Goal: Task Accomplishment & Management: Use online tool/utility

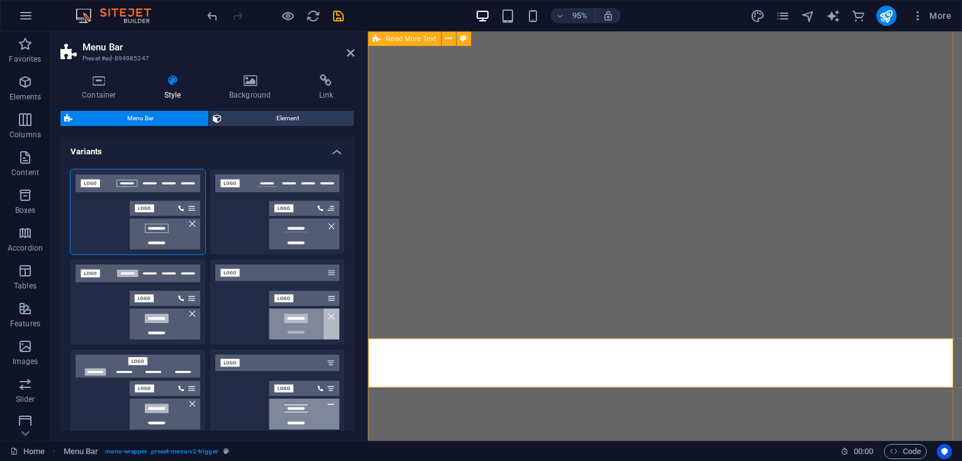
select select "sticky_reverse"
select select "px"
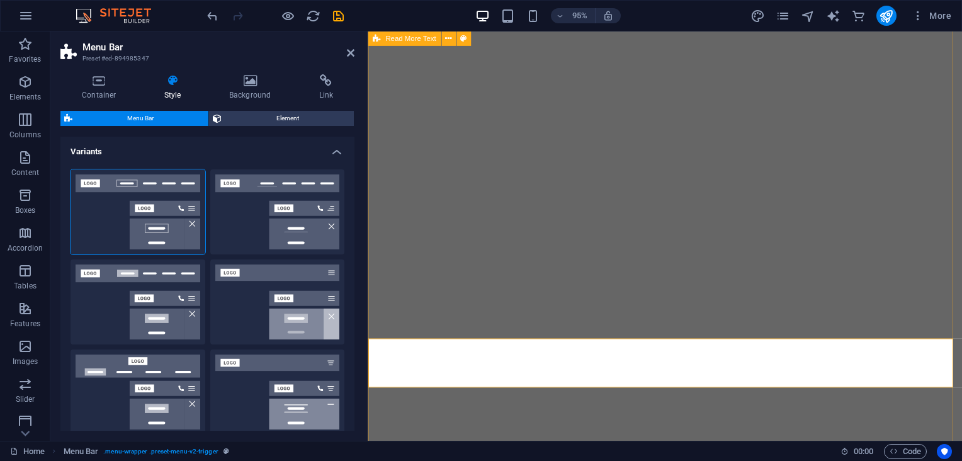
select select "preset-menu-v2-trigger"
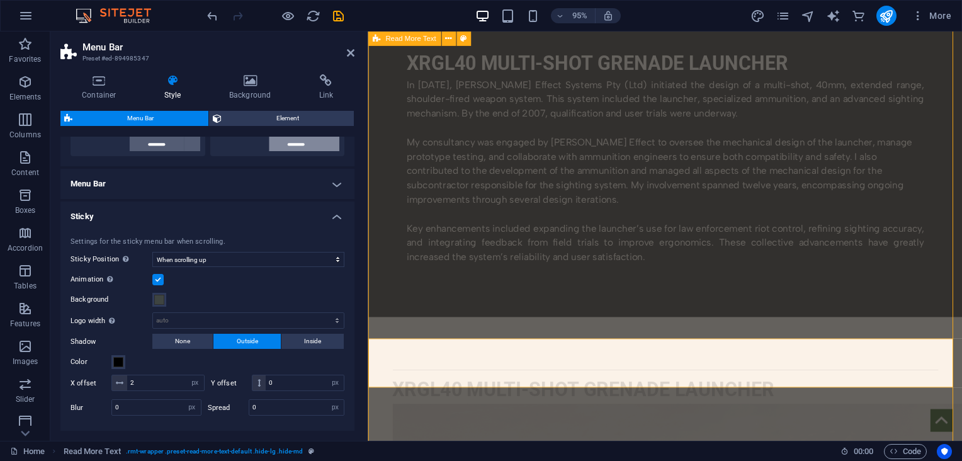
scroll to position [550, 0]
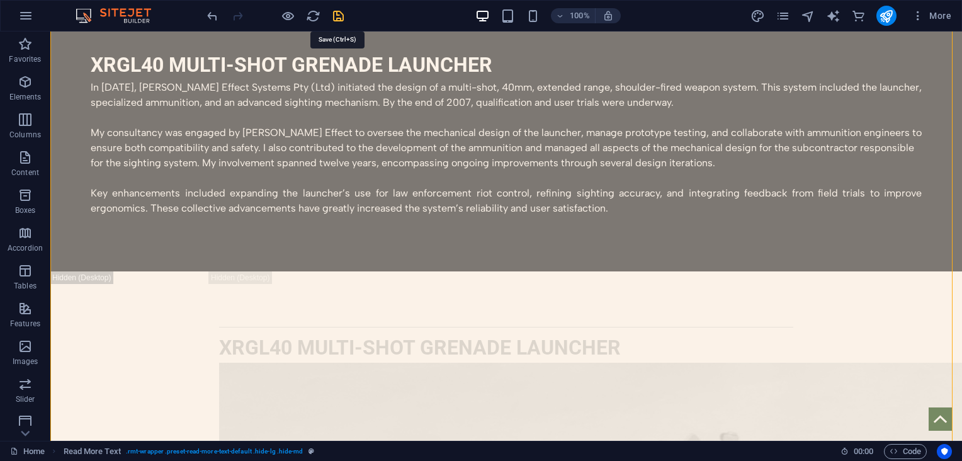
click at [337, 13] on icon "save" at bounding box center [338, 16] width 14 height 14
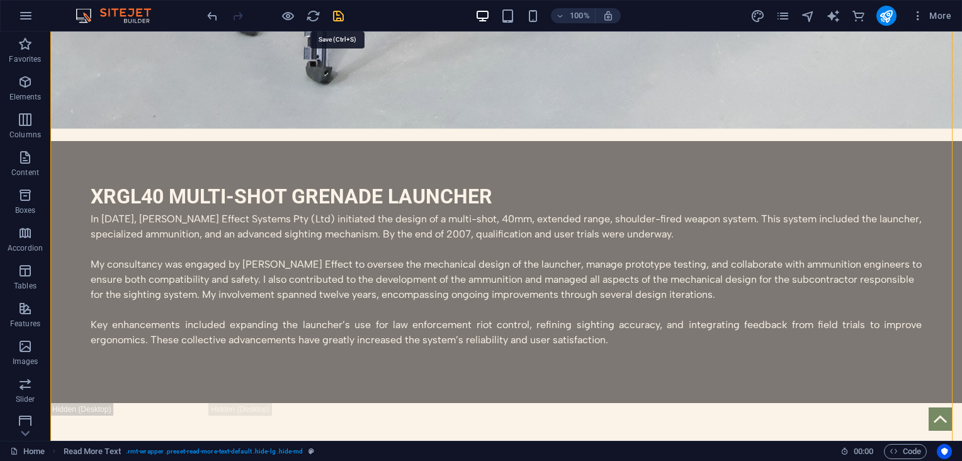
select select "sticky_reverse"
select select "px"
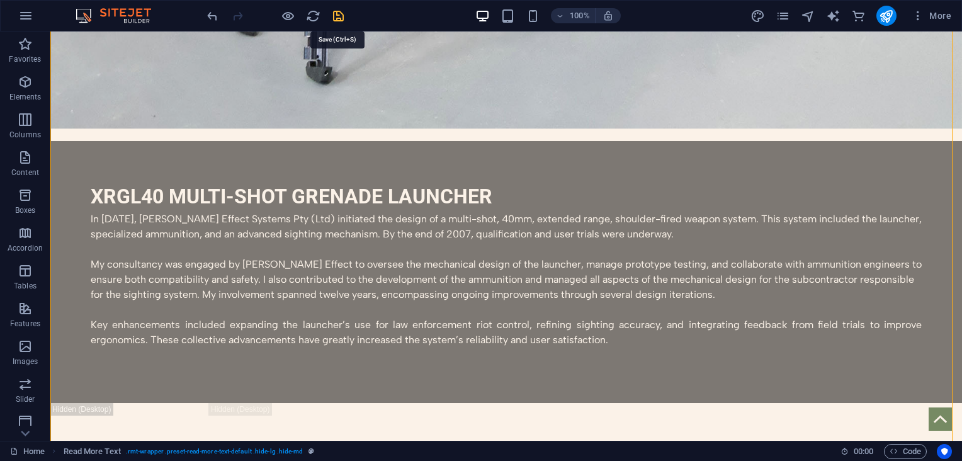
select select "preset-menu-v2-trigger"
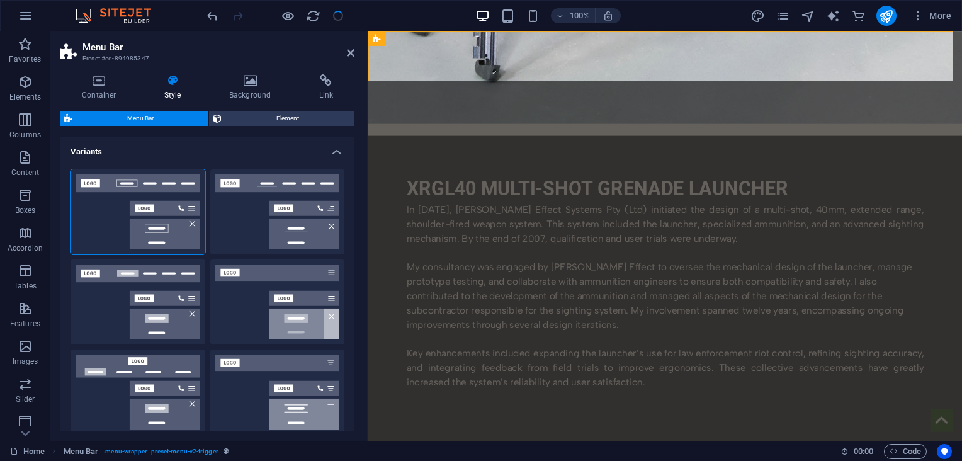
scroll to position [0, 0]
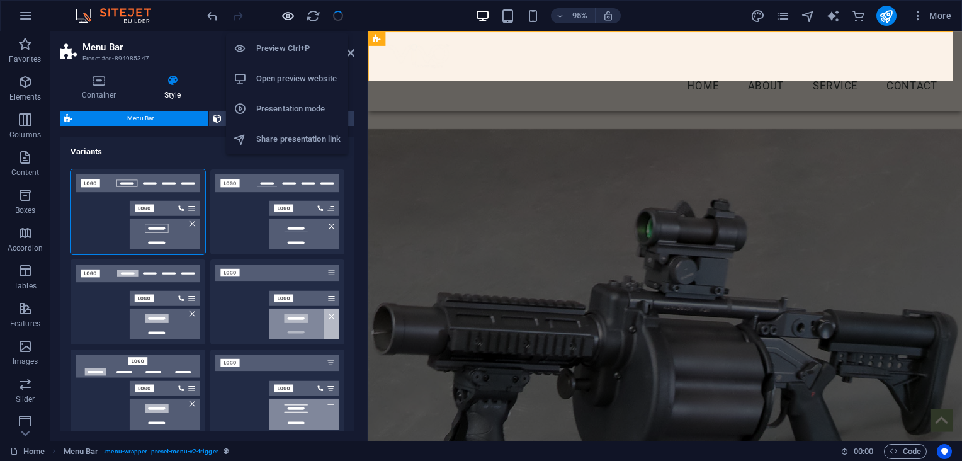
click at [283, 14] on icon "button" at bounding box center [288, 16] width 14 height 14
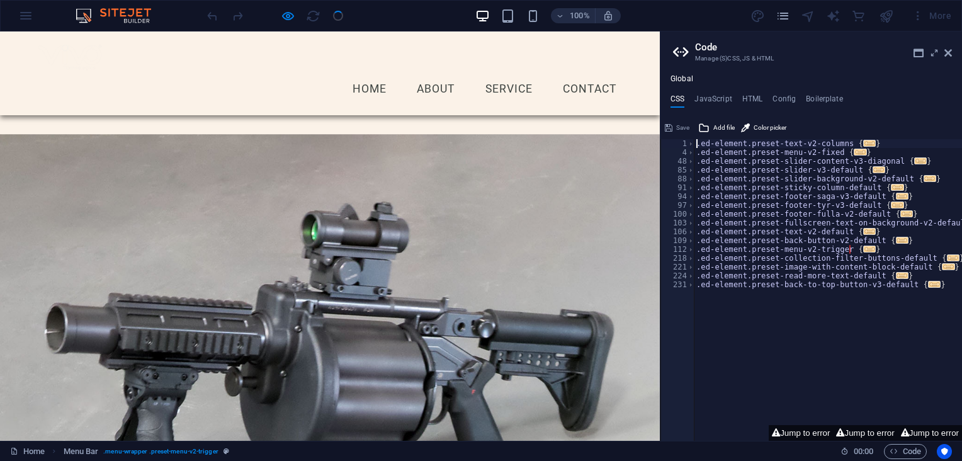
drag, startPoint x: 954, startPoint y: 116, endPoint x: 961, endPoint y: 266, distance: 150.0
click at [947, 54] on icon at bounding box center [948, 53] width 8 height 10
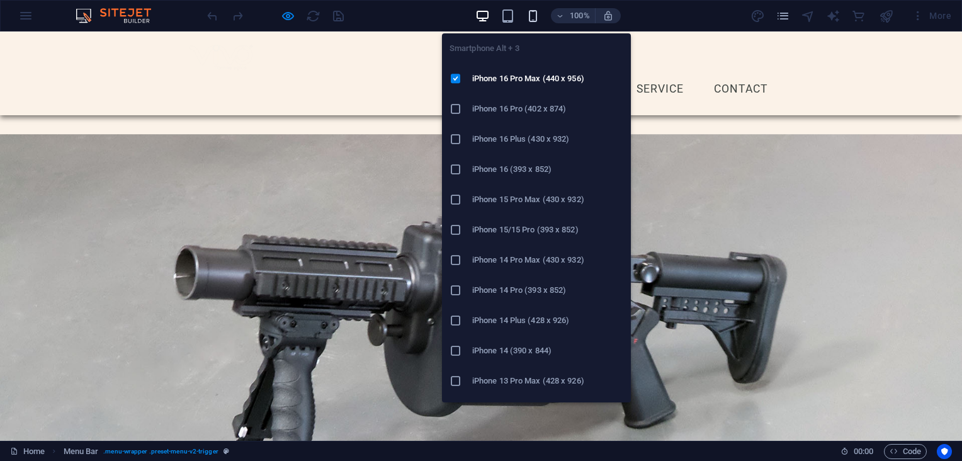
click at [527, 11] on icon "button" at bounding box center [533, 16] width 14 height 14
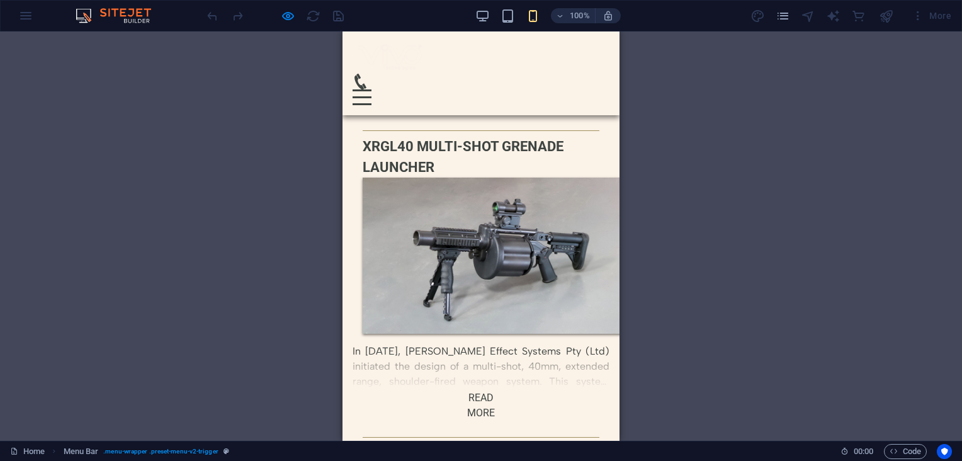
click at [547, 79] on div "Menu Home About Service Contact" at bounding box center [480, 73] width 277 height 84
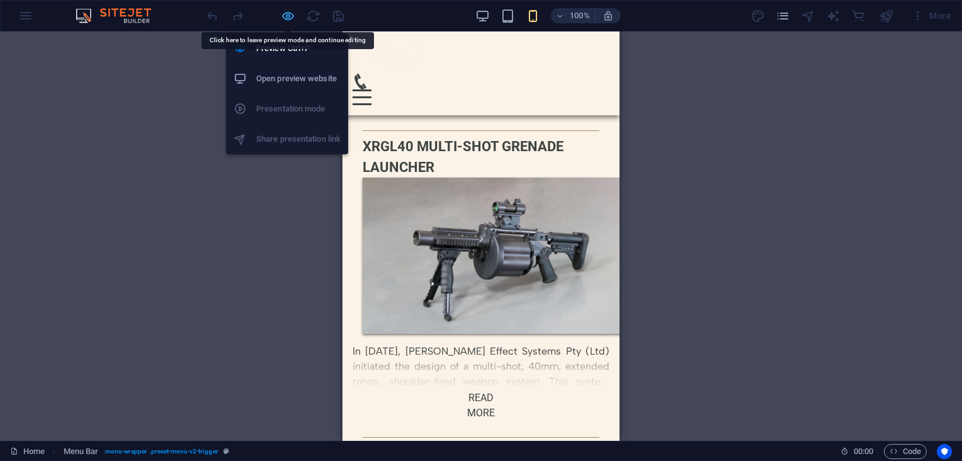
click at [286, 13] on icon "button" at bounding box center [288, 16] width 14 height 14
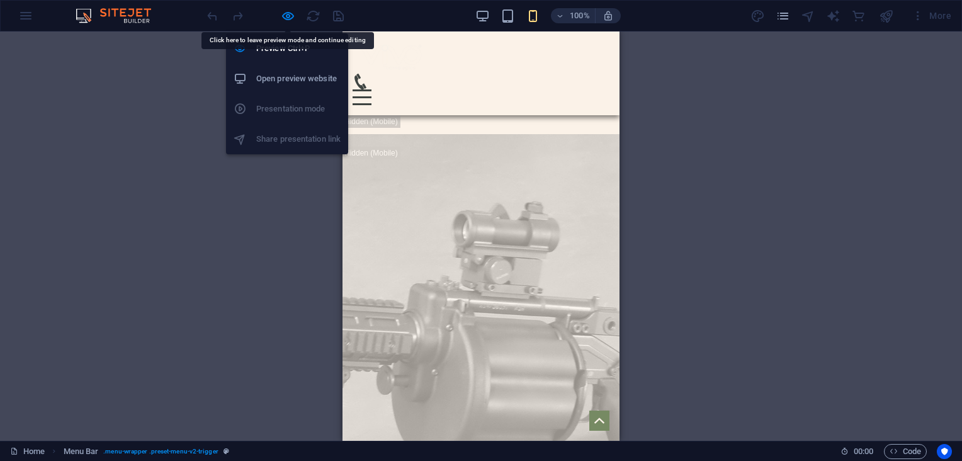
select select "sticky_reverse"
select select "px"
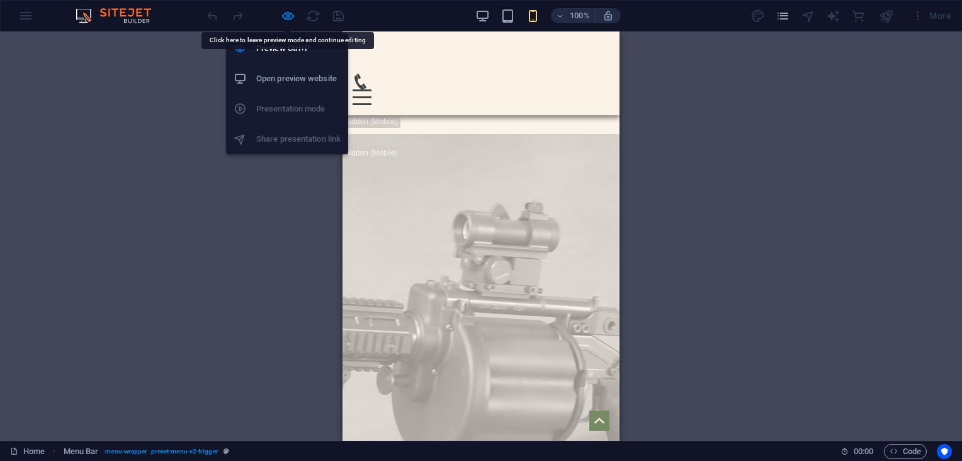
select select "preset-menu-v2-trigger"
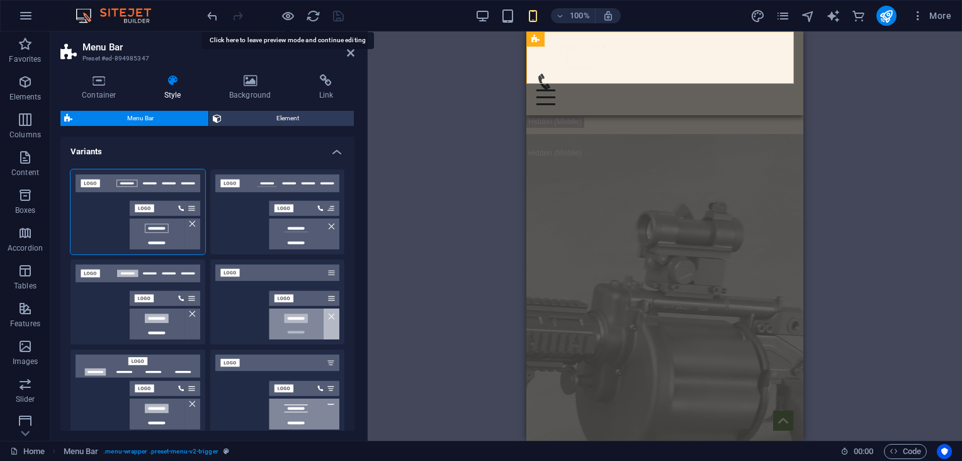
type input "4"
click at [654, 74] on div "Menu Home About Service Contact" at bounding box center [664, 73] width 277 height 84
click at [264, 90] on h4 "Background" at bounding box center [253, 87] width 90 height 26
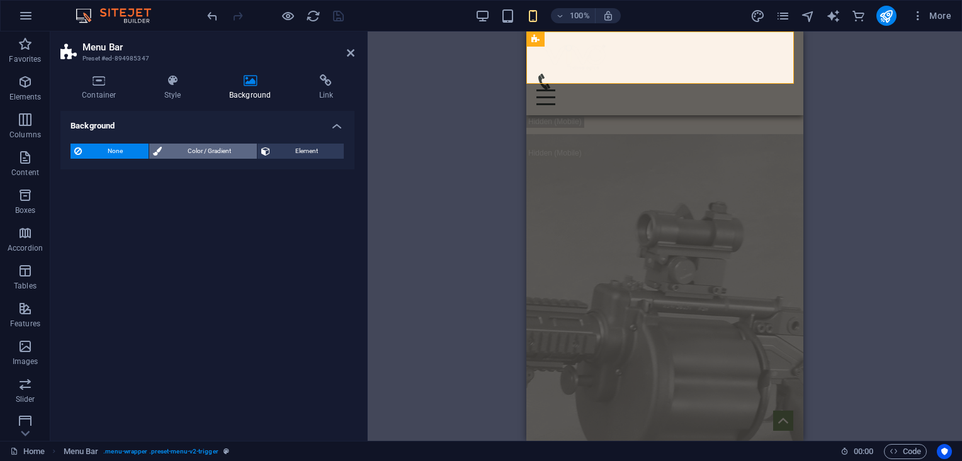
click at [206, 155] on span "Color / Gradient" at bounding box center [210, 151] width 88 height 15
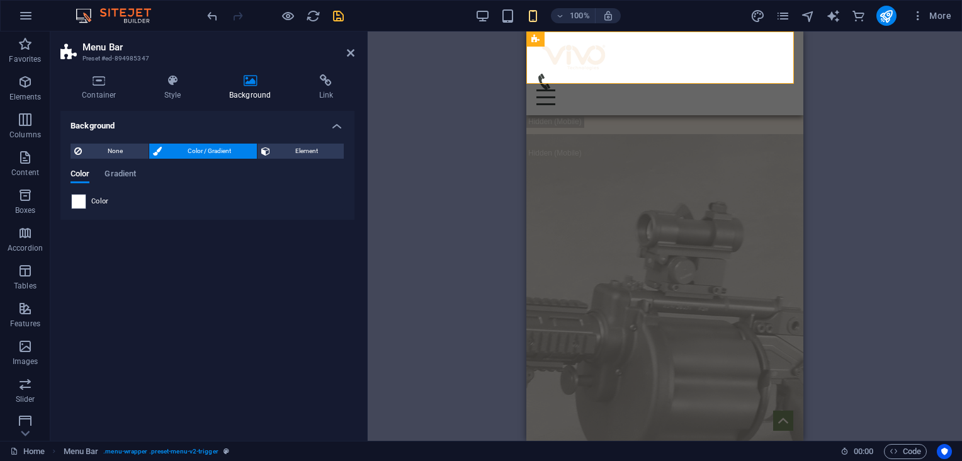
click at [79, 201] on span at bounding box center [79, 202] width 14 height 14
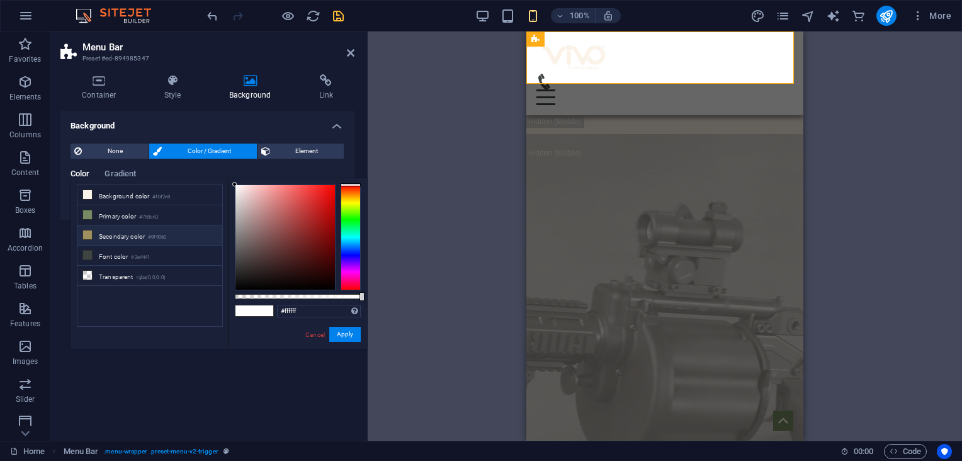
click at [86, 234] on icon at bounding box center [87, 234] width 9 height 9
type input "#9f9060"
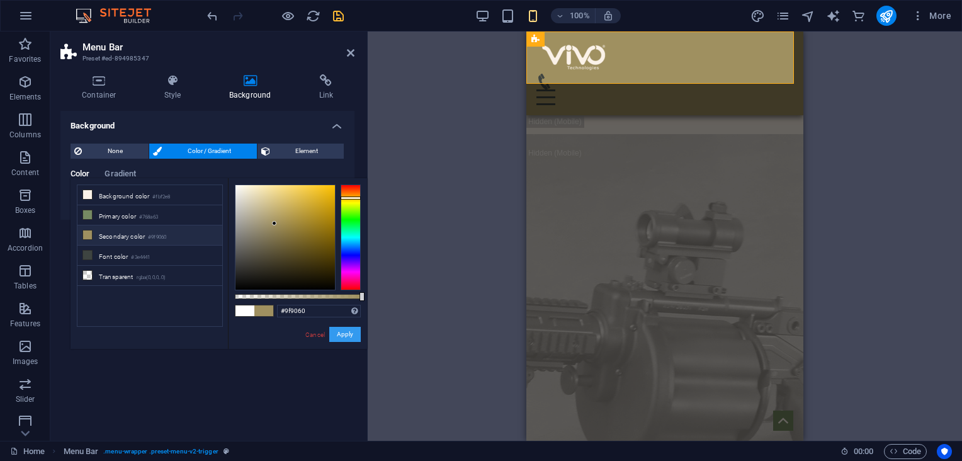
click at [341, 336] on button "Apply" at bounding box center [344, 334] width 31 height 15
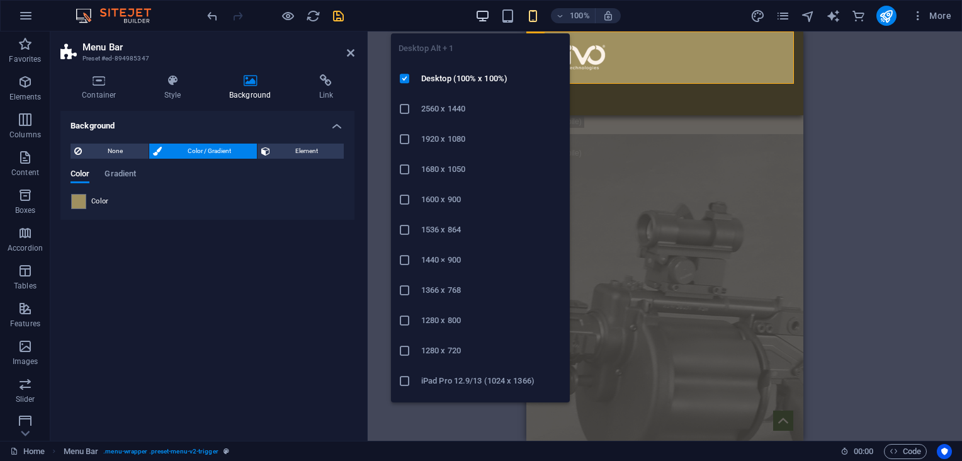
click at [478, 14] on icon "button" at bounding box center [482, 16] width 14 height 14
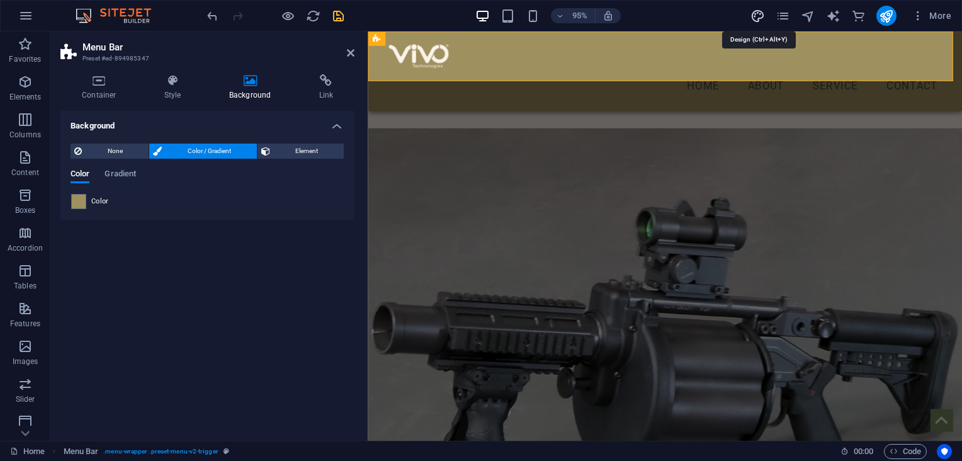
click at [764, 14] on icon "design" at bounding box center [757, 16] width 14 height 14
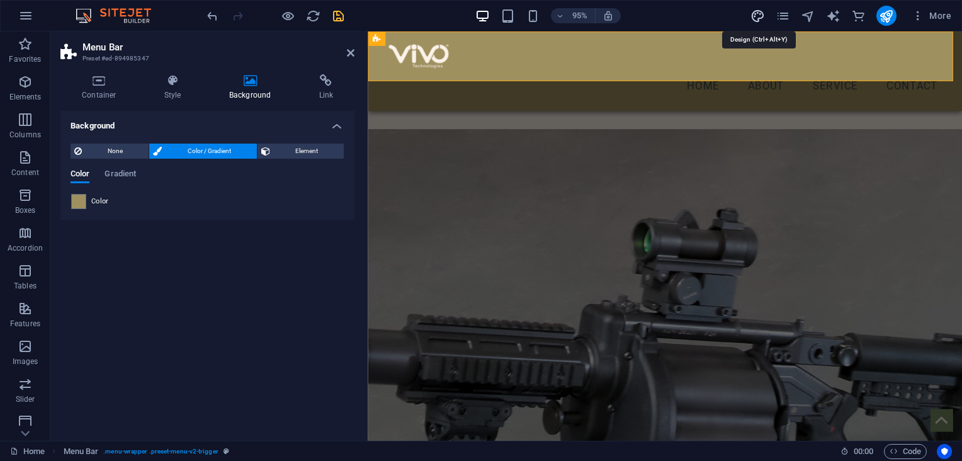
select select "rem"
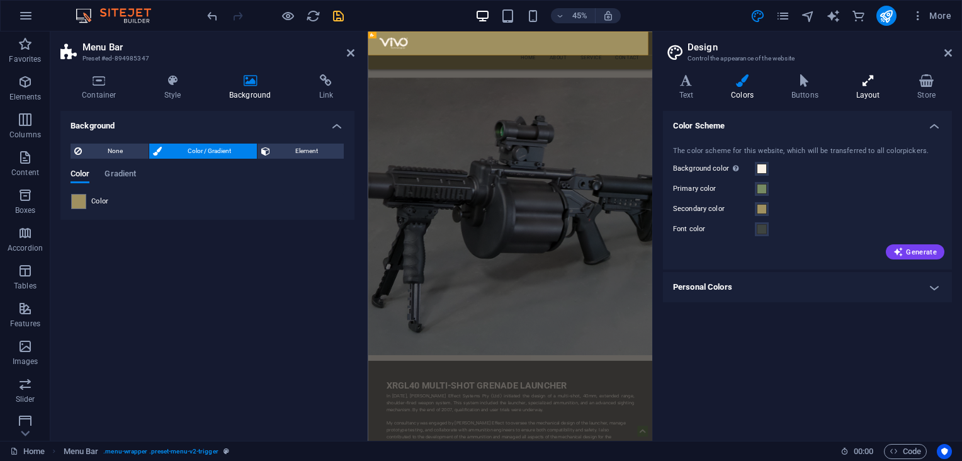
click at [871, 88] on h4 "Layout" at bounding box center [871, 87] width 62 height 26
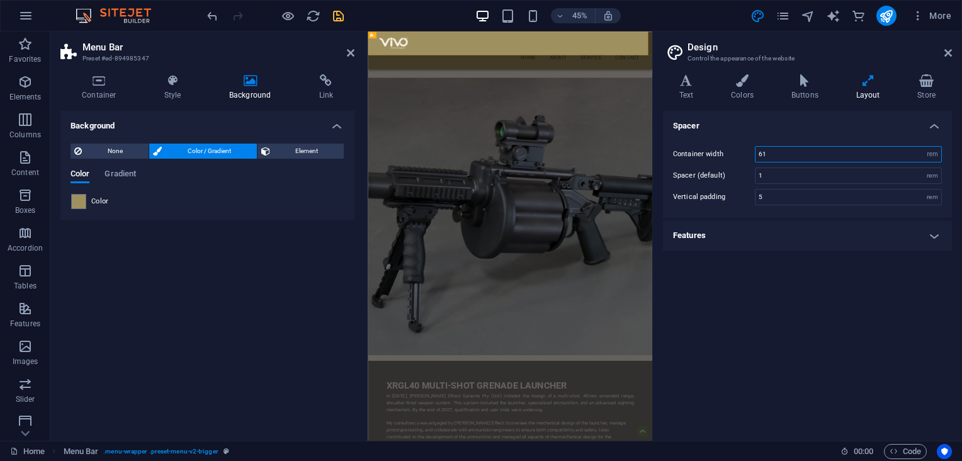
drag, startPoint x: 761, startPoint y: 156, endPoint x: 753, endPoint y: 156, distance: 8.2
click at [753, 156] on div "Container width 61 rem px" at bounding box center [807, 154] width 269 height 16
type input "70"
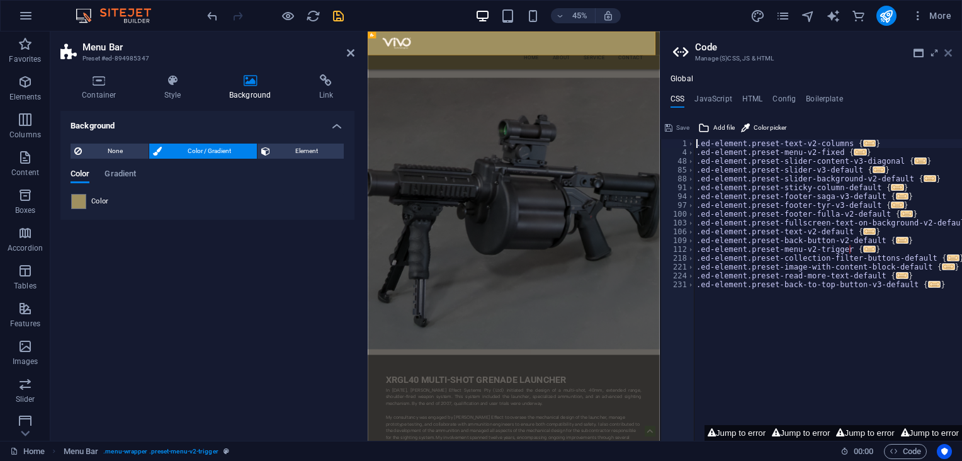
click at [949, 53] on icon at bounding box center [948, 53] width 8 height 10
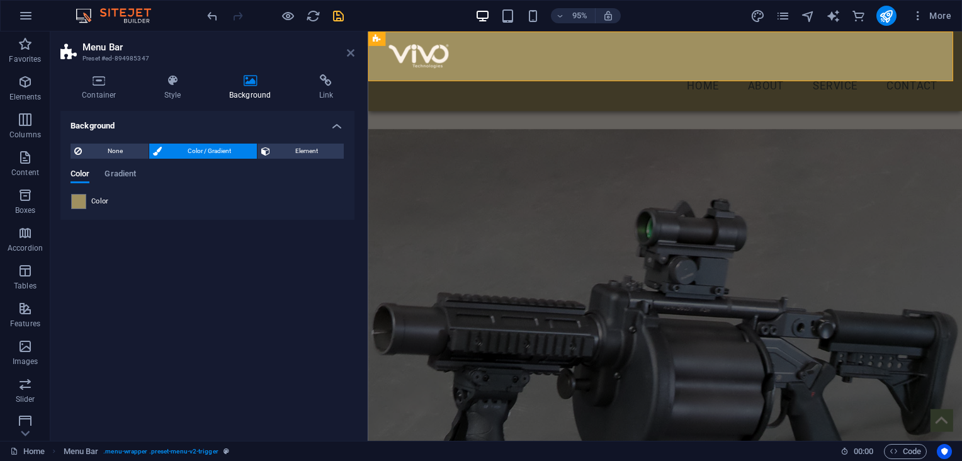
click at [351, 54] on icon at bounding box center [351, 53] width 8 height 10
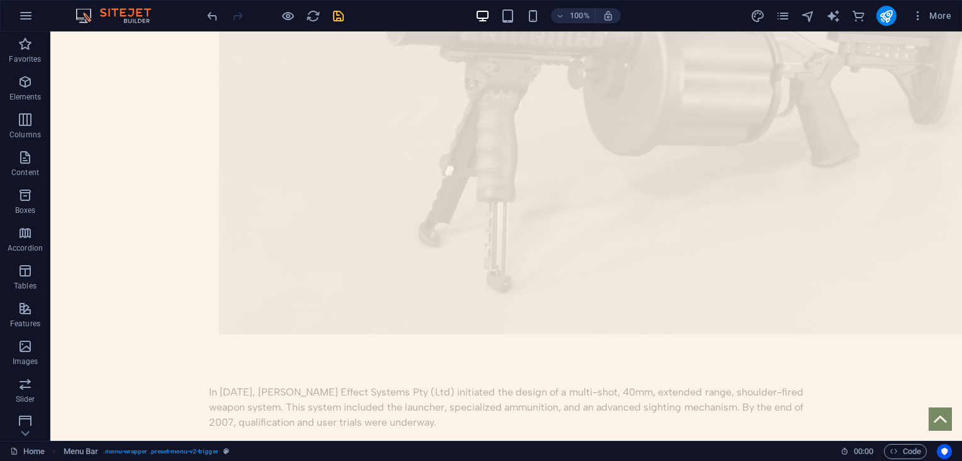
scroll to position [1107, 0]
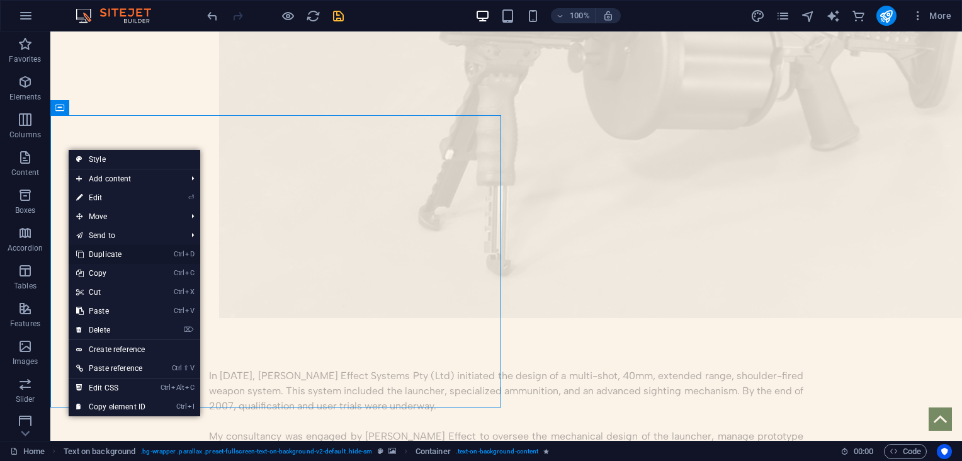
click at [115, 252] on link "Ctrl D Duplicate" at bounding box center [111, 254] width 84 height 19
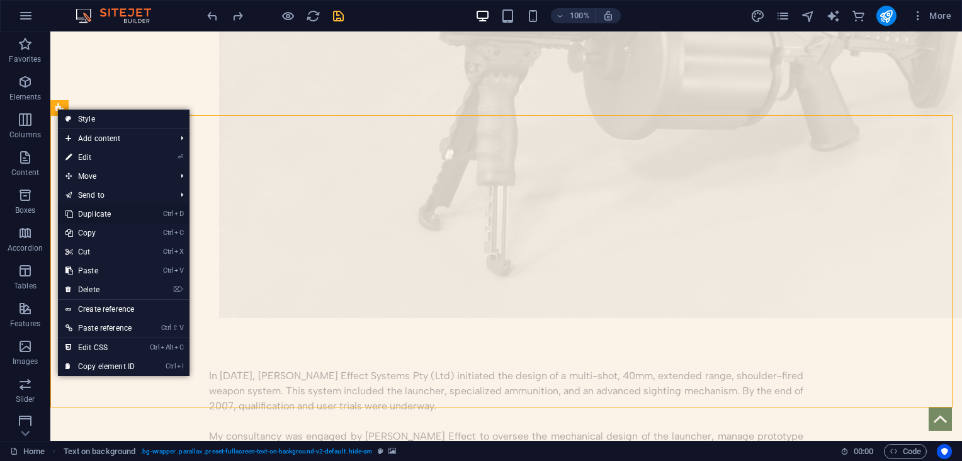
click at [91, 212] on link "Ctrl D Duplicate" at bounding box center [100, 214] width 84 height 19
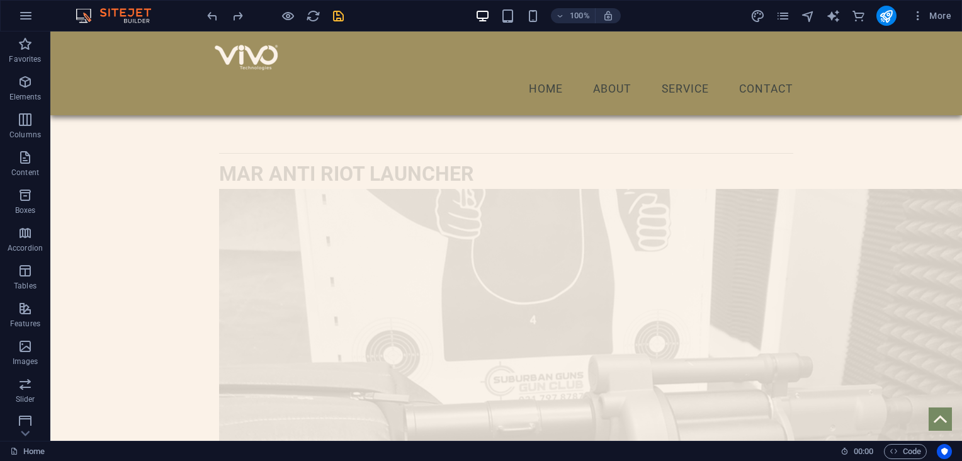
scroll to position [2055, 0]
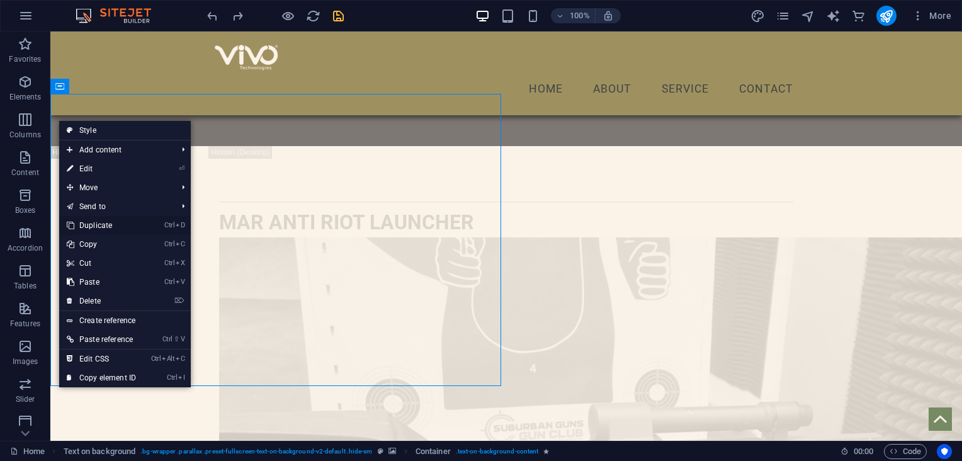
click at [83, 218] on link "Ctrl D Duplicate" at bounding box center [101, 225] width 84 height 19
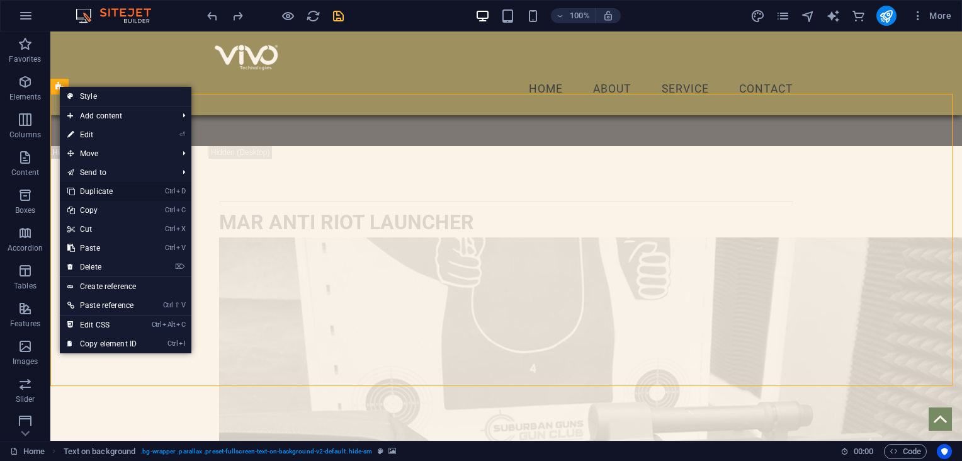
click at [99, 189] on link "Ctrl D Duplicate" at bounding box center [102, 191] width 84 height 19
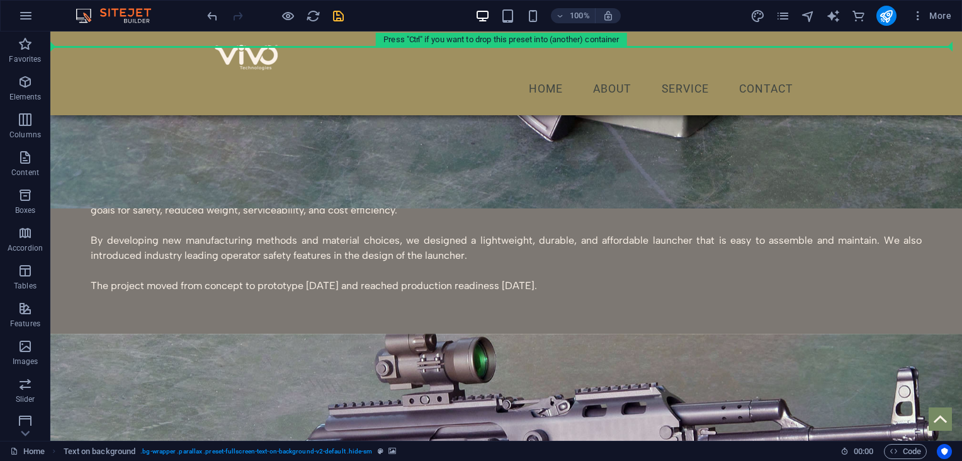
scroll to position [3209, 0]
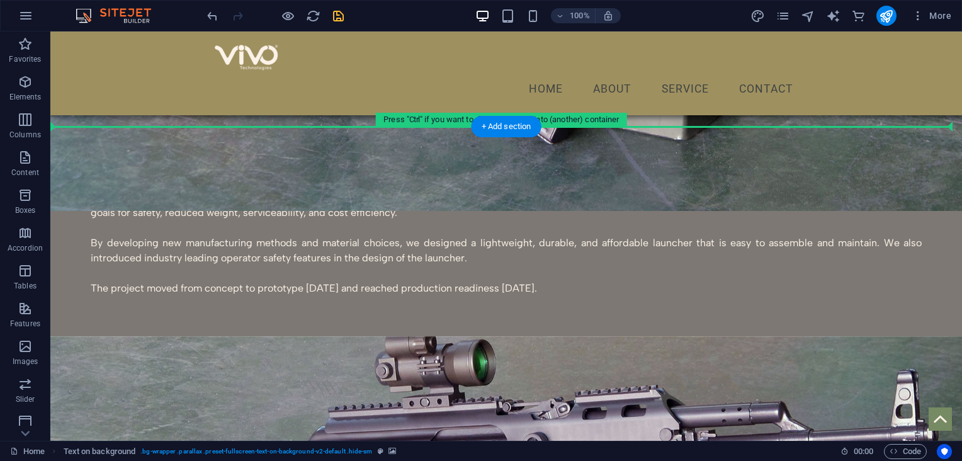
drag, startPoint x: 115, startPoint y: 69, endPoint x: 89, endPoint y: 132, distance: 68.0
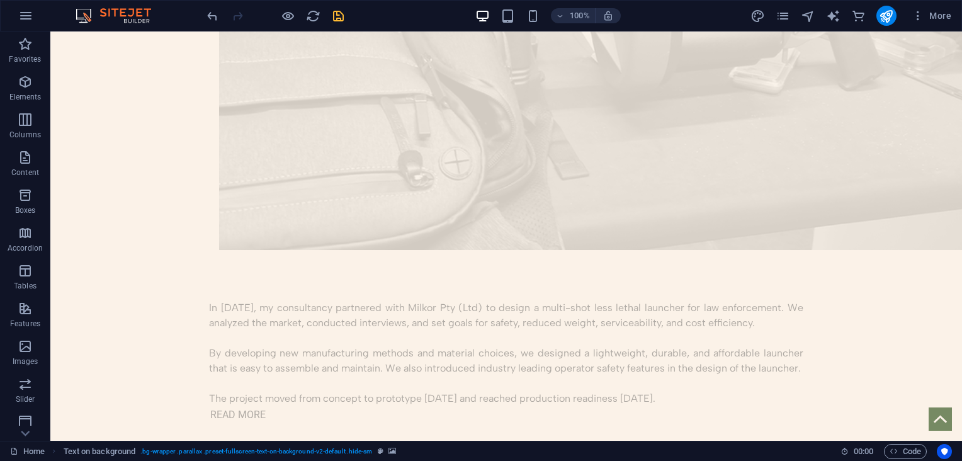
scroll to position [2773, 0]
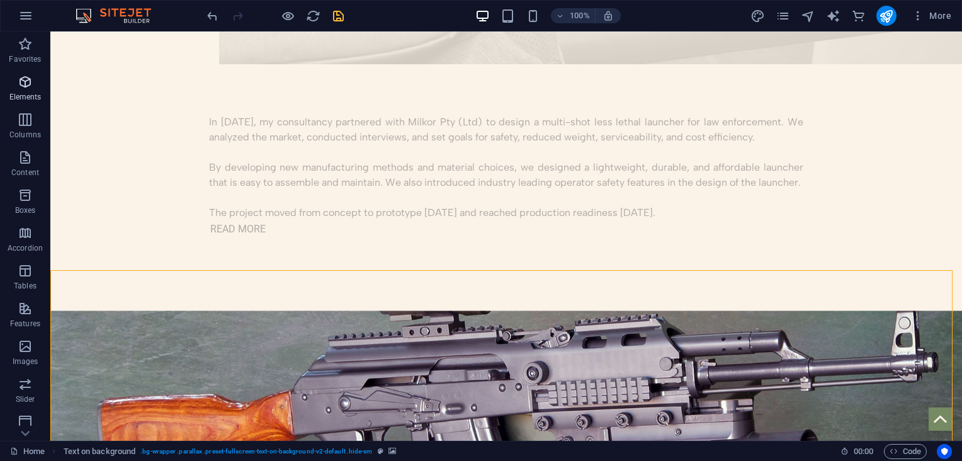
click at [29, 86] on icon "button" at bounding box center [25, 81] width 15 height 15
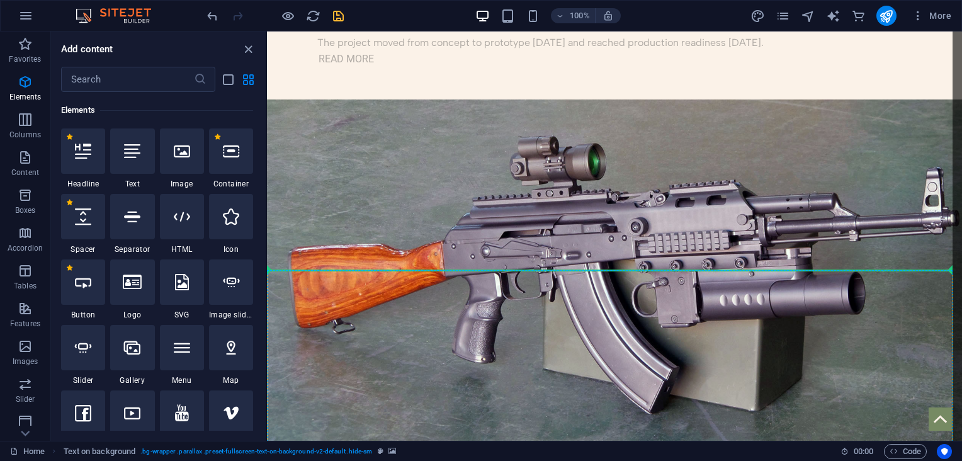
scroll to position [3105, 0]
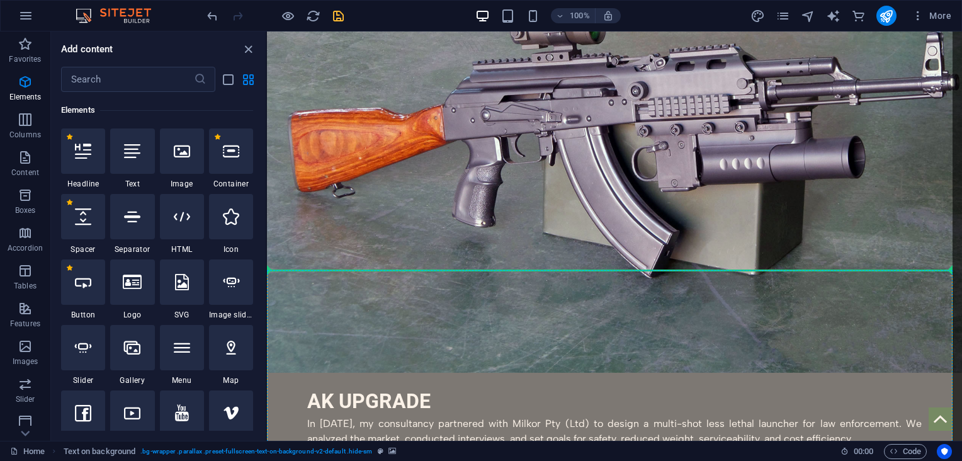
select select "px"
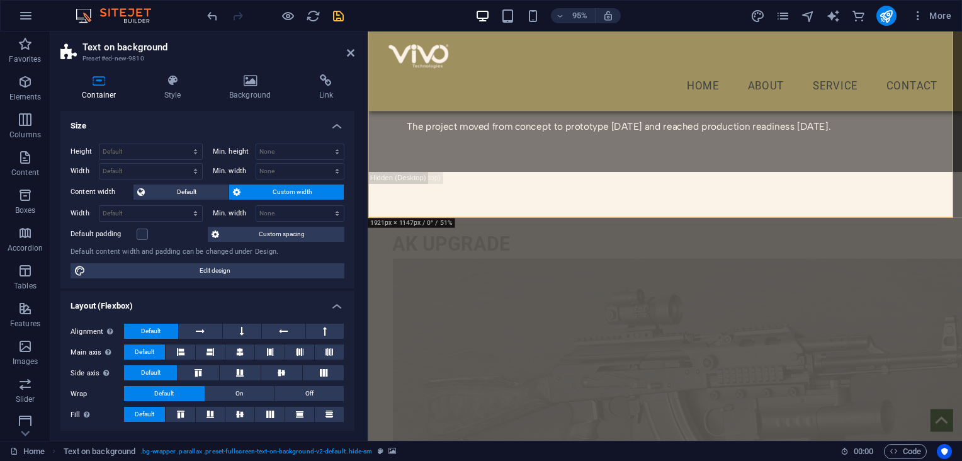
scroll to position [3299, 0]
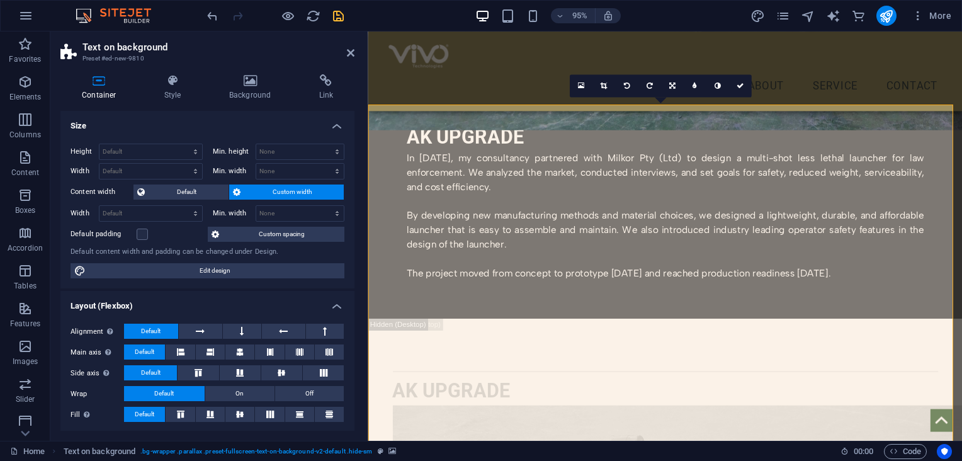
click at [255, 79] on icon at bounding box center [250, 80] width 85 height 13
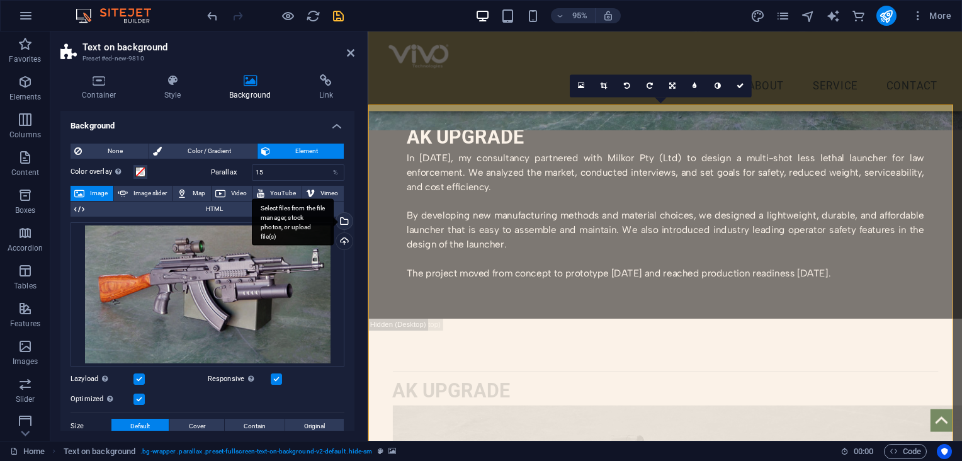
click at [342, 222] on div "Select files from the file manager, stock photos, or upload file(s)" at bounding box center [343, 222] width 19 height 19
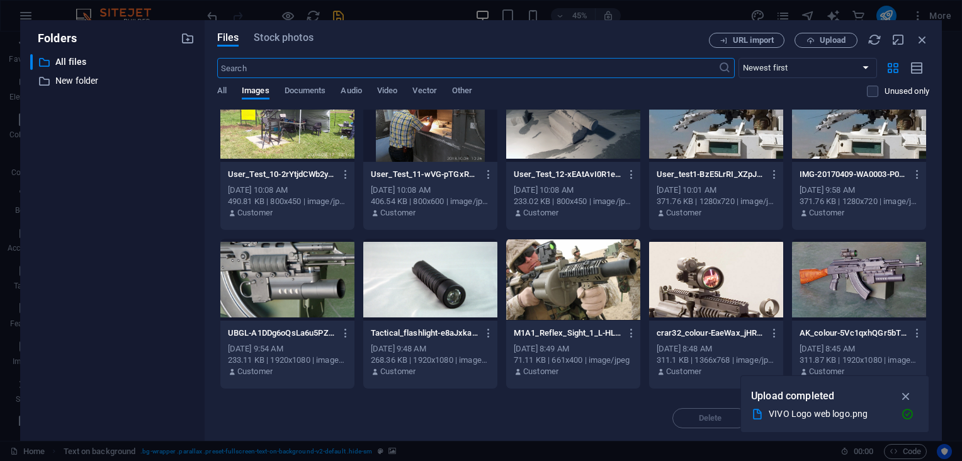
scroll to position [676, 0]
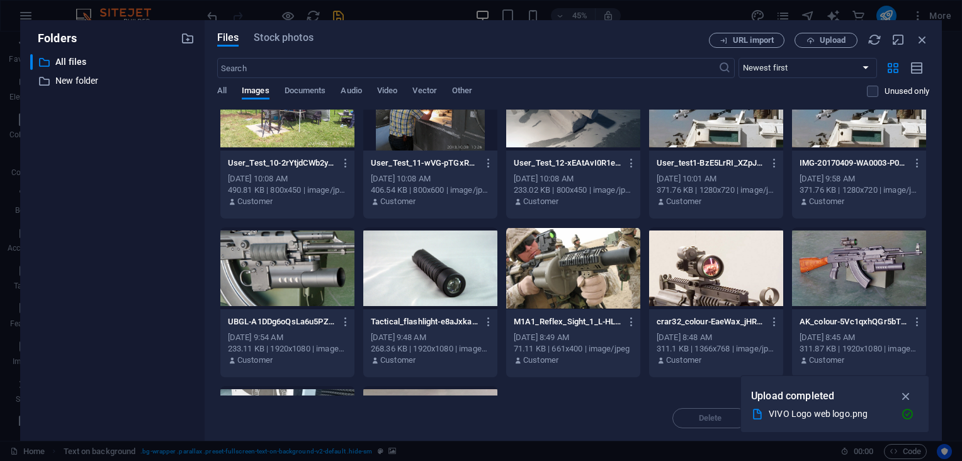
click at [718, 286] on div at bounding box center [716, 268] width 134 height 82
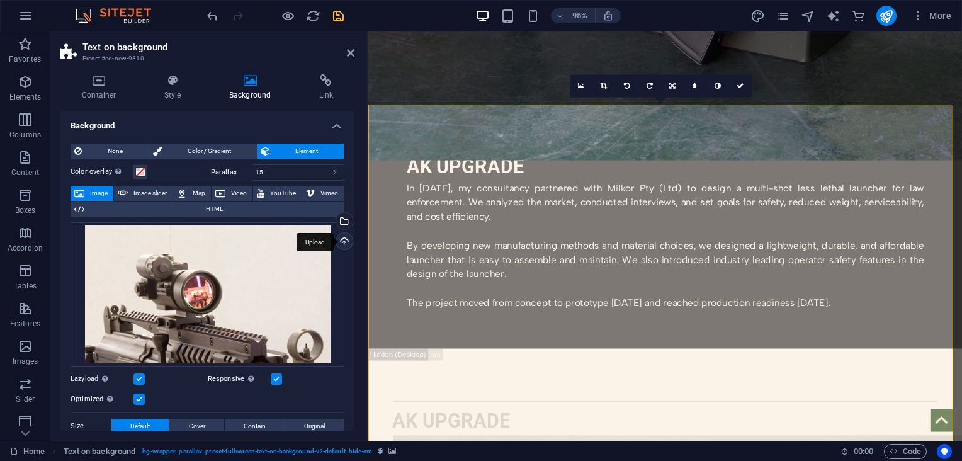
click at [340, 243] on div "Upload" at bounding box center [343, 242] width 19 height 19
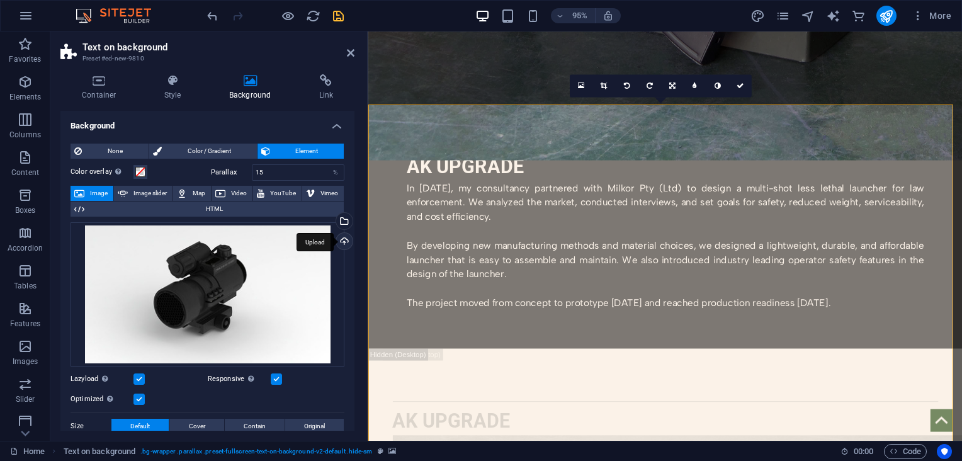
click at [342, 240] on div "Upload" at bounding box center [343, 242] width 19 height 19
click at [344, 222] on div "Select files from the file manager, stock photos, or upload file(s)" at bounding box center [343, 222] width 19 height 19
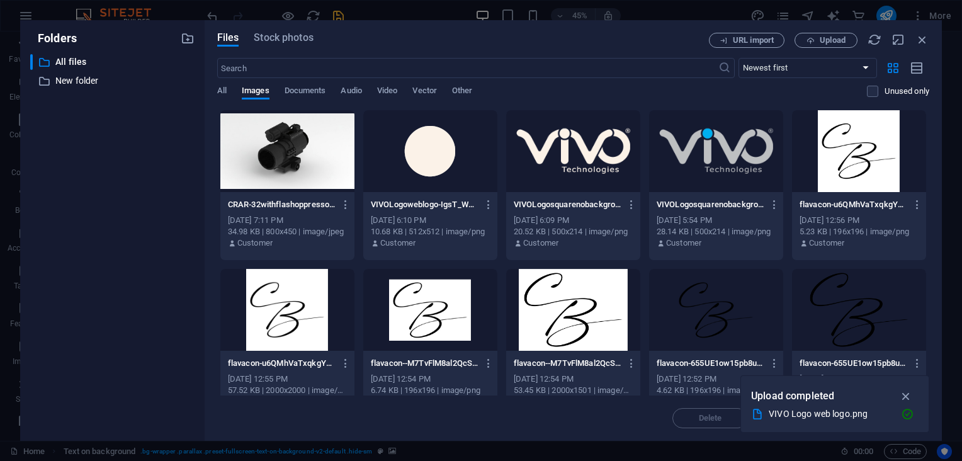
drag, startPoint x: 929, startPoint y: 161, endPoint x: 932, endPoint y: 231, distance: 70.0
click at [932, 231] on div "Files Stock photos URL import Upload ​ Newest first Oldest first Name (A-Z) Nam…" at bounding box center [573, 230] width 737 height 421
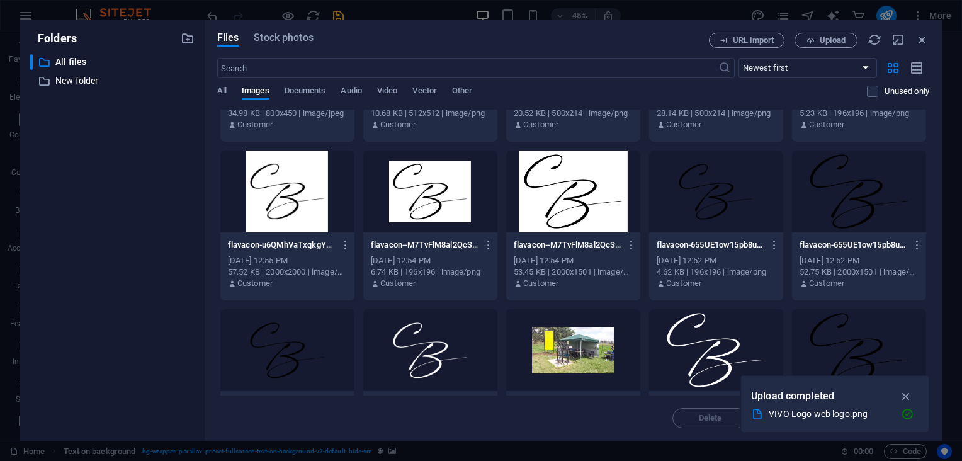
scroll to position [0, 0]
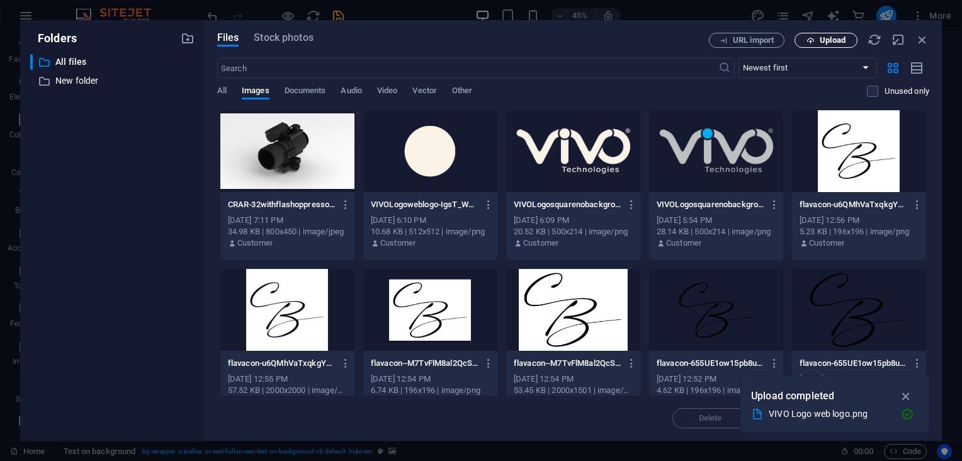
click at [836, 40] on span "Upload" at bounding box center [833, 41] width 26 height 8
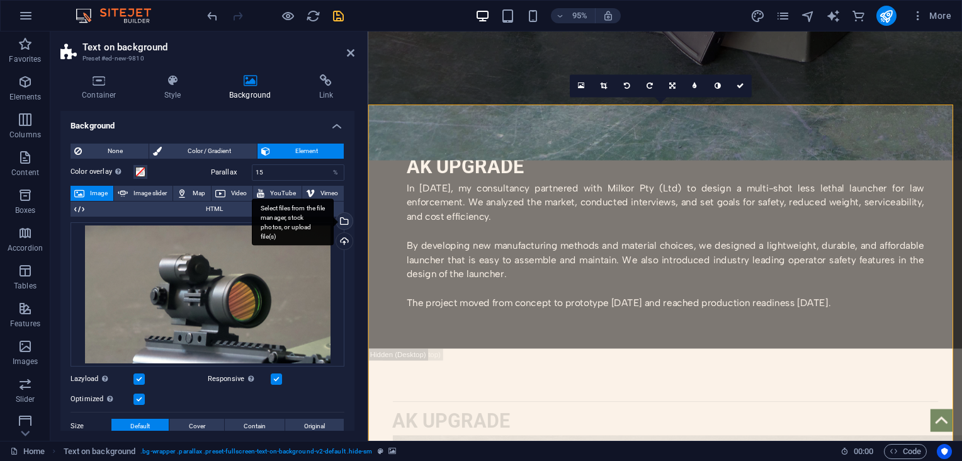
click at [342, 222] on div "Select files from the file manager, stock photos, or upload file(s)" at bounding box center [343, 222] width 19 height 19
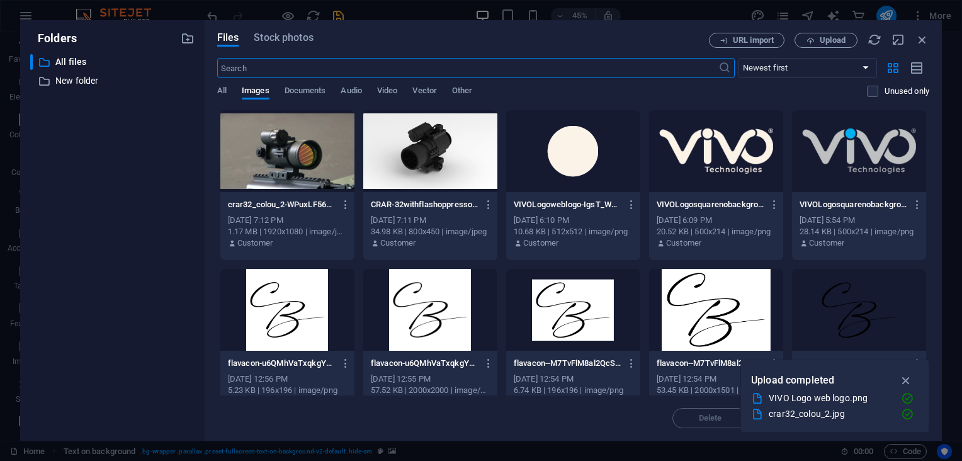
click at [307, 212] on div "crar32_colou_2-WPuxLF566UL5LKOfKiWB5w.jpg crar32_colou_2-WPuxLF566UL5LKOfKiWB5w…" at bounding box center [287, 205] width 119 height 20
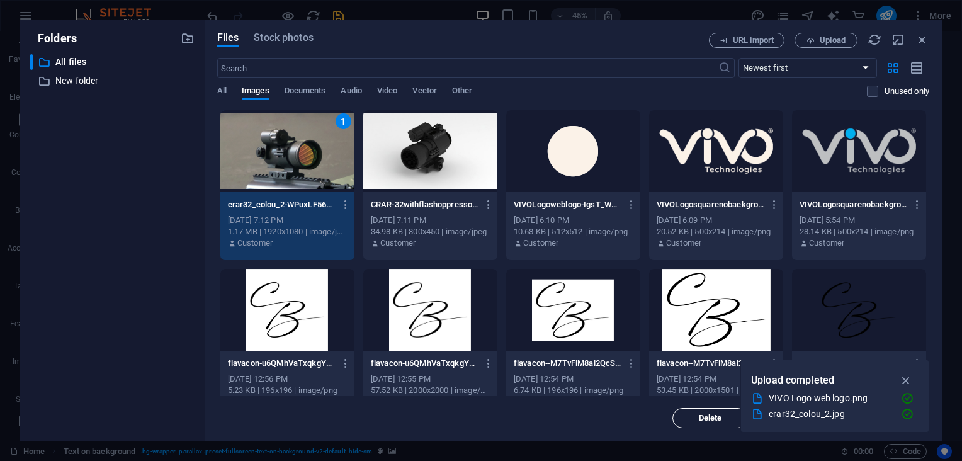
click at [701, 424] on button "Delete" at bounding box center [710, 418] width 76 height 20
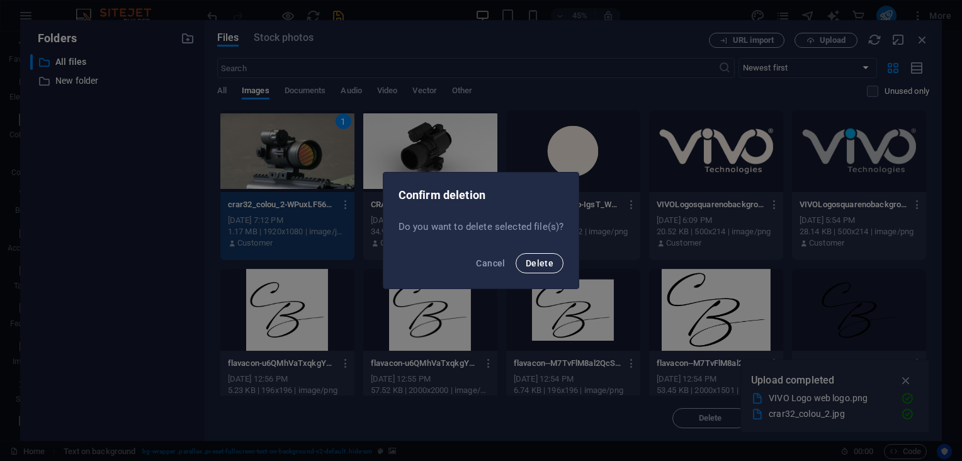
click at [536, 262] on span "Delete" at bounding box center [540, 263] width 28 height 10
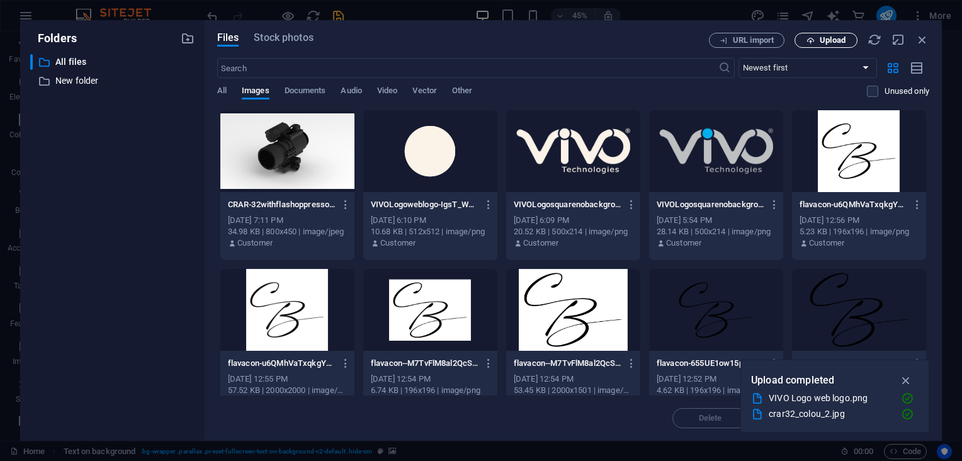
click at [831, 33] on button "Upload" at bounding box center [826, 40] width 63 height 15
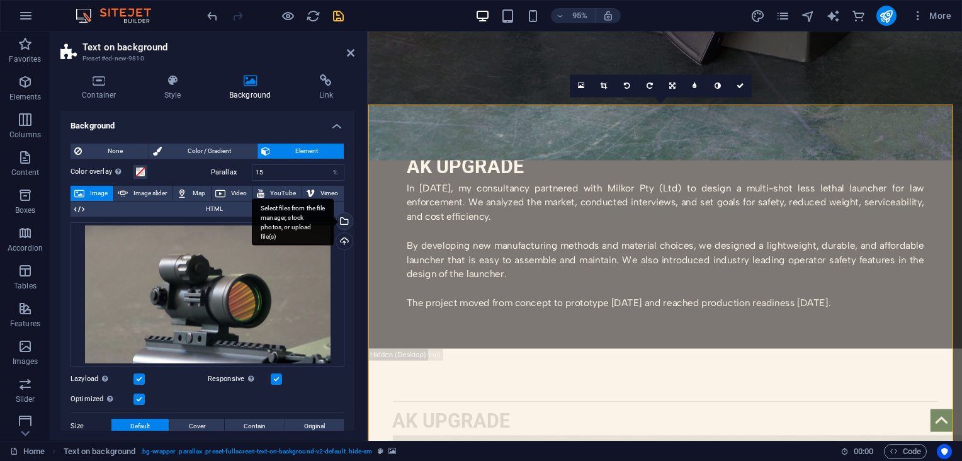
click at [346, 217] on div "Select files from the file manager, stock photos, or upload file(s)" at bounding box center [343, 222] width 19 height 19
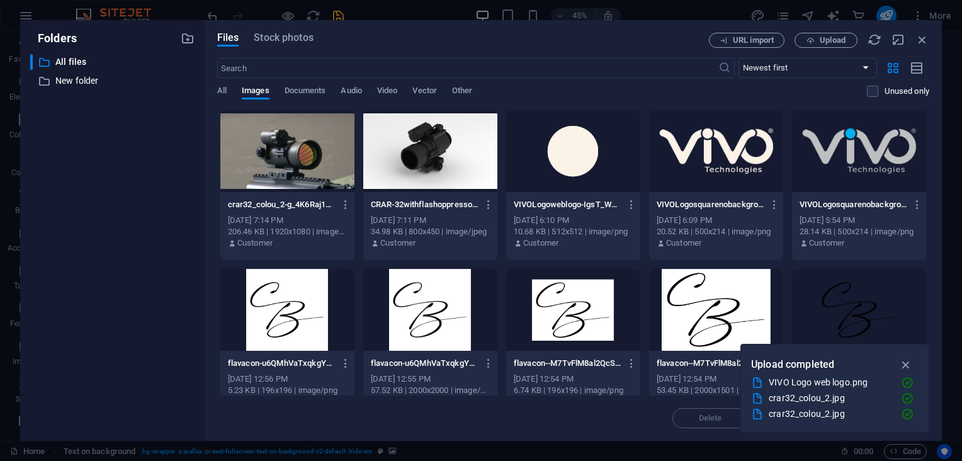
drag, startPoint x: 925, startPoint y: 157, endPoint x: 930, endPoint y: 198, distance: 41.9
click at [930, 198] on div "Files Stock photos URL import Upload ​ Newest first Oldest first Name (A-Z) Nam…" at bounding box center [573, 230] width 737 height 421
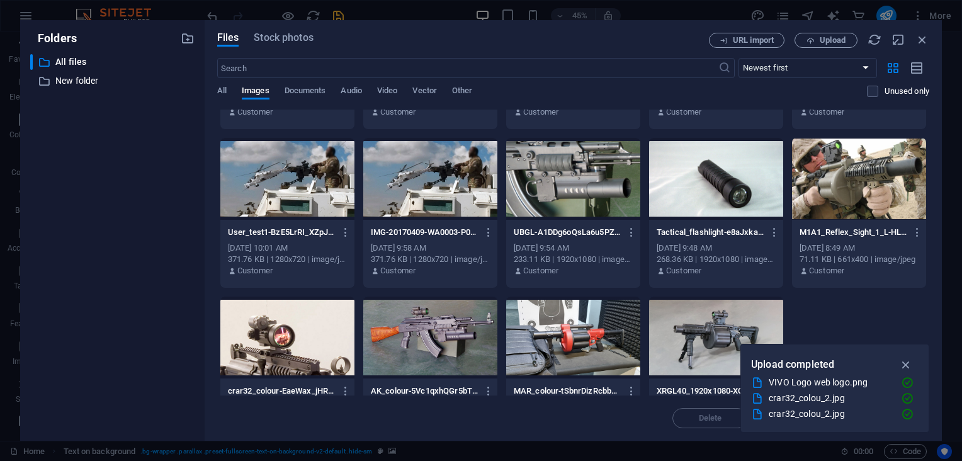
scroll to position [817, 0]
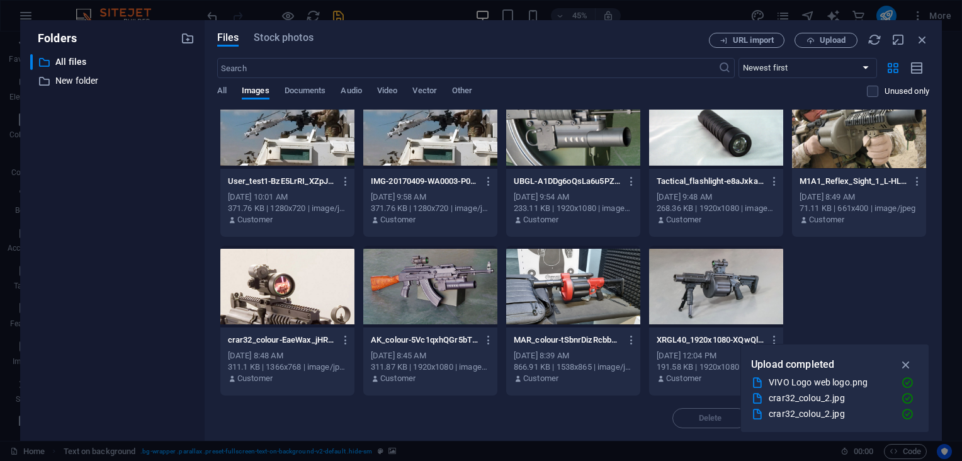
click at [282, 317] on div at bounding box center [287, 287] width 134 height 82
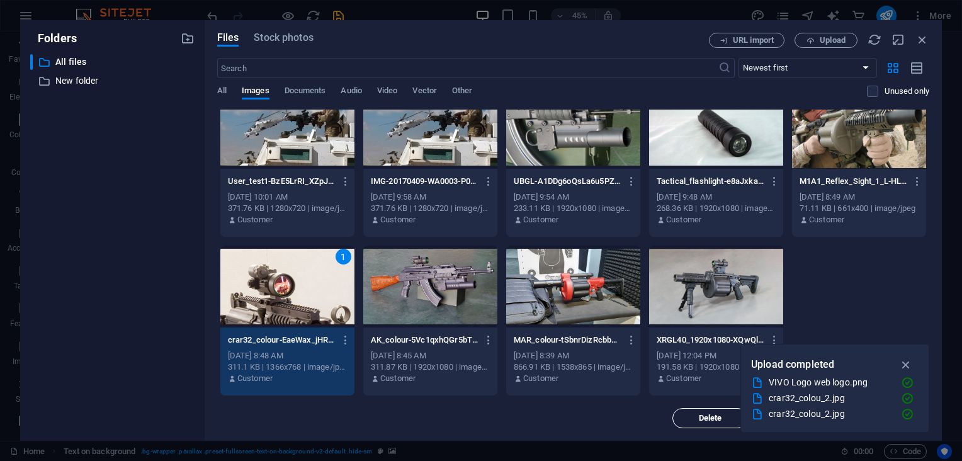
click at [692, 416] on span "Delete" at bounding box center [710, 418] width 64 height 8
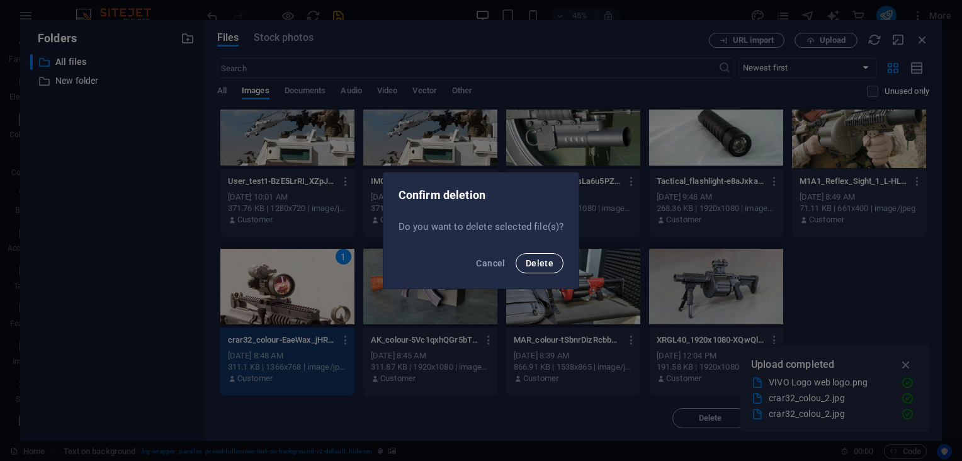
click at [536, 256] on button "Delete" at bounding box center [540, 263] width 48 height 20
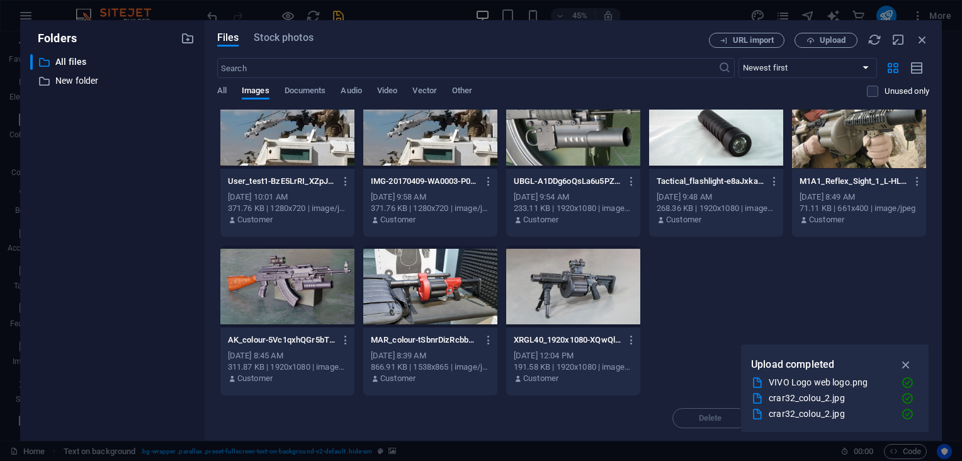
click at [397, 201] on div "[DATE] 9:58 AM" at bounding box center [430, 196] width 119 height 11
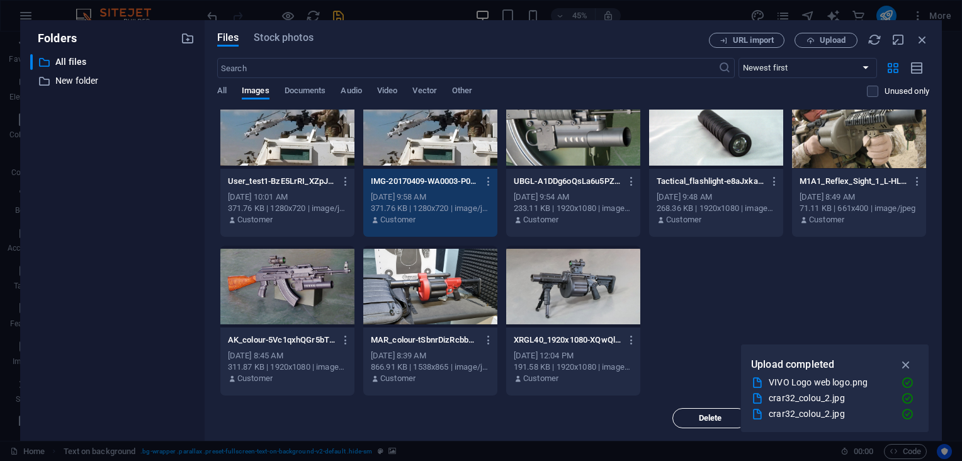
click at [701, 419] on span "Delete" at bounding box center [710, 418] width 23 height 8
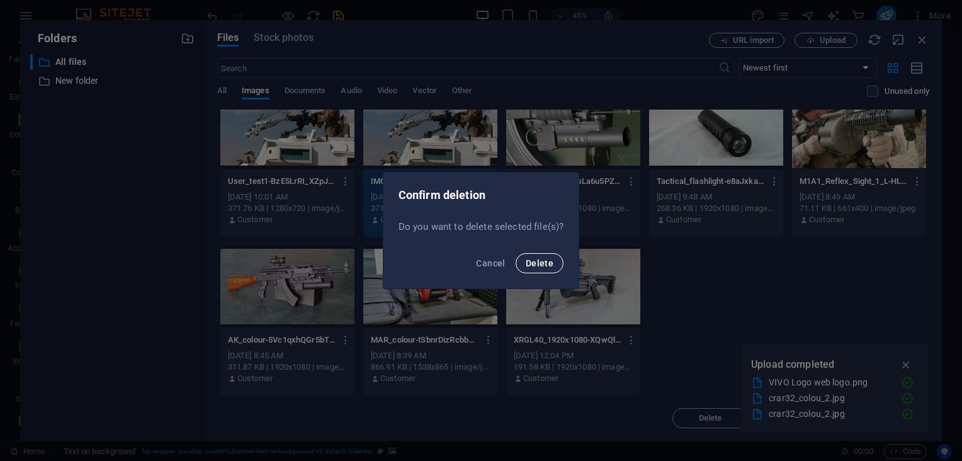
click at [536, 264] on span "Delete" at bounding box center [540, 263] width 28 height 10
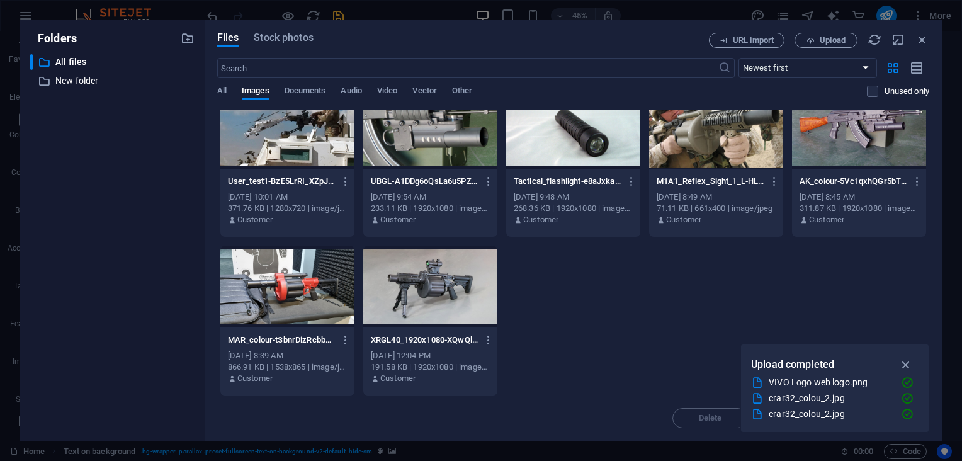
drag, startPoint x: 926, startPoint y: 332, endPoint x: 926, endPoint y: 317, distance: 14.5
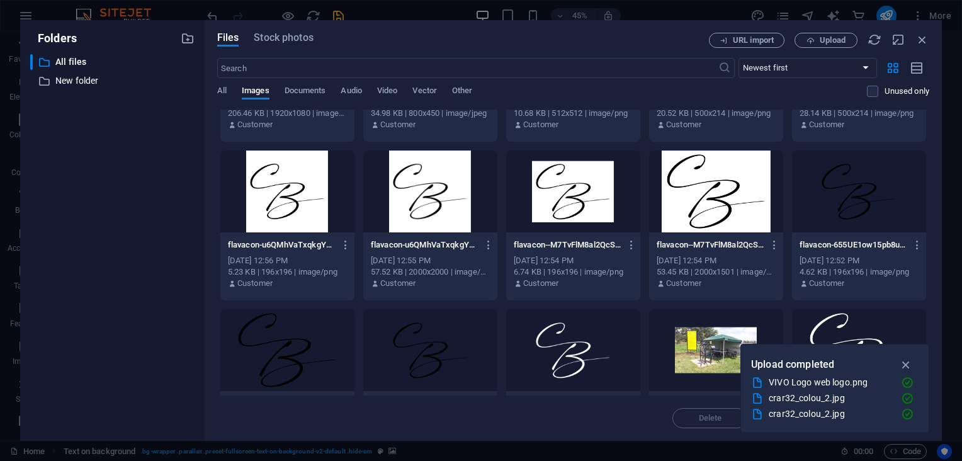
scroll to position [0, 0]
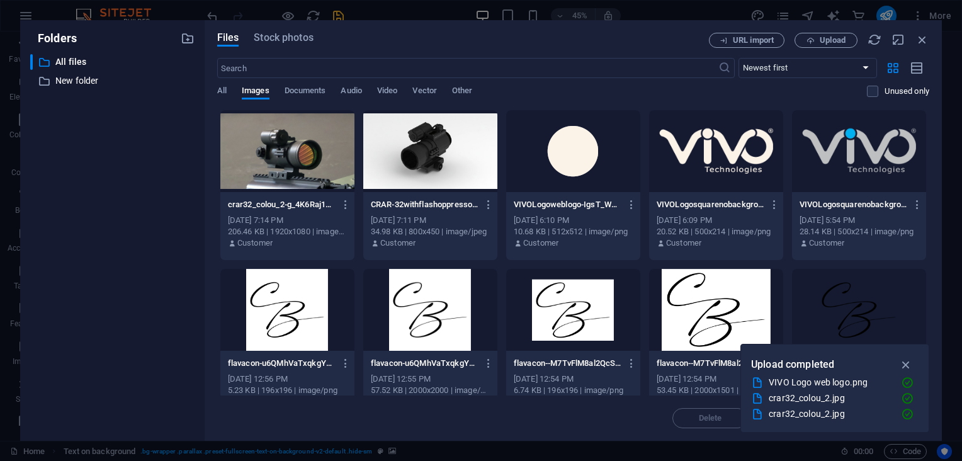
click at [49, 361] on div "​ All files All files ​ New folder New folder" at bounding box center [112, 242] width 164 height 376
click at [923, 41] on icon "button" at bounding box center [922, 40] width 14 height 14
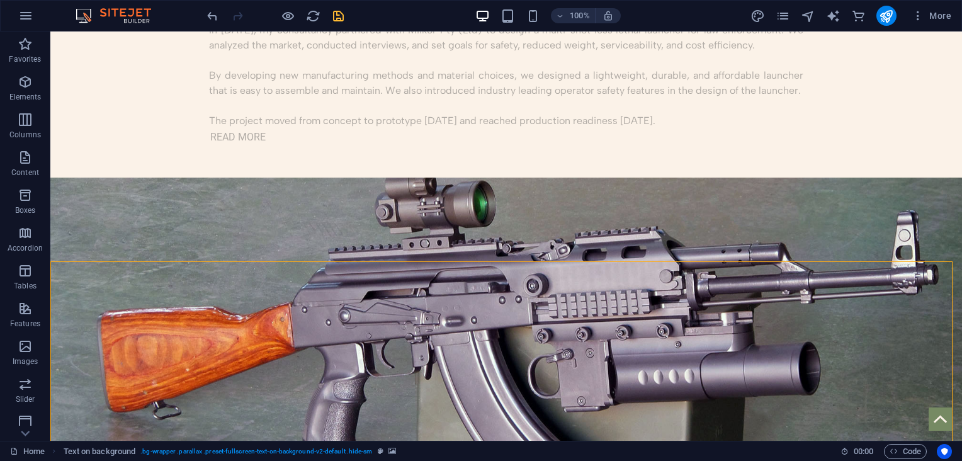
scroll to position [2916, 0]
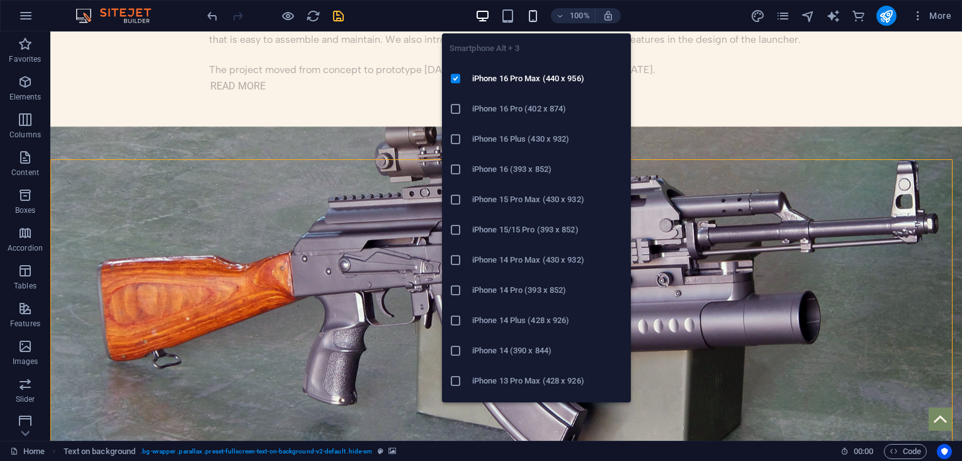
click at [535, 9] on icon "button" at bounding box center [533, 16] width 14 height 14
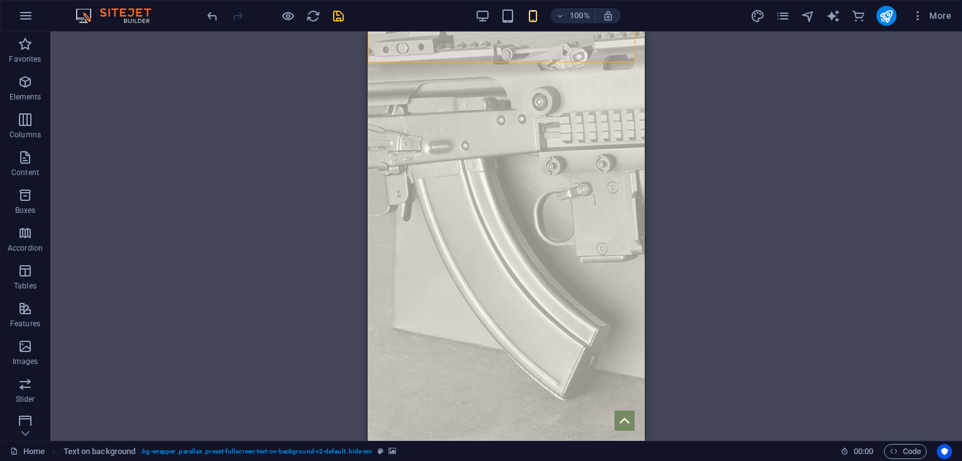
scroll to position [3086, 0]
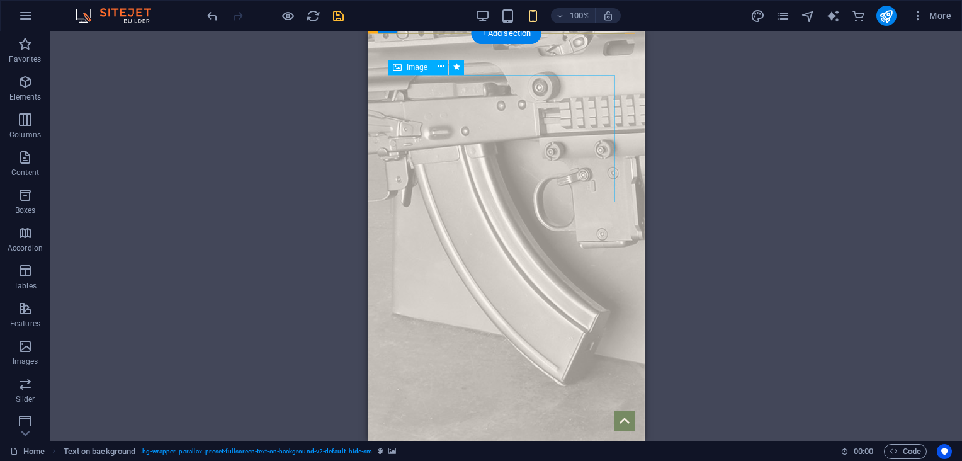
select select "px"
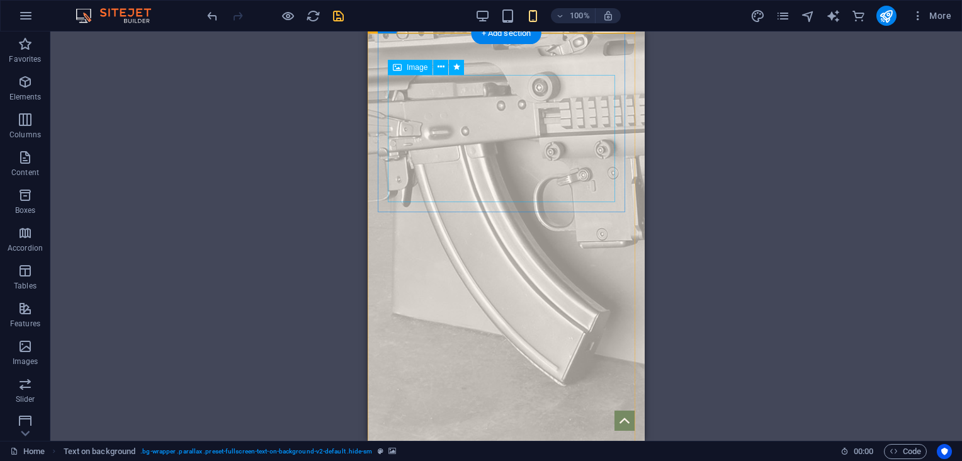
select select "px"
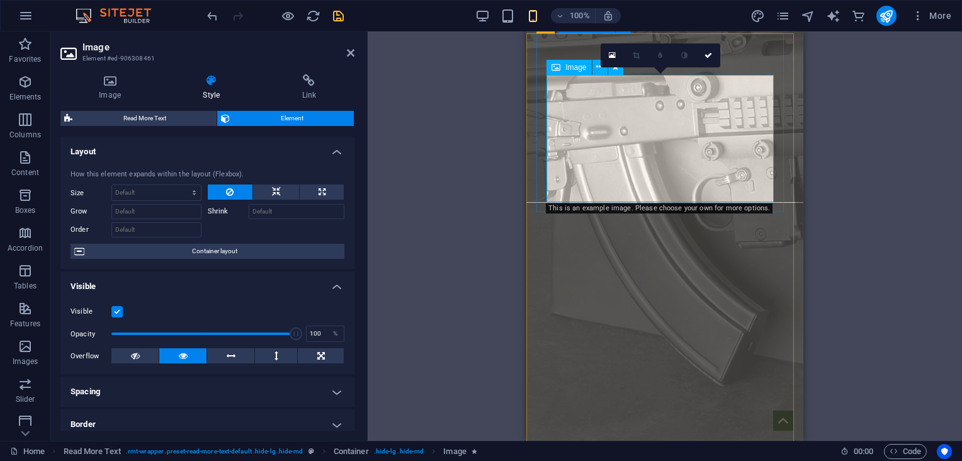
click at [94, 82] on icon at bounding box center [109, 80] width 99 height 13
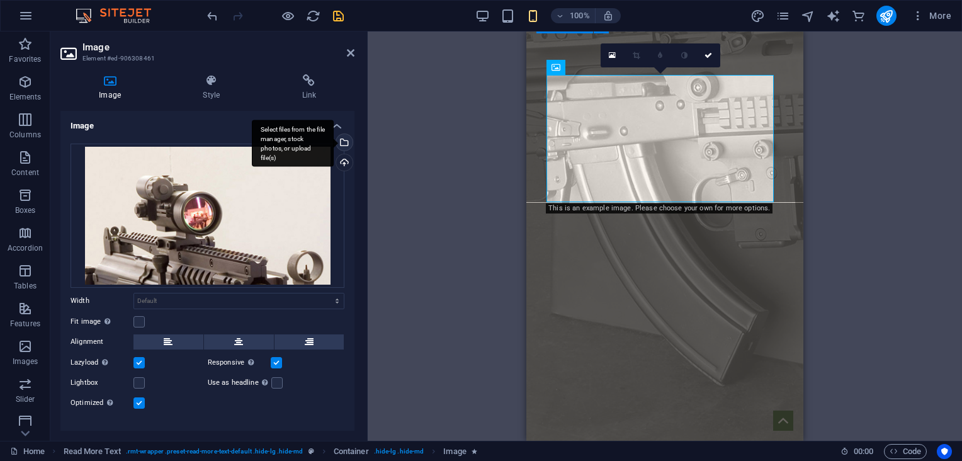
click at [342, 147] on div "Select files from the file manager, stock photos, or upload file(s)" at bounding box center [343, 143] width 19 height 19
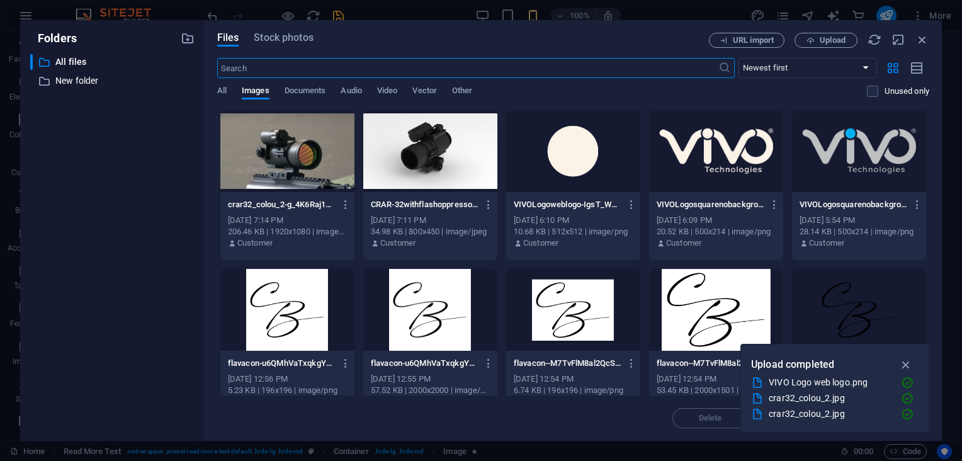
click at [311, 161] on div at bounding box center [287, 151] width 134 height 82
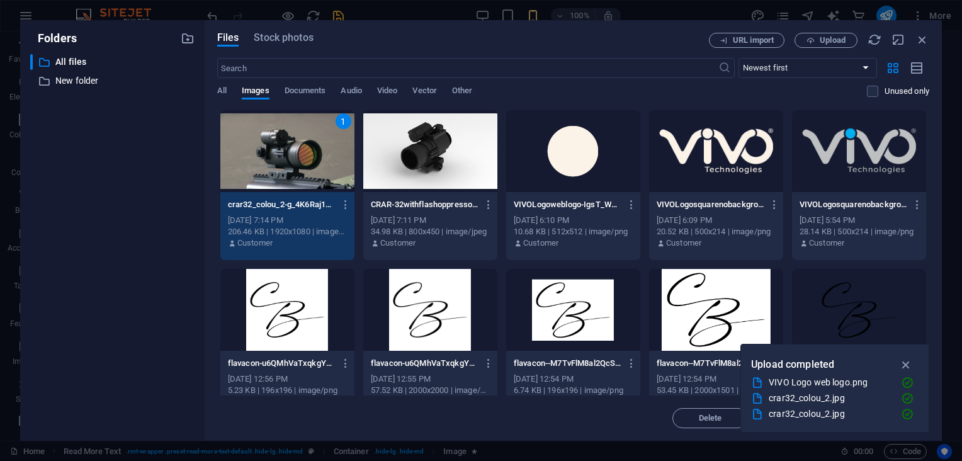
click at [311, 161] on div "1" at bounding box center [287, 151] width 134 height 82
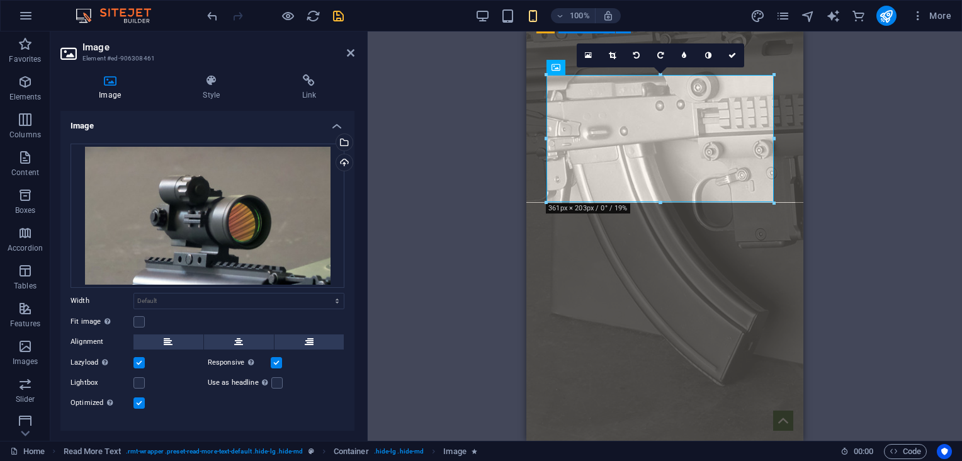
click at [346, 53] on header "Image Element #ed-906308461" at bounding box center [207, 47] width 294 height 33
click at [349, 52] on icon at bounding box center [351, 53] width 8 height 10
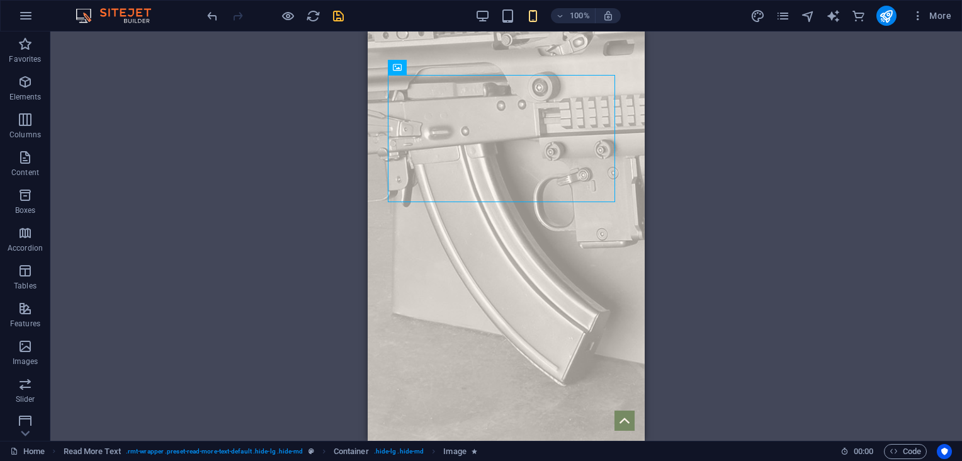
click at [806, 259] on div "Menu Bar Logo Container Spacer Container Read More Text Text Button Spacer Text…" at bounding box center [506, 235] width 912 height 409
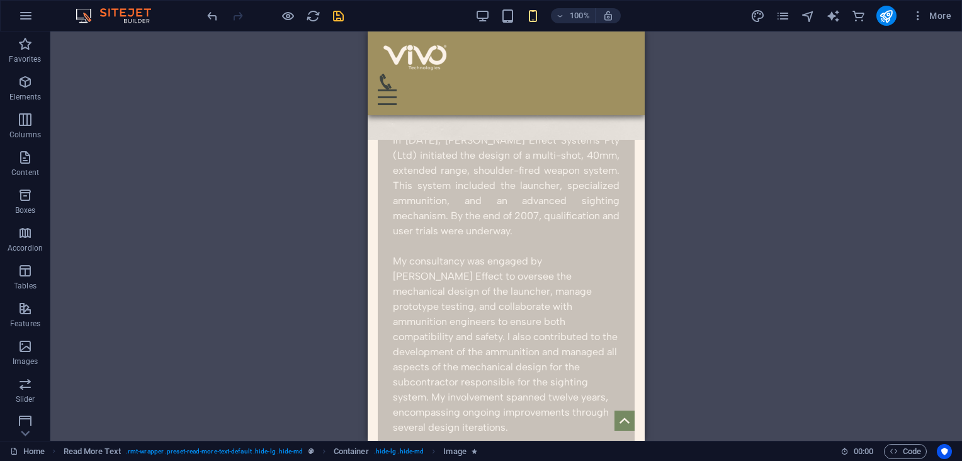
scroll to position [417, 0]
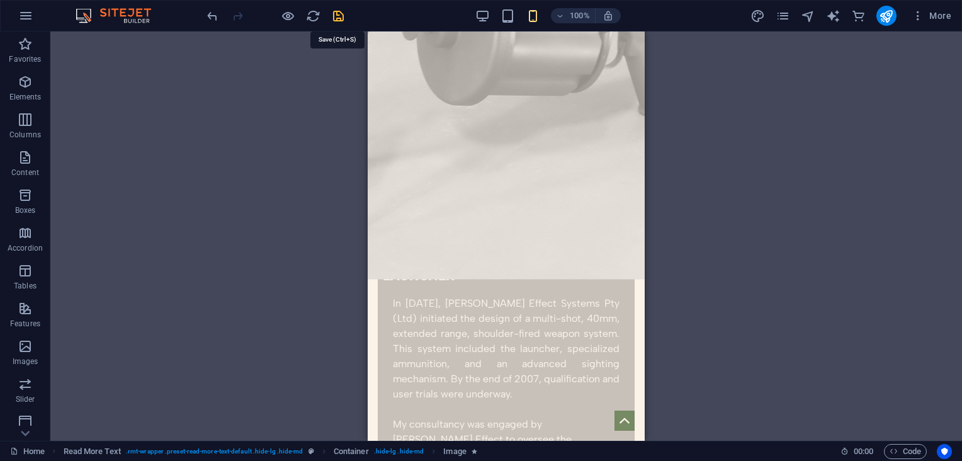
click at [332, 16] on icon "save" at bounding box center [338, 16] width 14 height 14
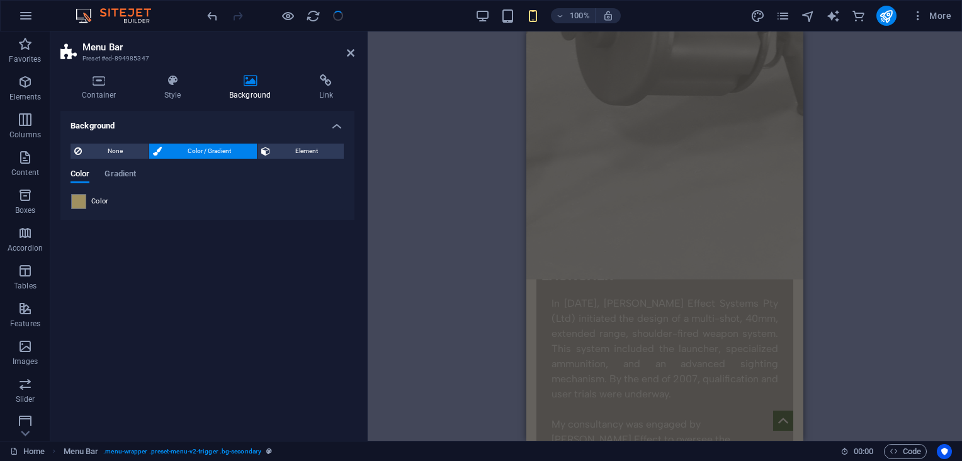
scroll to position [0, 0]
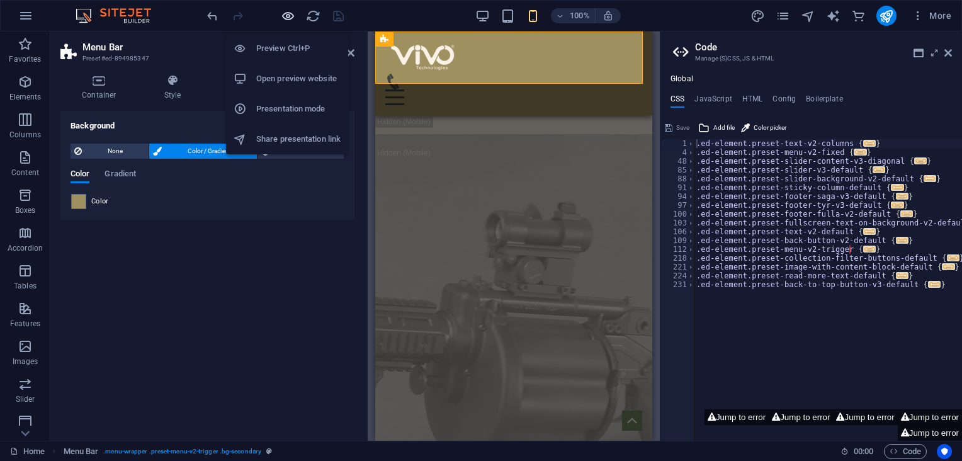
click at [285, 11] on icon "button" at bounding box center [288, 16] width 14 height 14
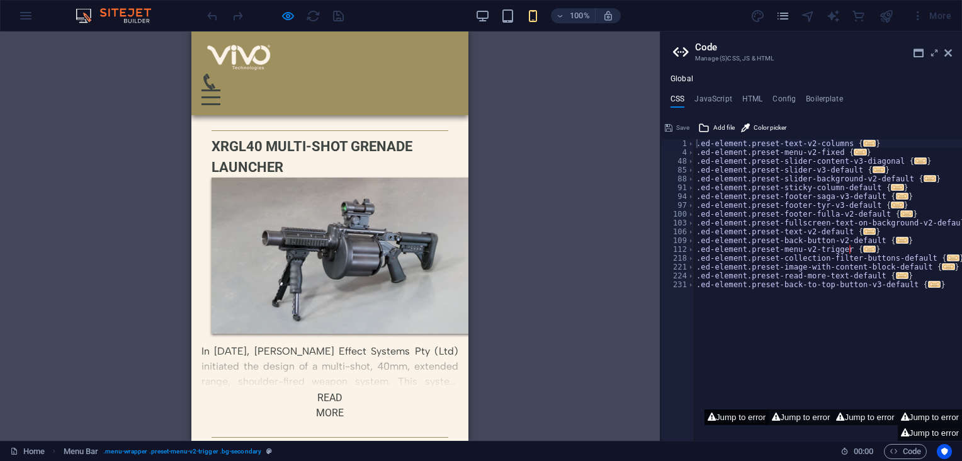
click at [725, 409] on button "Jump to error" at bounding box center [736, 417] width 64 height 16
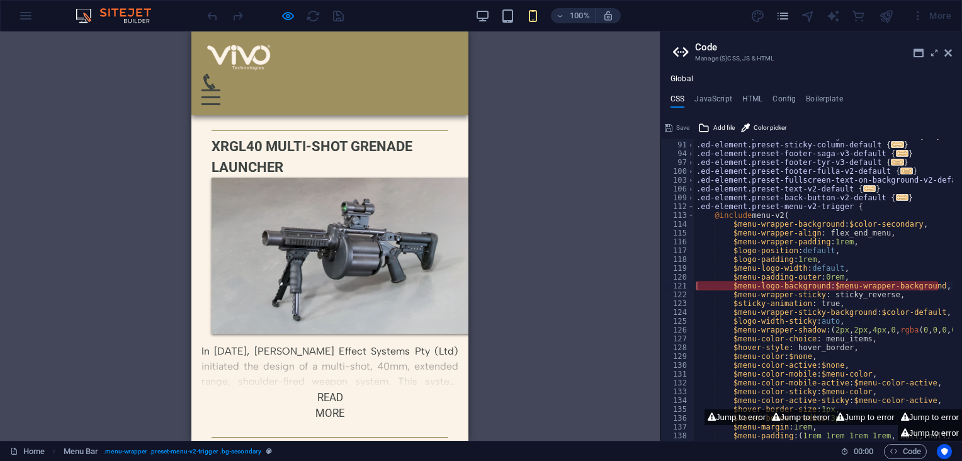
click at [325, 388] on link "Read more" at bounding box center [330, 405] width 60 height 35
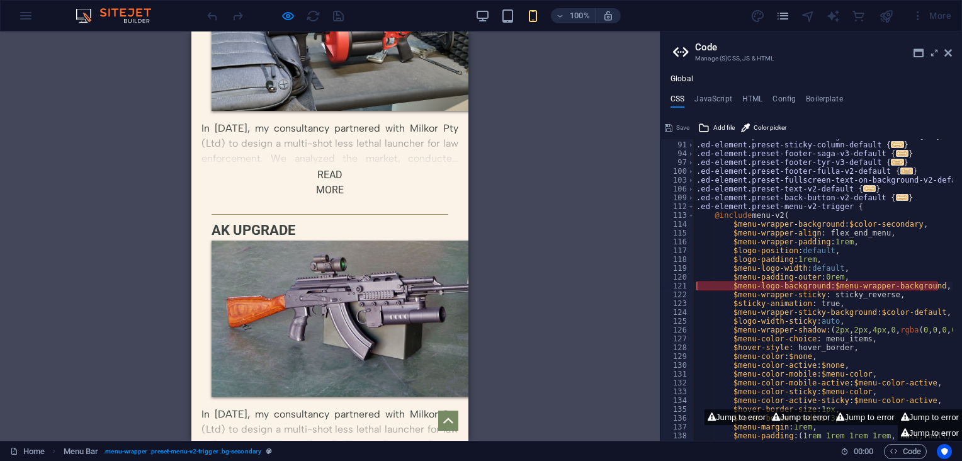
scroll to position [803, 0]
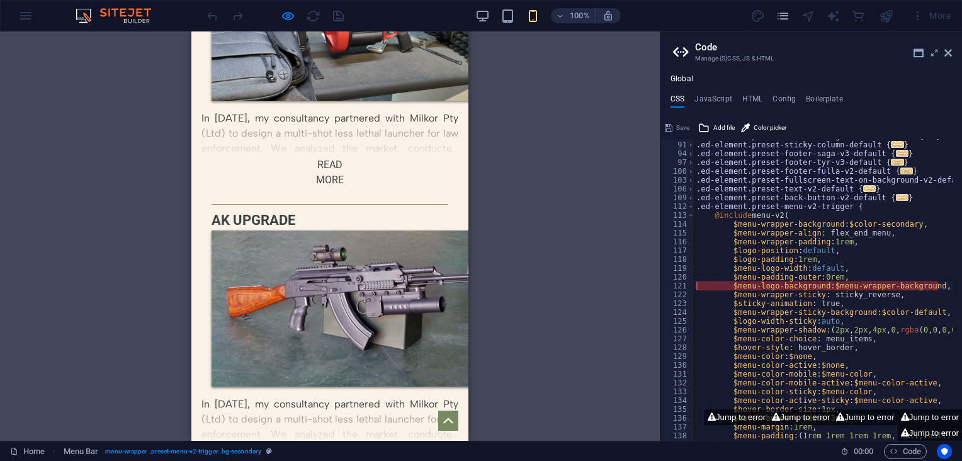
click at [443, 416] on icon at bounding box center [448, 421] width 10 height 10
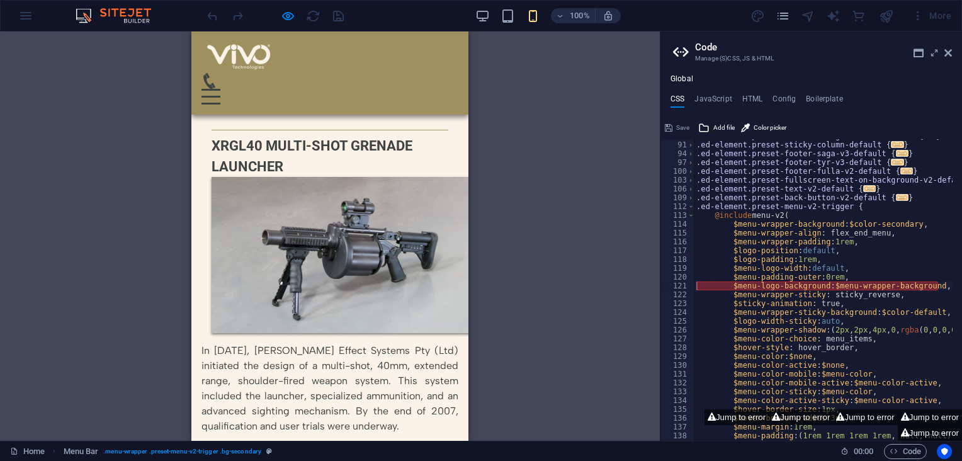
scroll to position [0, 0]
click at [220, 89] on div "Menu" at bounding box center [210, 97] width 19 height 16
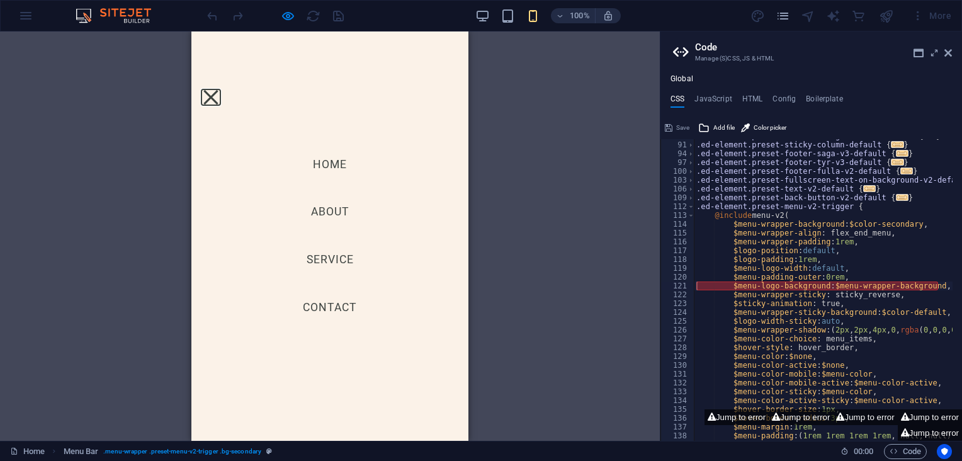
click at [218, 90] on button "Menu" at bounding box center [210, 97] width 14 height 14
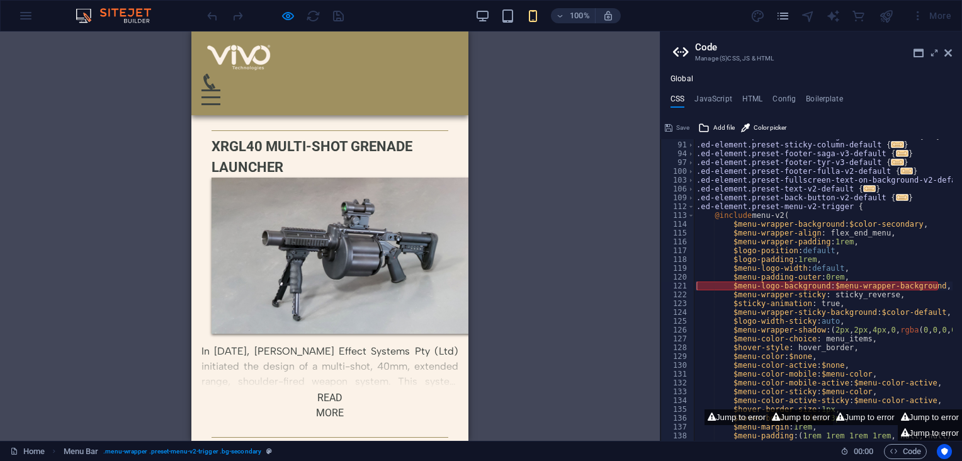
click at [798, 417] on button "Jump to error" at bounding box center [801, 417] width 64 height 16
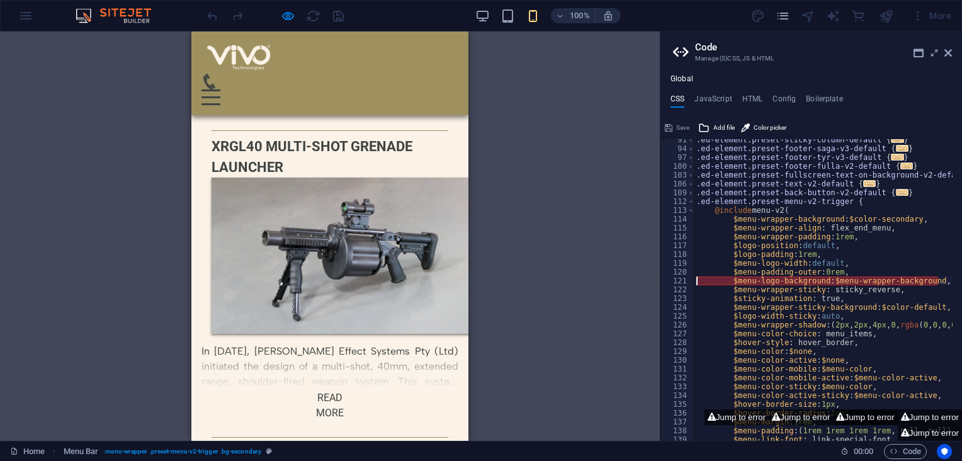
click at [839, 414] on icon at bounding box center [840, 417] width 8 height 8
click at [912, 410] on button "Jump to error" at bounding box center [930, 417] width 64 height 16
click at [919, 433] on button "Jump to error" at bounding box center [930, 433] width 64 height 16
click at [719, 418] on button "Jump to error" at bounding box center [736, 417] width 64 height 16
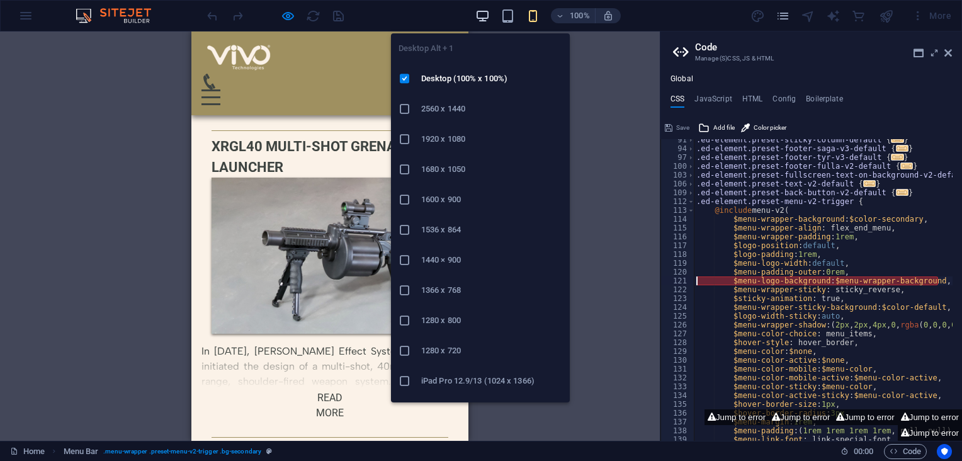
click at [483, 14] on icon "button" at bounding box center [482, 16] width 14 height 14
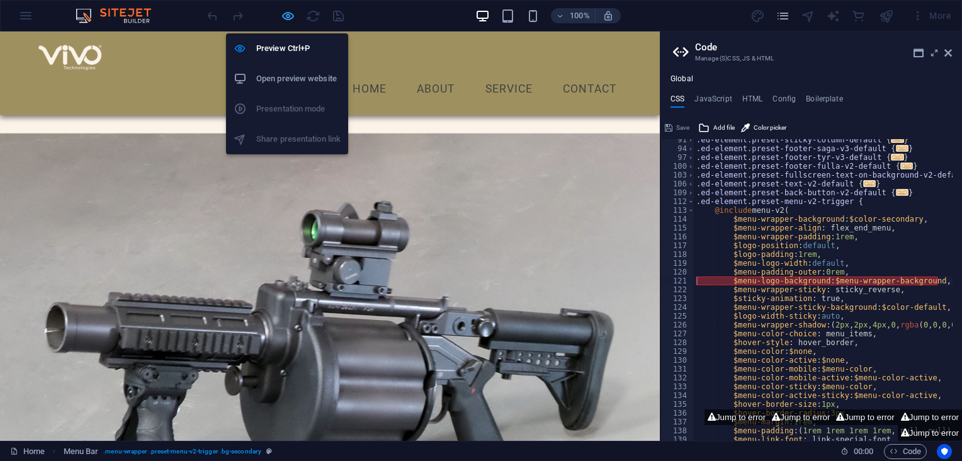
click at [286, 11] on icon "button" at bounding box center [288, 16] width 14 height 14
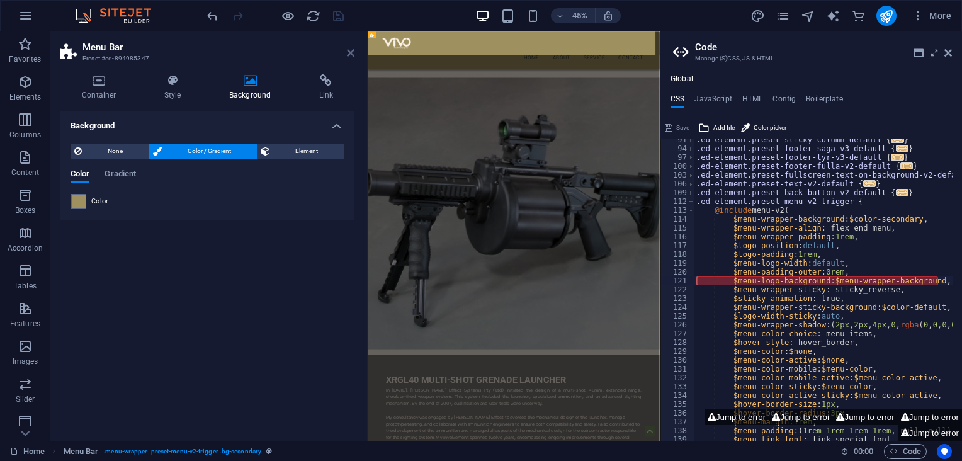
drag, startPoint x: 313, startPoint y: 23, endPoint x: 348, endPoint y: 53, distance: 46.0
click at [348, 53] on icon at bounding box center [351, 53] width 8 height 10
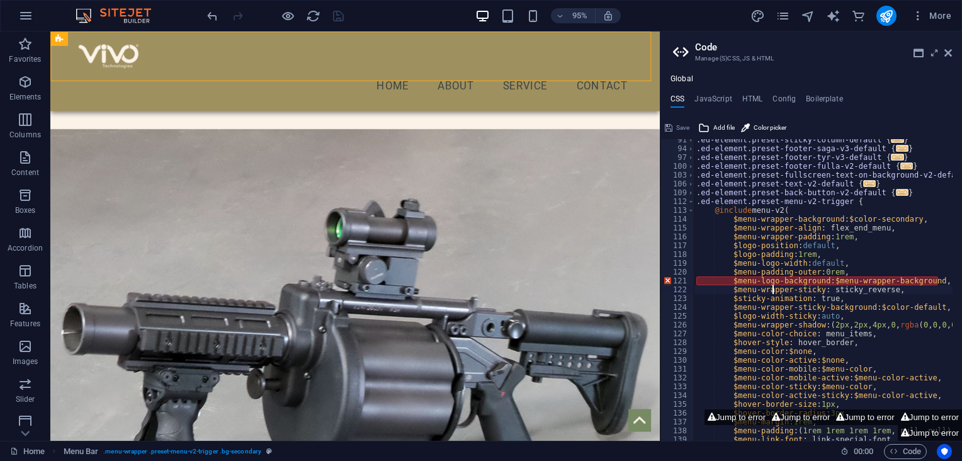
click at [771, 291] on div ".ed-element.preset-sticky-column-default { ... } .ed-element.preset-footer-saga…" at bounding box center [847, 290] width 306 height 310
click at [732, 272] on div ".ed-element.preset-sticky-column-default { ... } .ed-element.preset-footer-saga…" at bounding box center [847, 290] width 306 height 310
type textarea "$menu-padding-outer: 0rem,"
click at [127, 67] on div at bounding box center [371, 58] width 594 height 32
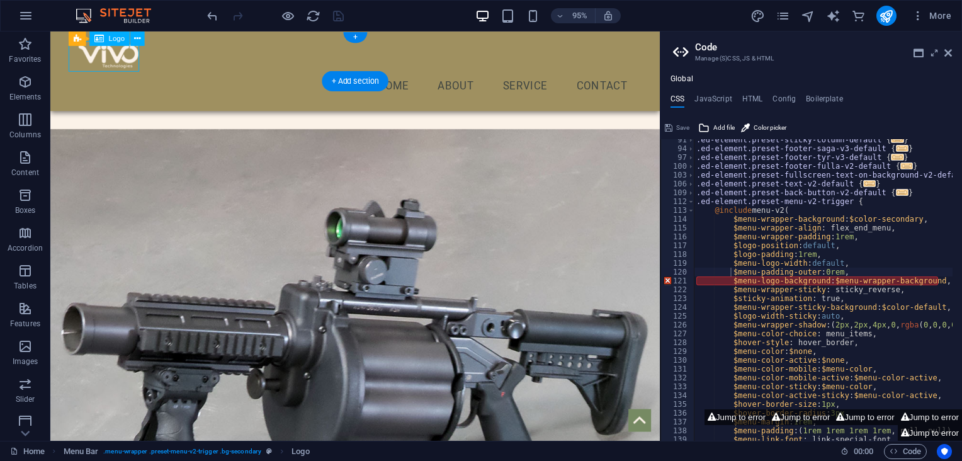
click at [127, 67] on div at bounding box center [371, 58] width 594 height 32
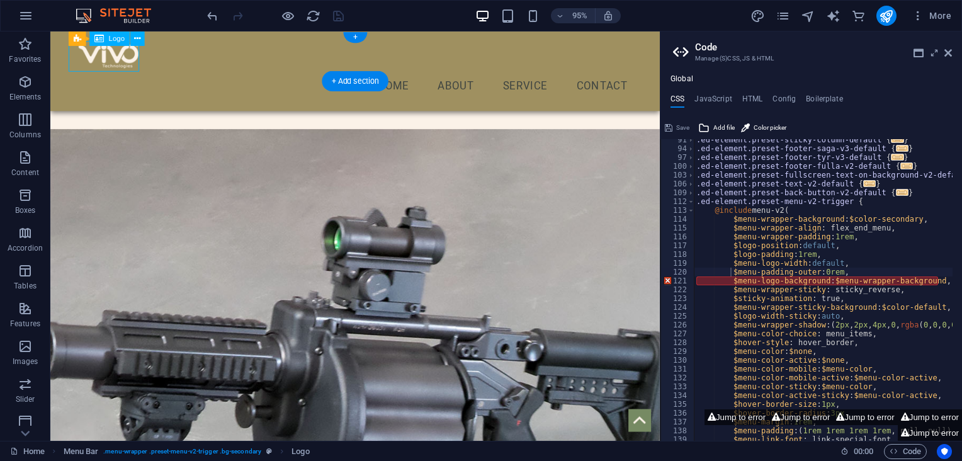
select select "px"
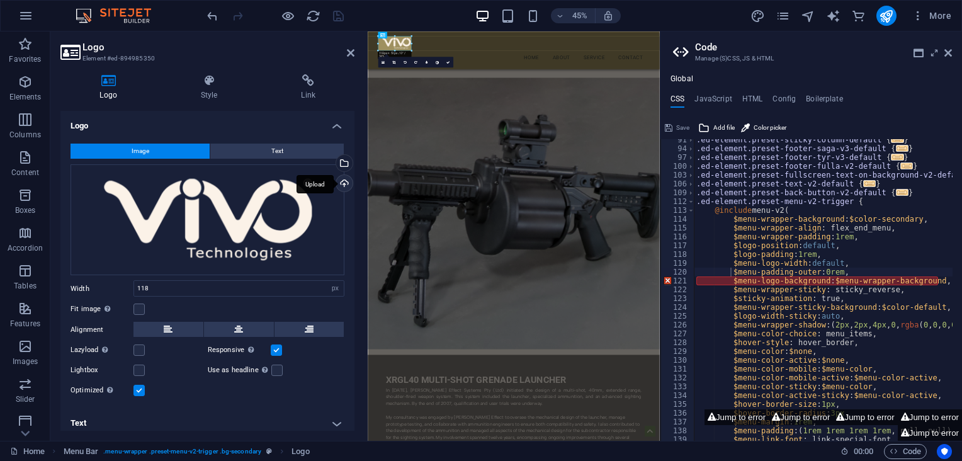
click at [344, 184] on div "Upload" at bounding box center [343, 184] width 19 height 19
click at [342, 161] on div "Select files from the file manager, stock photos, or upload file(s)" at bounding box center [343, 164] width 19 height 19
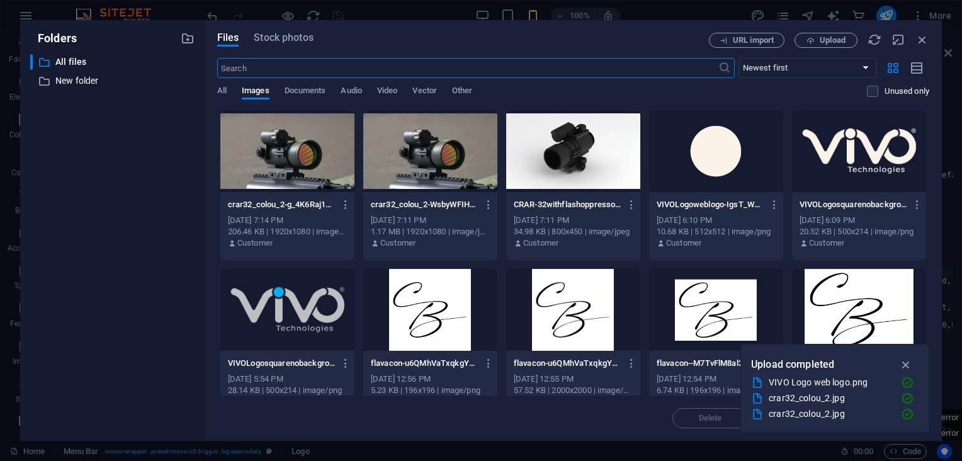
click at [431, 224] on div "[DATE] 7:11 PM" at bounding box center [430, 220] width 119 height 11
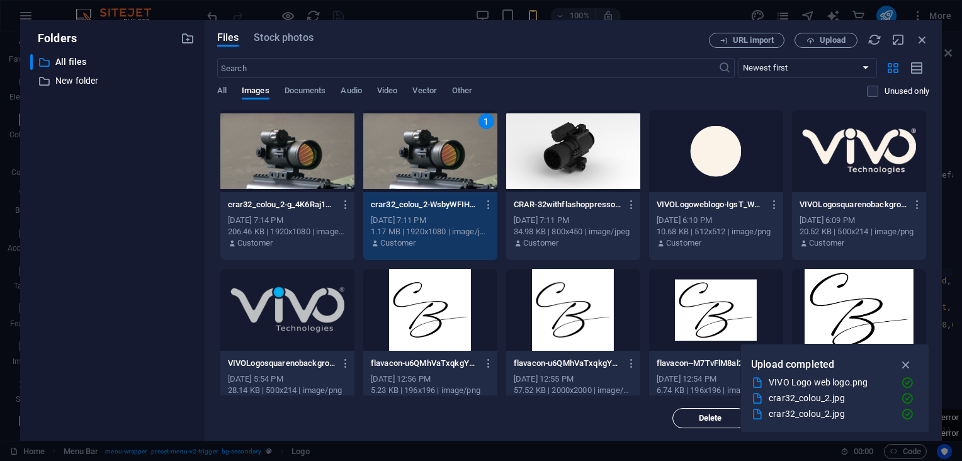
click at [701, 414] on span "Delete" at bounding box center [710, 418] width 23 height 8
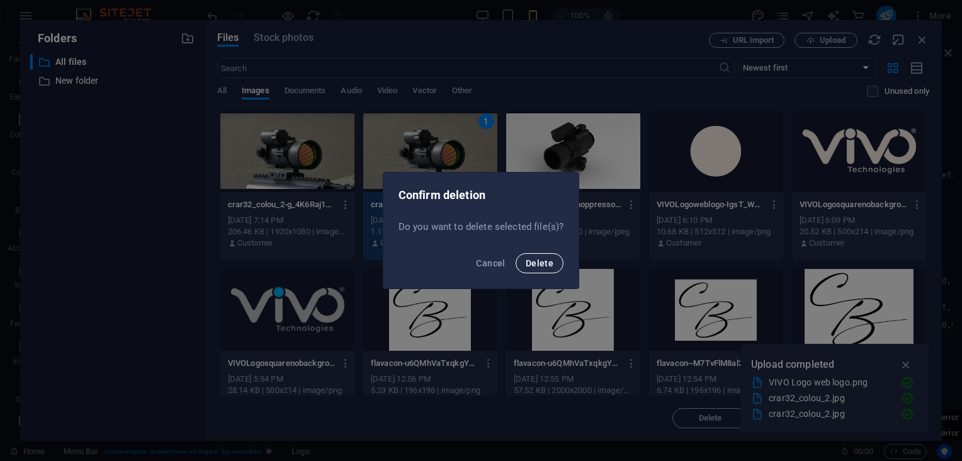
click at [543, 264] on span "Delete" at bounding box center [540, 263] width 28 height 10
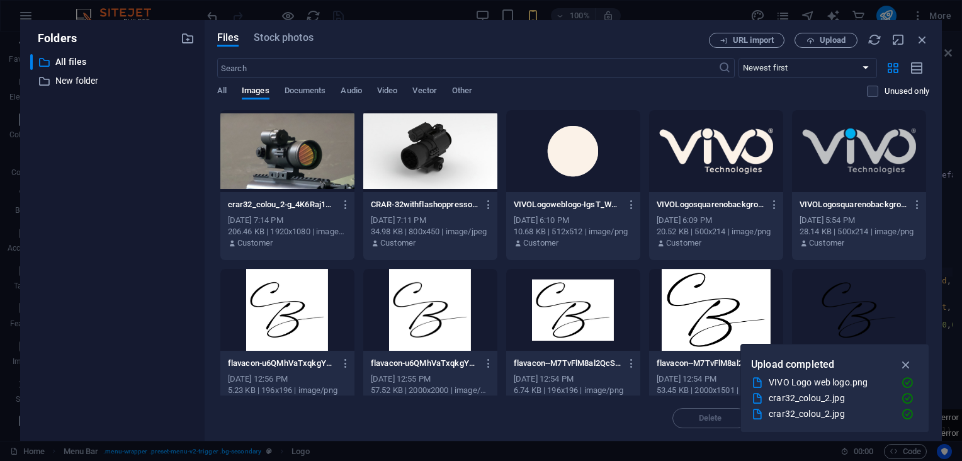
click at [861, 212] on div "VIVOLogosquarenobackgroundsmall-cbEGD60NKMWvyoyJX1u1dg.png VIVOLogosquarenoback…" at bounding box center [859, 205] width 119 height 20
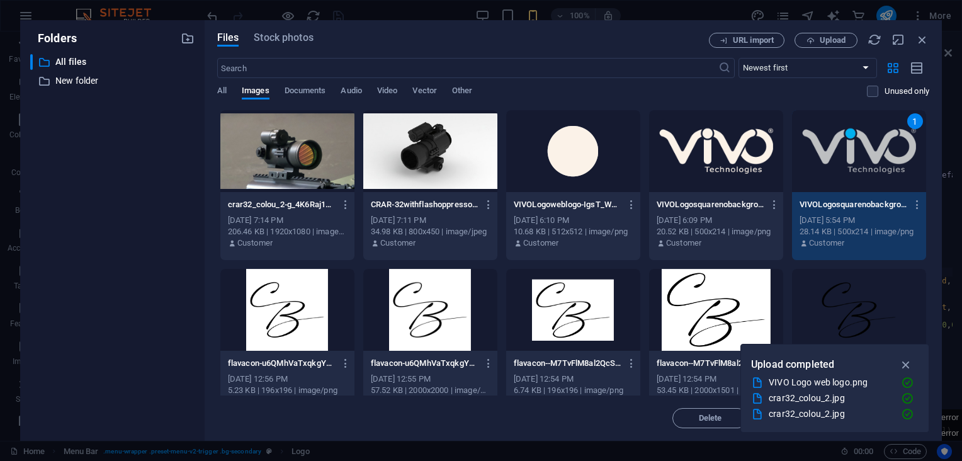
click at [861, 212] on div "VIVOLogosquarenobackgroundsmall-cbEGD60NKMWvyoyJX1u1dg.png VIVOLogosquarenoback…" at bounding box center [859, 205] width 119 height 20
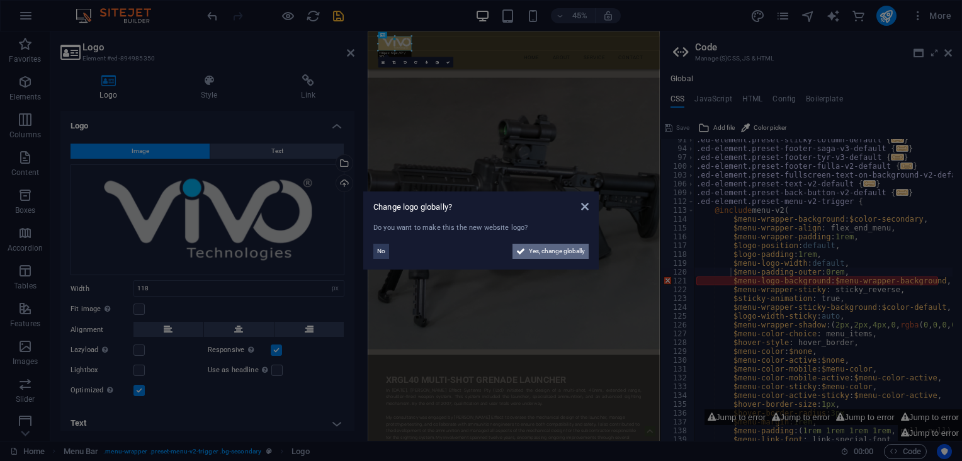
click at [560, 249] on span "Yes, change globally" at bounding box center [557, 251] width 56 height 15
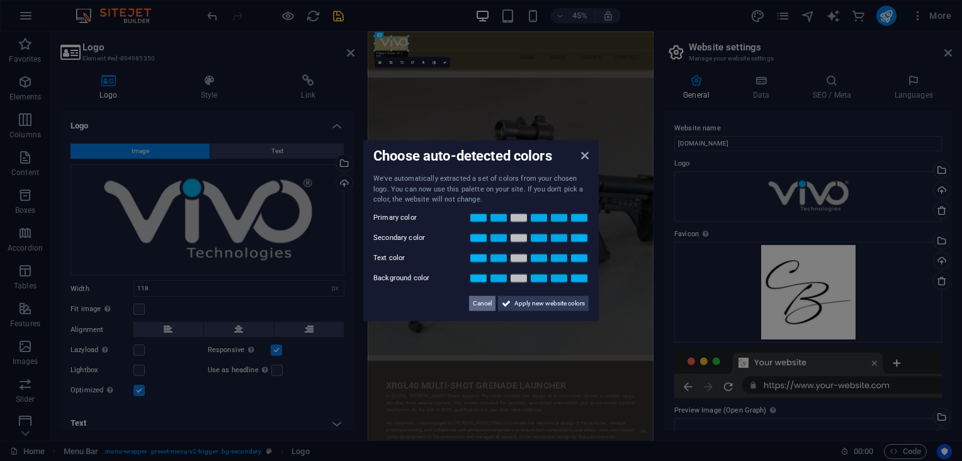
click at [485, 305] on span "Cancel" at bounding box center [482, 302] width 19 height 15
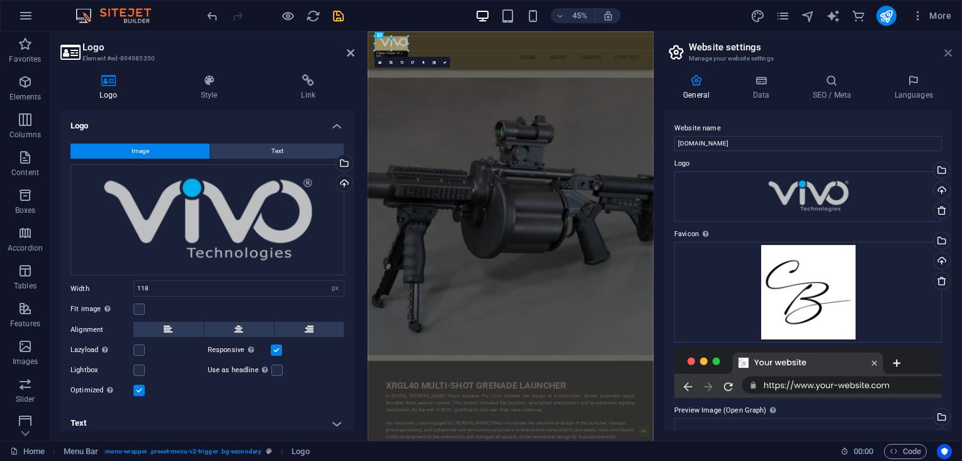
click at [946, 50] on icon at bounding box center [948, 53] width 8 height 10
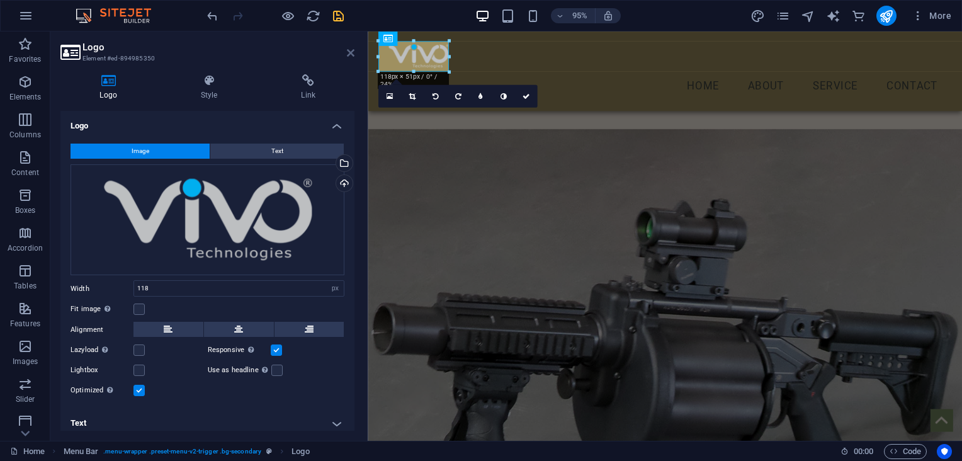
click at [348, 55] on icon at bounding box center [351, 53] width 8 height 10
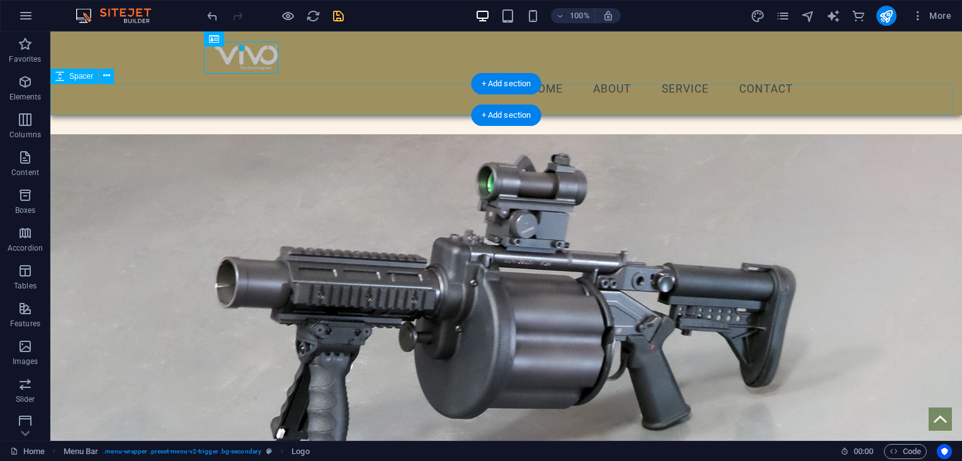
click at [919, 115] on div at bounding box center [506, 130] width 912 height 31
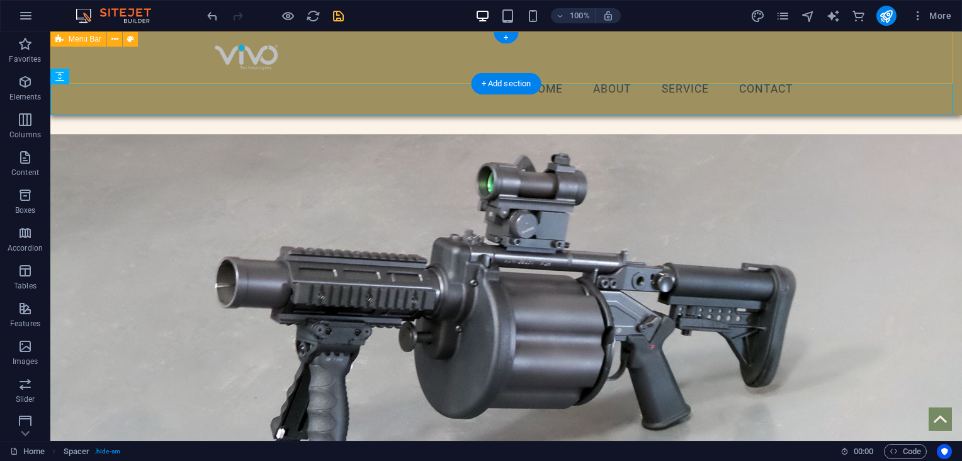
click at [342, 80] on div "Menu Home About Service Contact" at bounding box center [506, 73] width 912 height 84
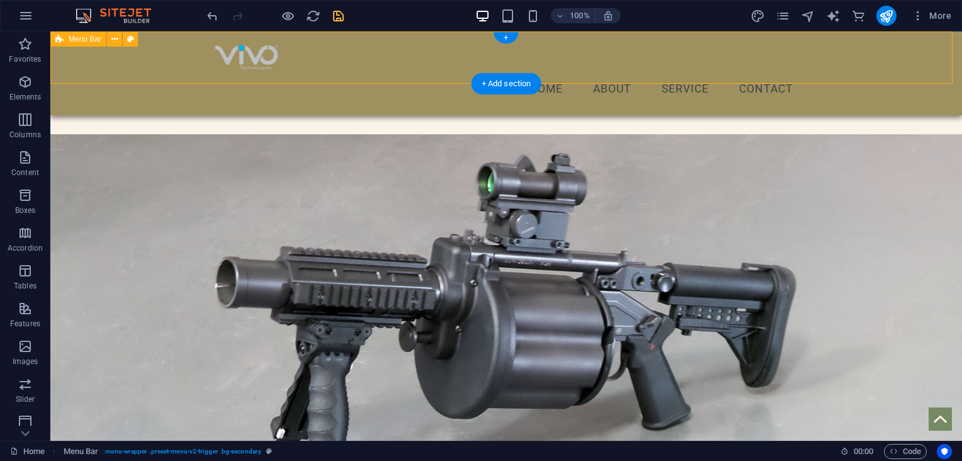
click at [342, 80] on div "Menu Home About Service Contact" at bounding box center [506, 73] width 912 height 84
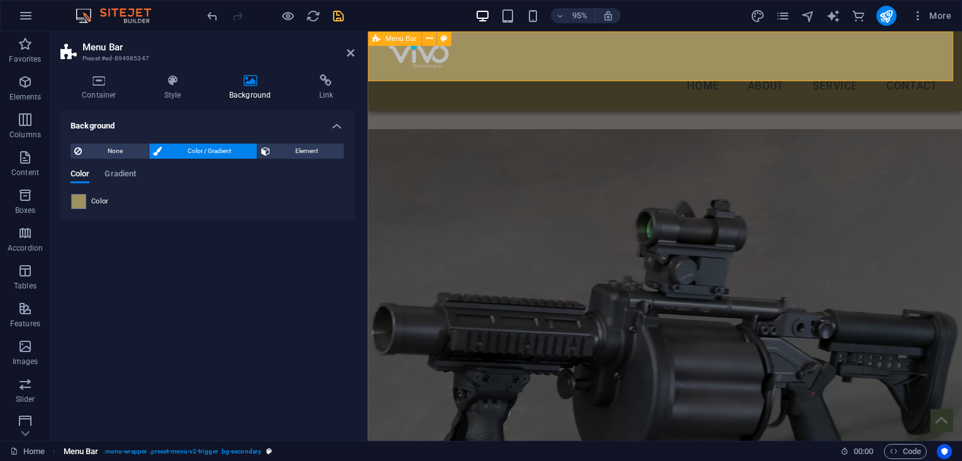
click at [166, 451] on span ". menu-wrapper .preset-menu-v2-trigger .bg-secondary" at bounding box center [182, 451] width 158 height 15
click at [269, 451] on icon "breadcrumb" at bounding box center [269, 451] width 6 height 7
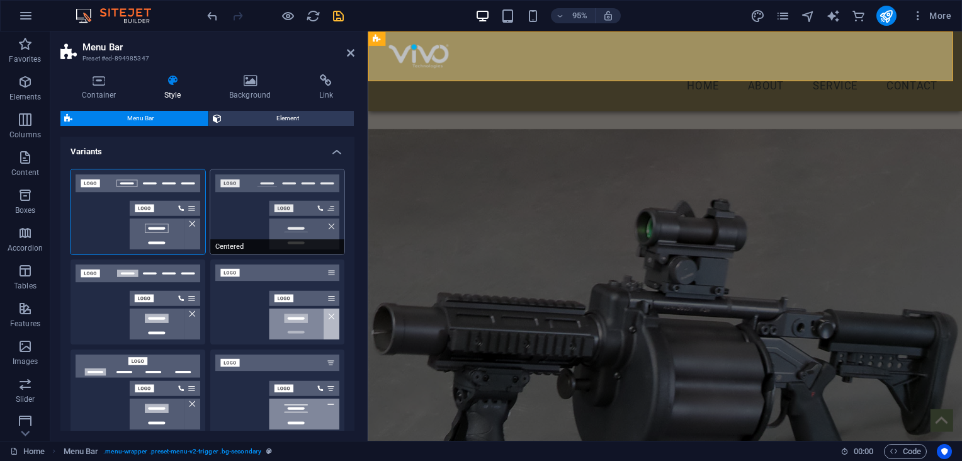
click at [274, 211] on button "Centered" at bounding box center [277, 211] width 135 height 85
select select "sticky_menu"
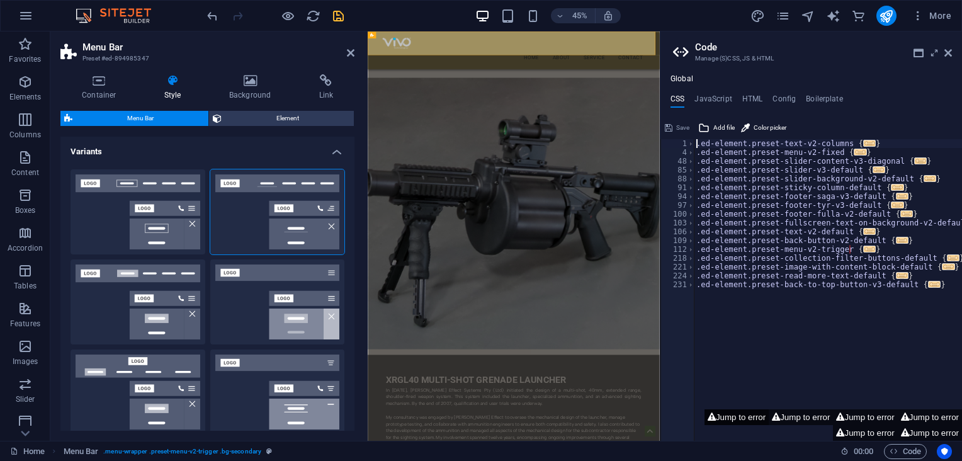
click at [735, 417] on button "Jump to error" at bounding box center [736, 417] width 64 height 16
type textarea "$menu-logo-background: $menu-wrapper-background,"
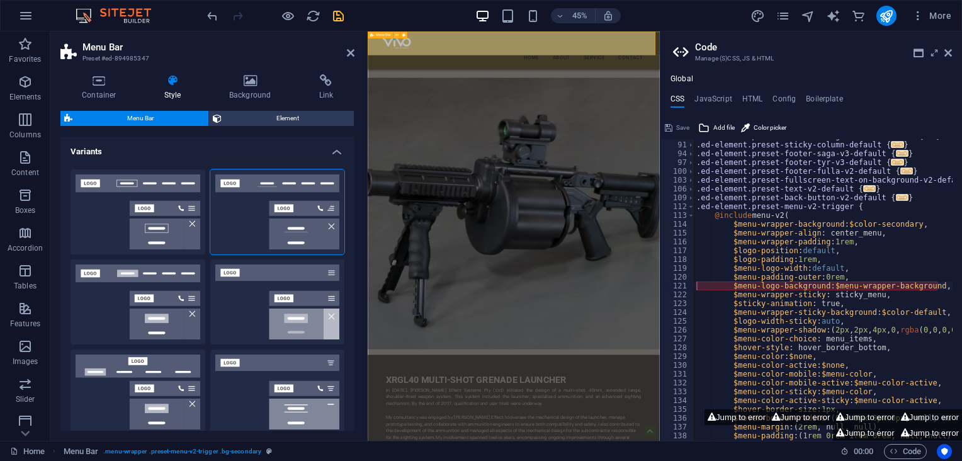
click at [386, 76] on div "Menu Home About Service Contact" at bounding box center [692, 73] width 648 height 84
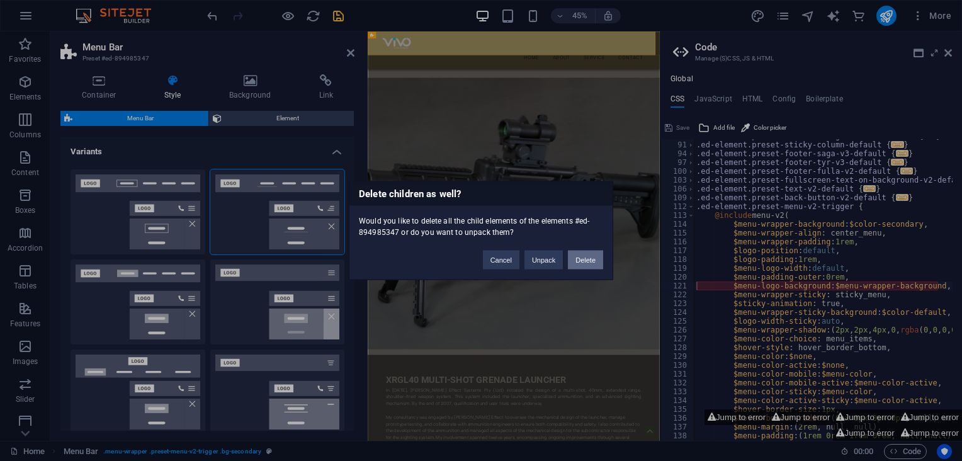
click at [585, 259] on button "Delete" at bounding box center [585, 260] width 35 height 19
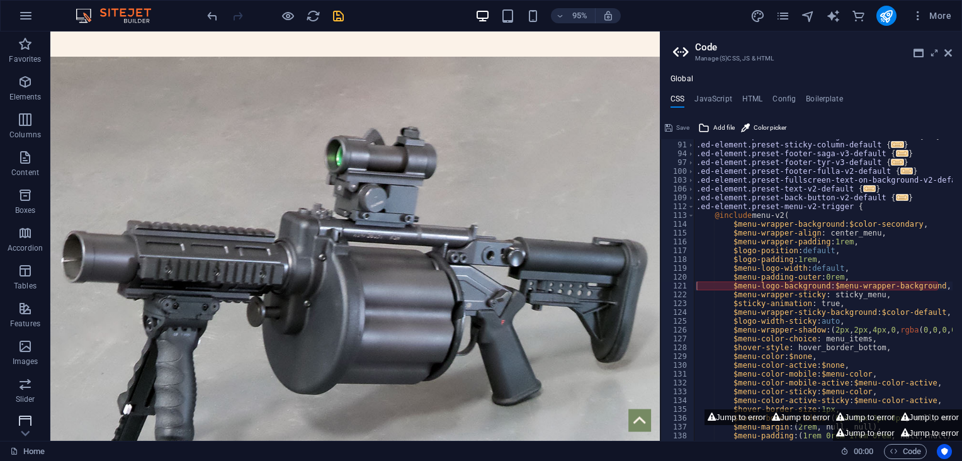
click at [28, 419] on icon "button" at bounding box center [25, 421] width 15 height 15
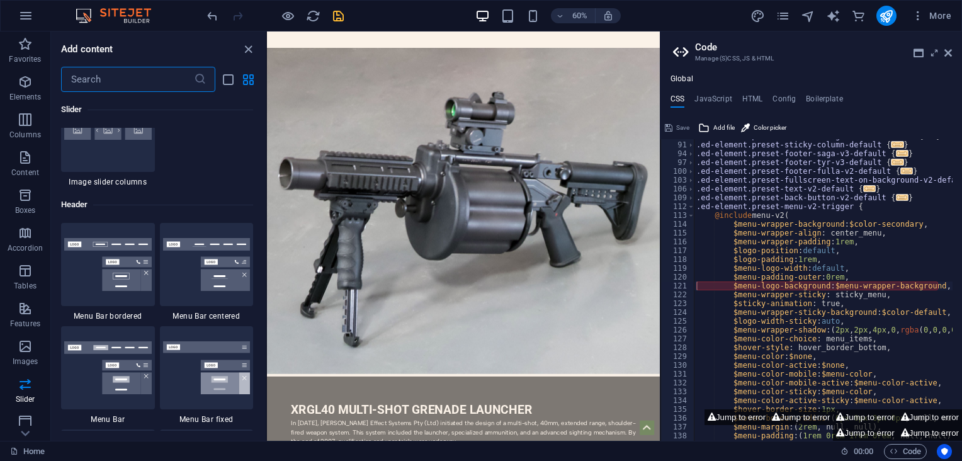
scroll to position [7815, 0]
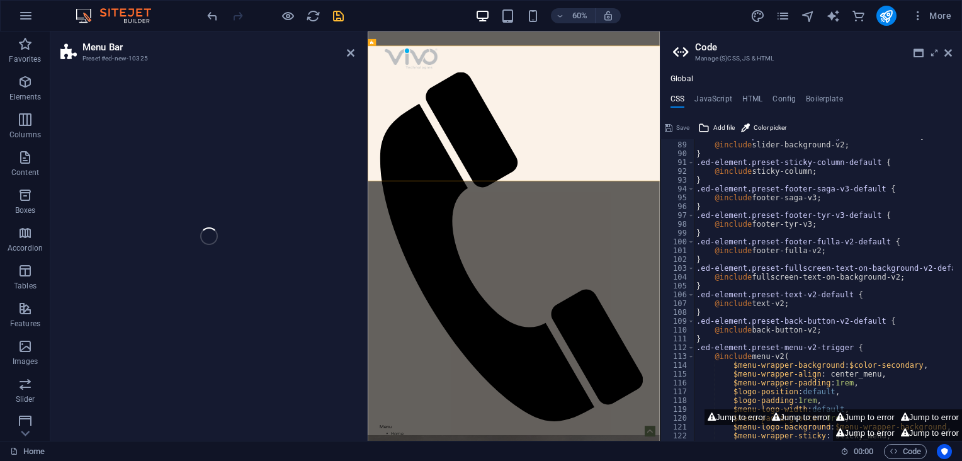
select select "rem"
select select "preset-menu-v2-default"
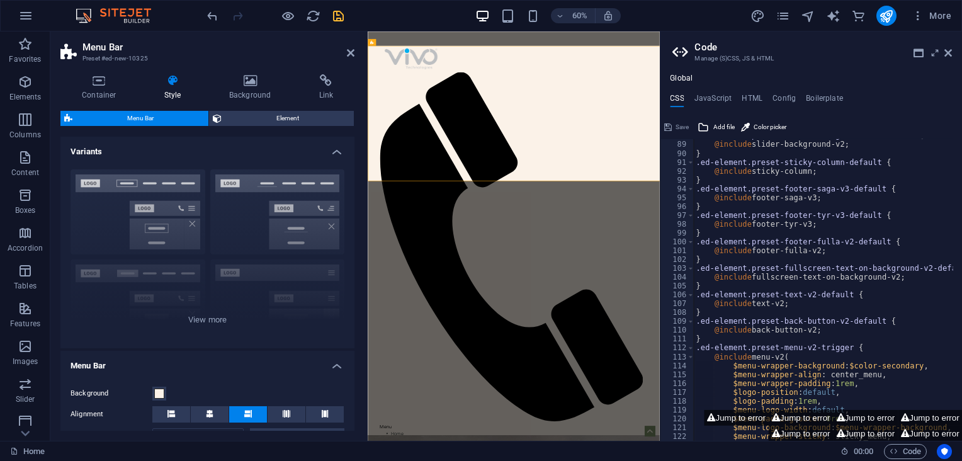
scroll to position [774, 0]
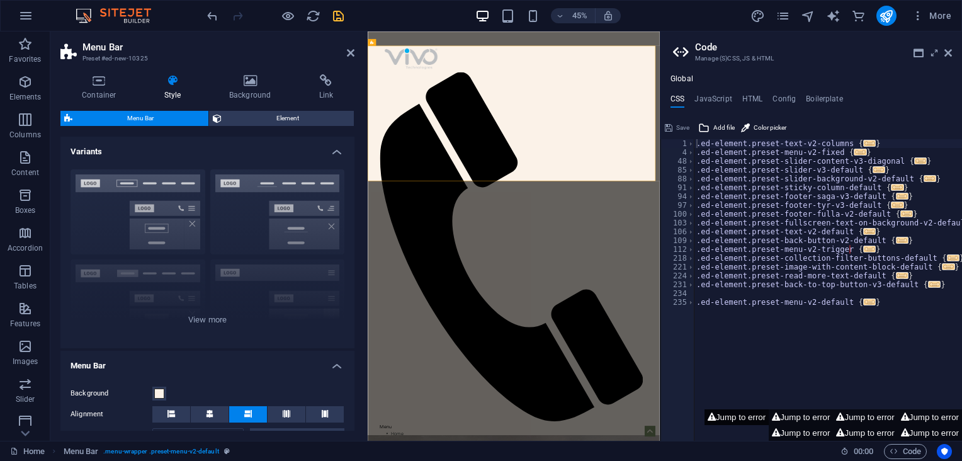
click at [720, 414] on button "Jump to error" at bounding box center [736, 417] width 64 height 16
type textarea "$menu-logo-background: $menu-wrapper-background,"
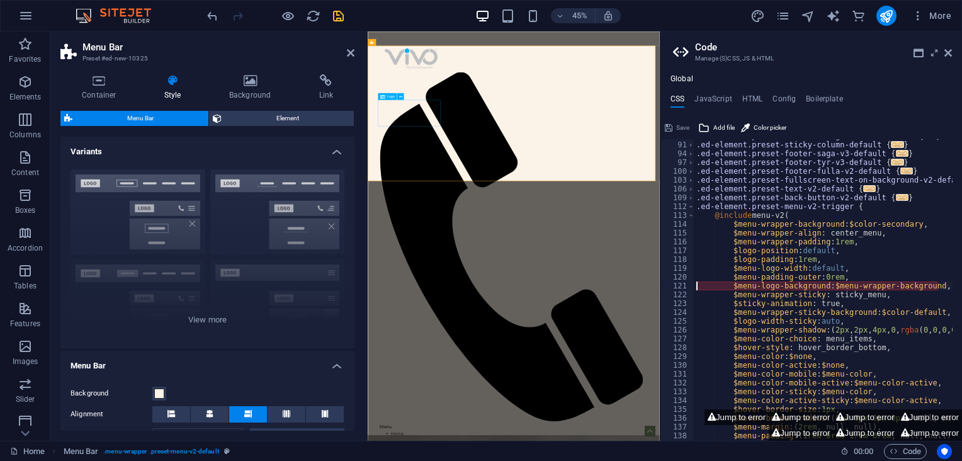
click at [439, 122] on div at bounding box center [692, 92] width 594 height 59
select select "px"
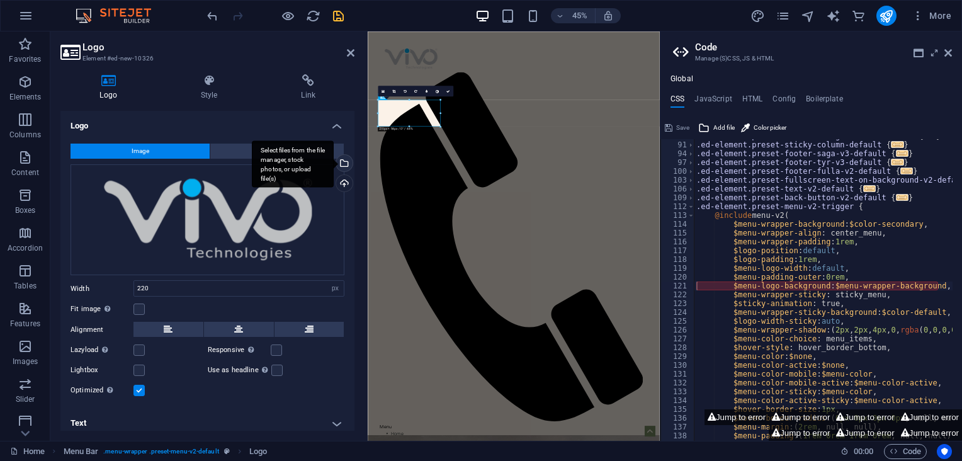
click at [342, 159] on div "Select files from the file manager, stock photos, or upload file(s)" at bounding box center [343, 164] width 19 height 19
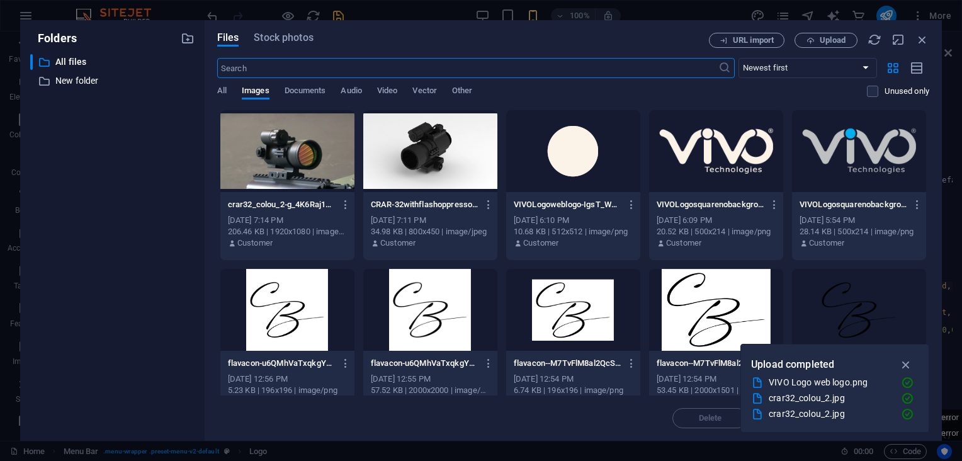
click at [849, 299] on div at bounding box center [859, 310] width 134 height 82
click at [849, 299] on div "1" at bounding box center [859, 310] width 134 height 82
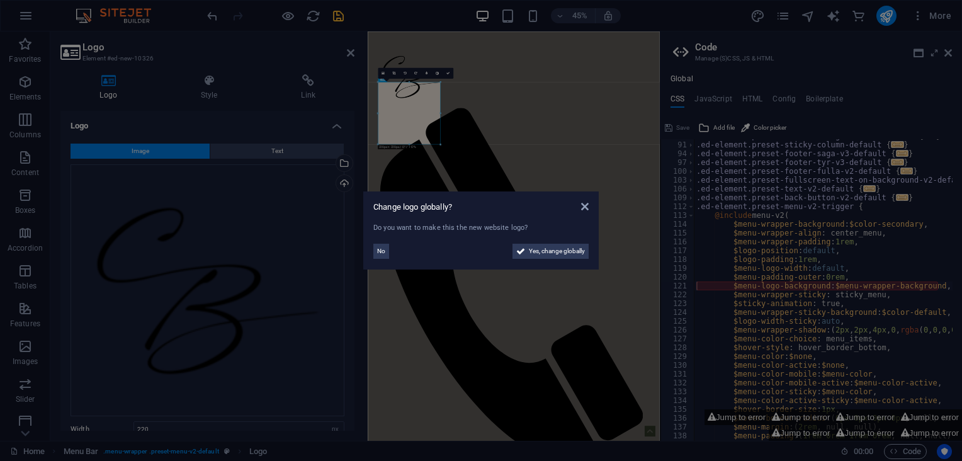
click at [914, 108] on aside "Change logo globally? Do you want to make this the new website logo? No Yes, ch…" at bounding box center [481, 230] width 962 height 461
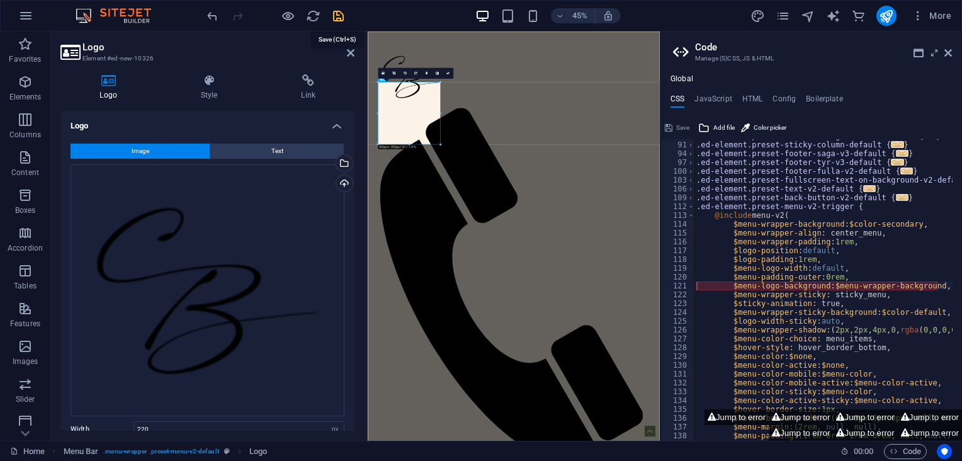
click at [337, 13] on icon "save" at bounding box center [338, 16] width 14 height 14
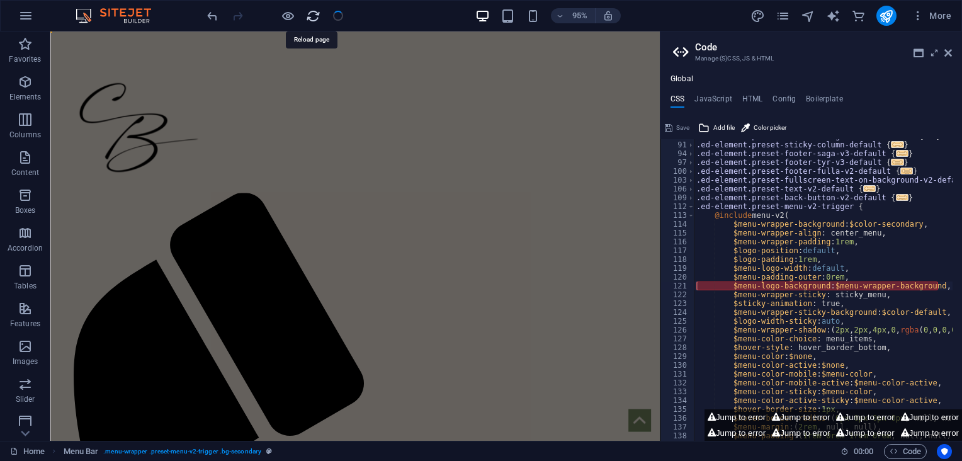
click at [312, 15] on icon "reload" at bounding box center [313, 16] width 14 height 14
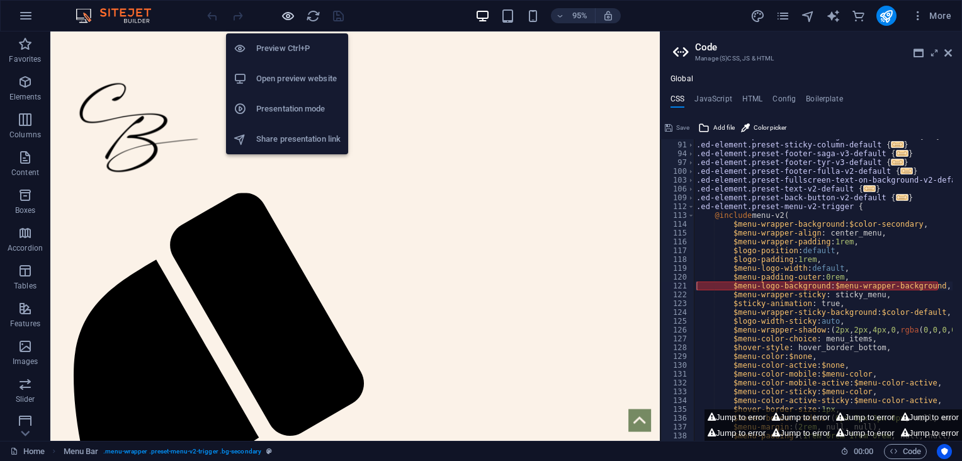
click at [291, 18] on icon "button" at bounding box center [288, 16] width 14 height 14
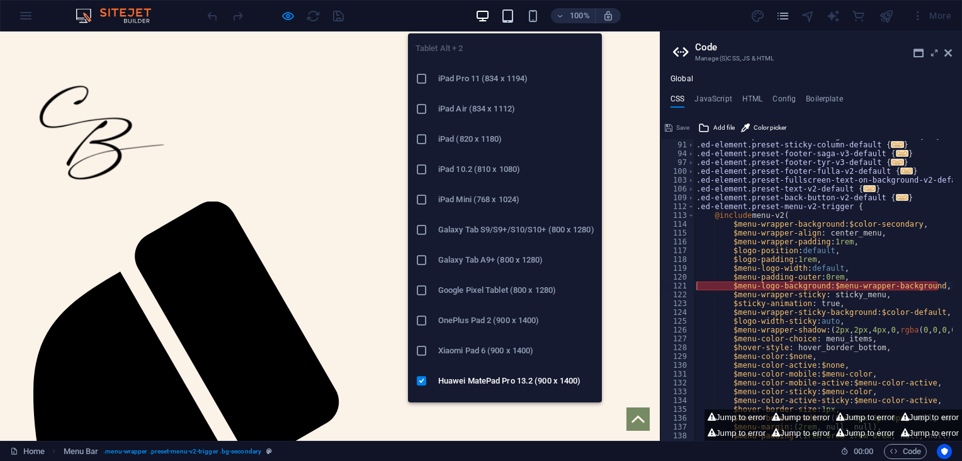
click at [511, 18] on icon "button" at bounding box center [508, 16] width 14 height 14
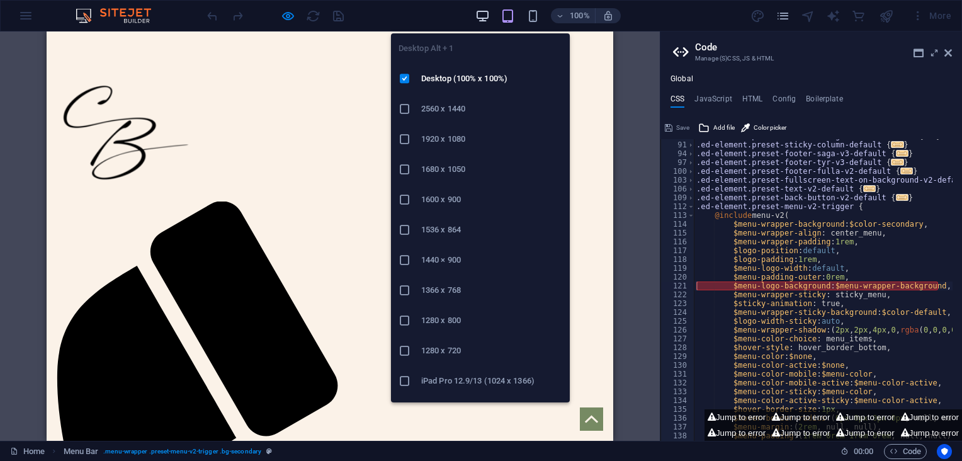
click at [484, 15] on icon "button" at bounding box center [482, 16] width 14 height 14
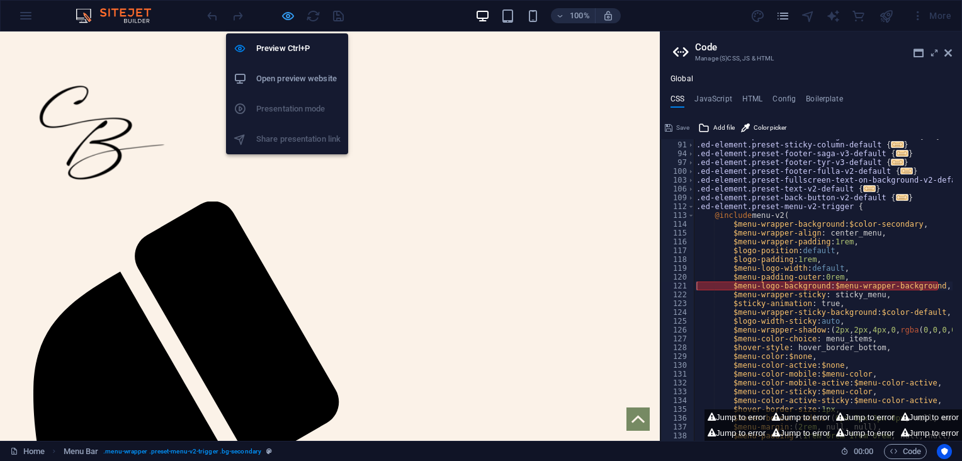
click at [282, 14] on icon "button" at bounding box center [288, 16] width 14 height 14
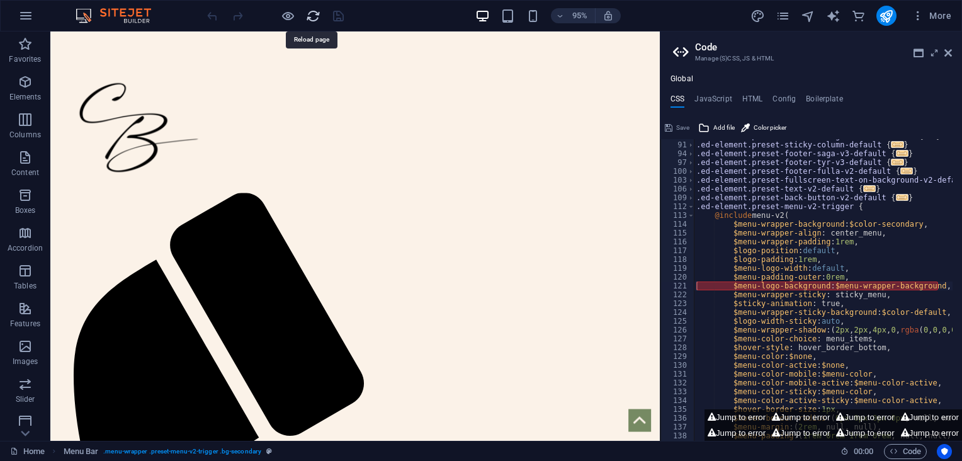
click at [310, 14] on icon "reload" at bounding box center [313, 16] width 14 height 14
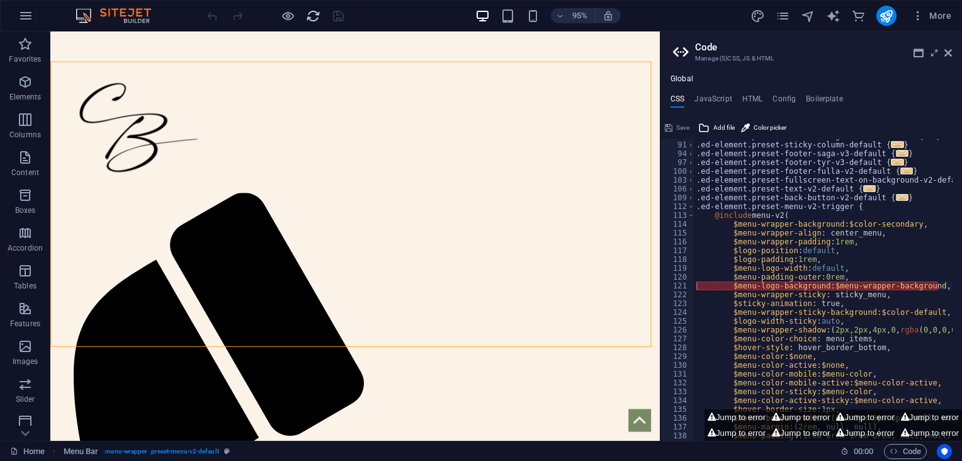
select select "rem"
select select "preset-menu-v2-default"
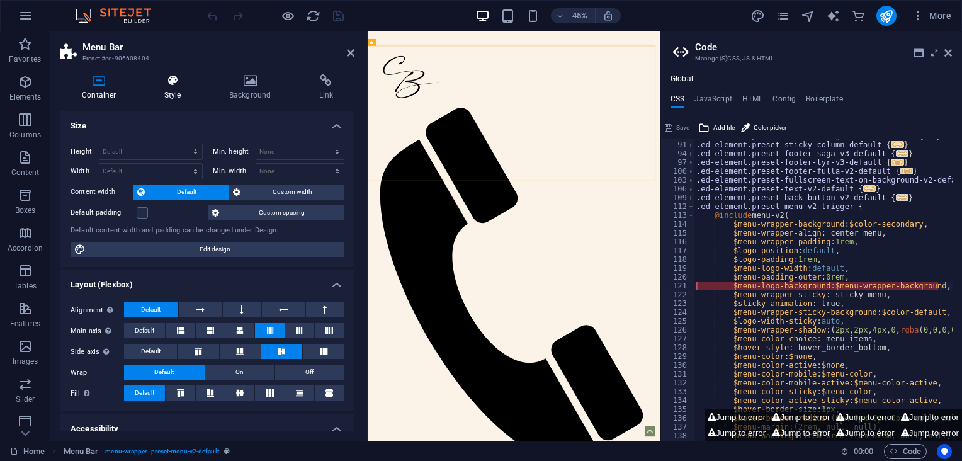
click at [184, 82] on icon at bounding box center [173, 80] width 60 height 13
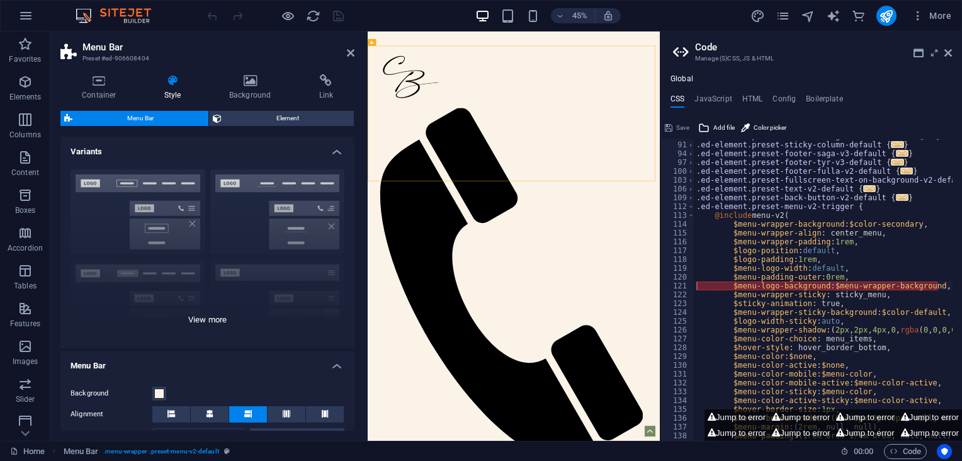
click at [213, 318] on div "Border Centered Default Fixed Loki Trigger Wide XXL" at bounding box center [207, 253] width 294 height 189
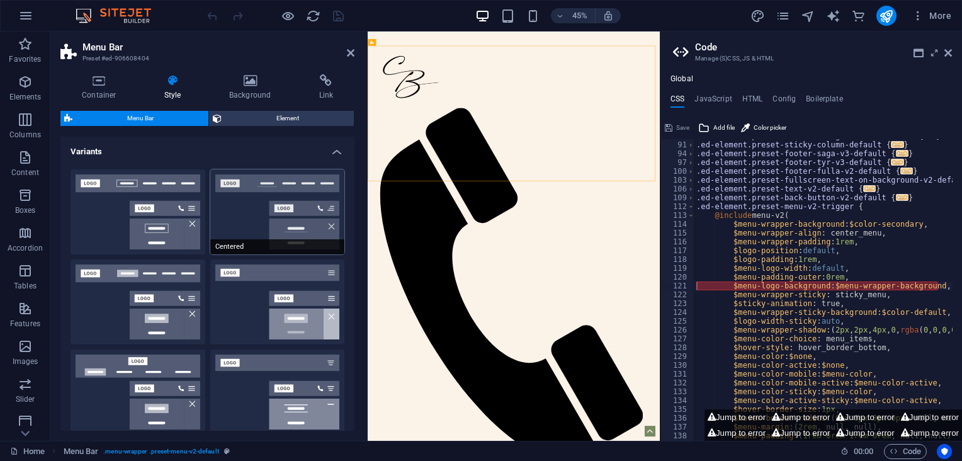
click at [281, 210] on button "Centered" at bounding box center [277, 211] width 135 height 85
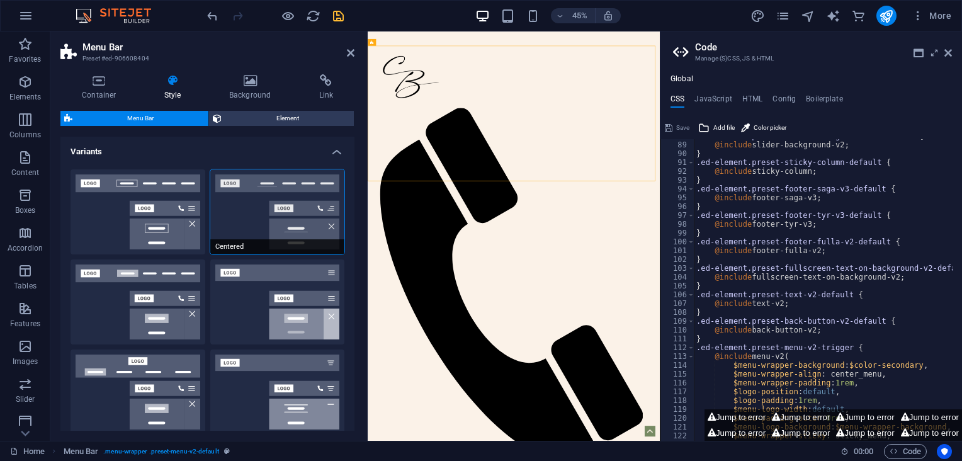
scroll to position [774, 0]
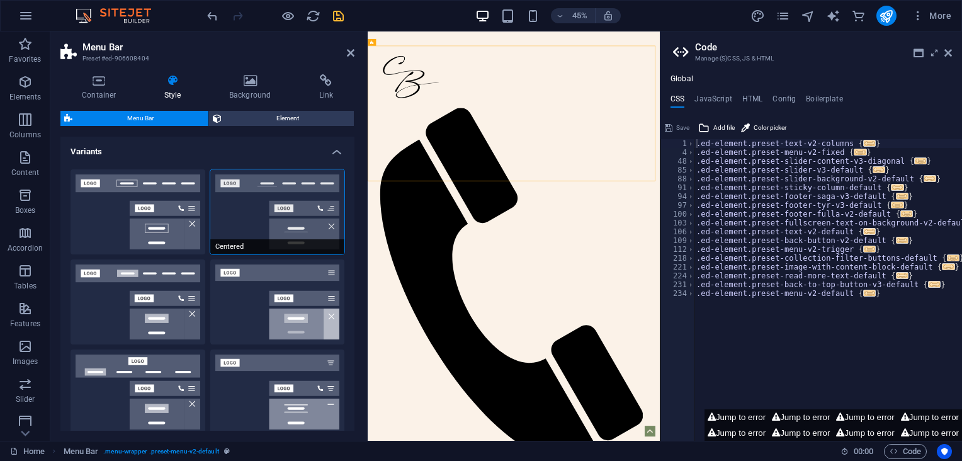
type textarea ".ed-element.preset-text-v2-columns {"
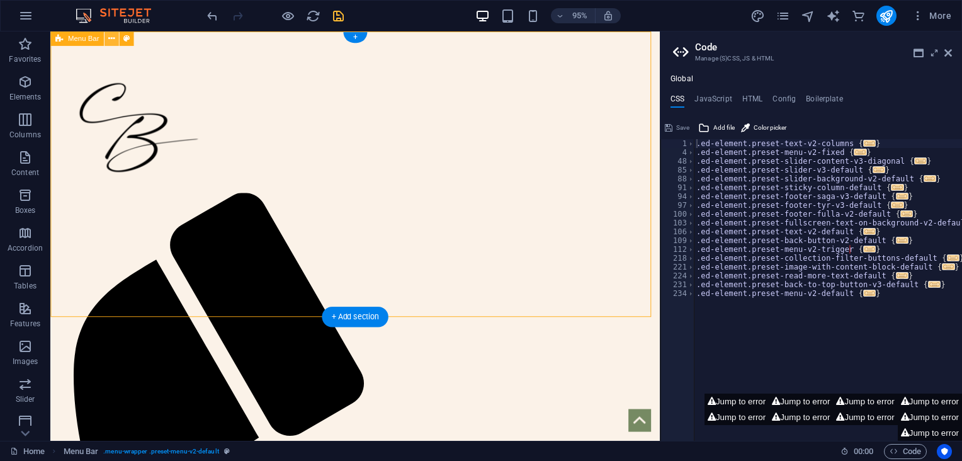
select select "rem"
select select "preset-menu-v2-default"
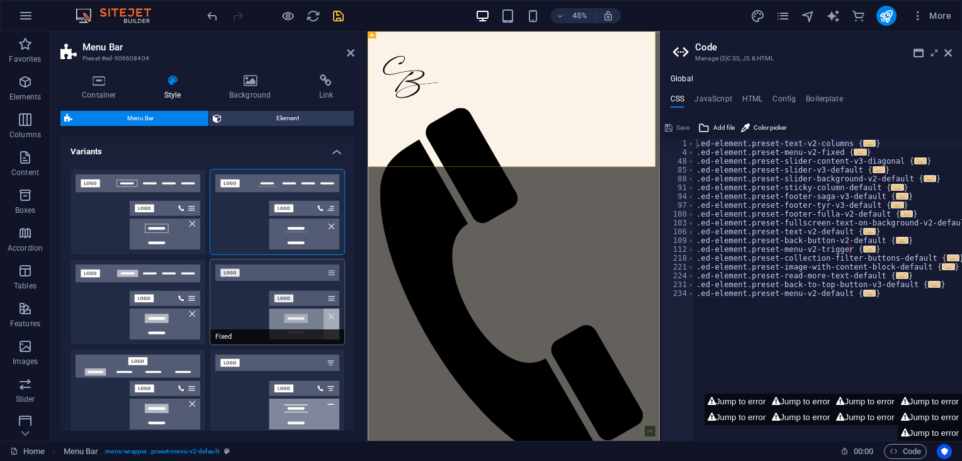
click at [259, 305] on button "Fixed" at bounding box center [277, 301] width 135 height 85
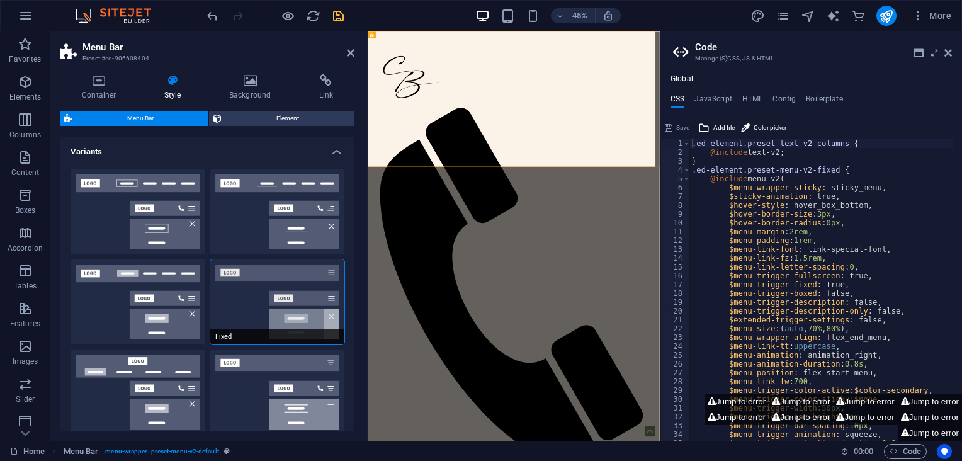
scroll to position [0, 0]
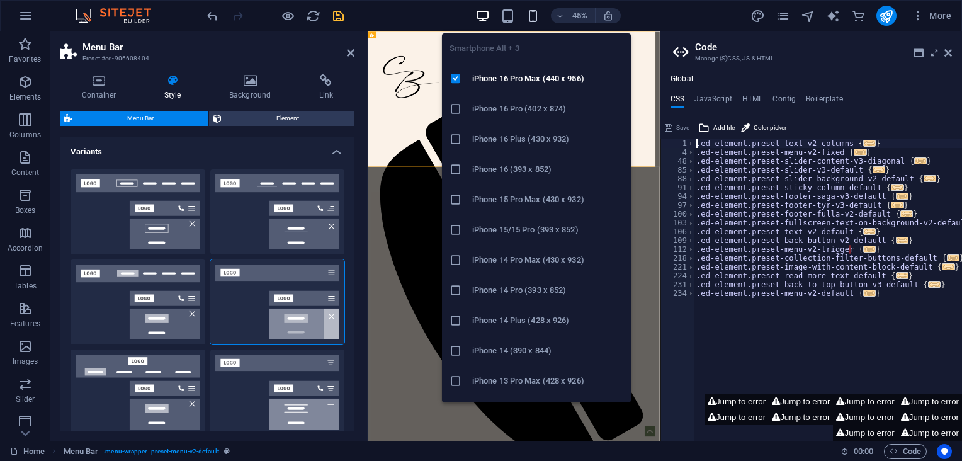
click at [530, 21] on icon "button" at bounding box center [533, 16] width 14 height 14
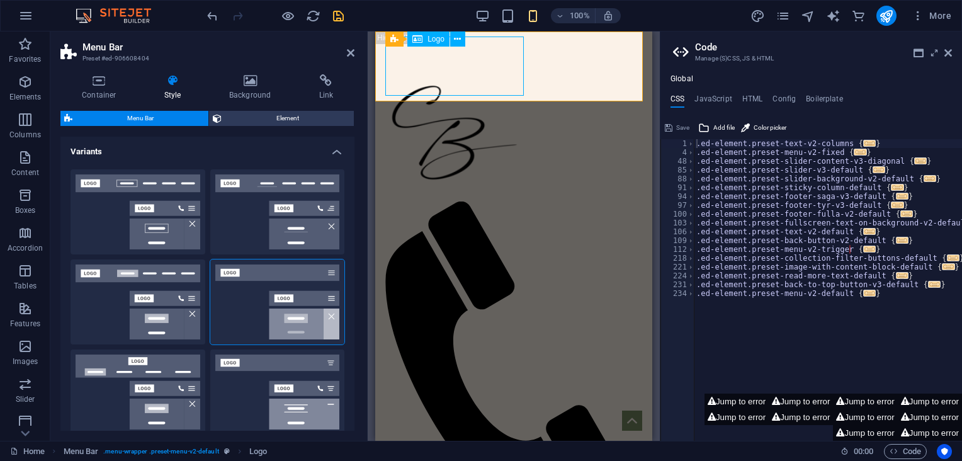
select select "px"
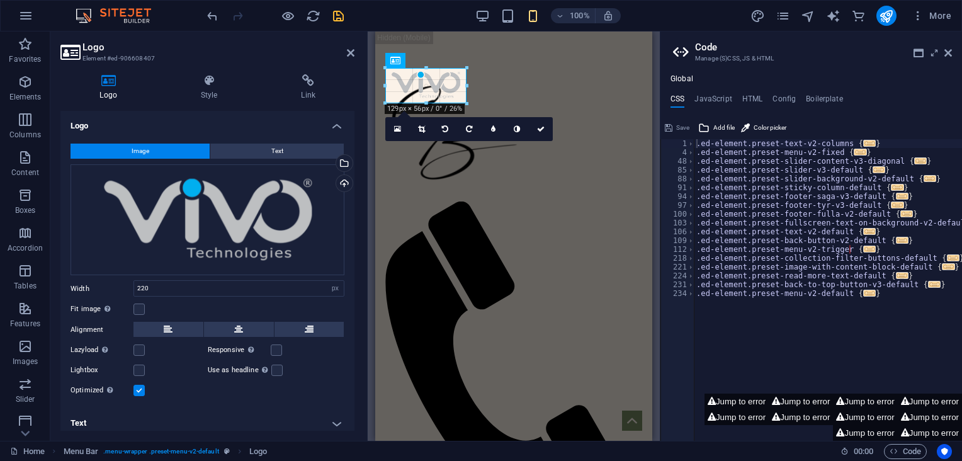
drag, startPoint x: 523, startPoint y: 97, endPoint x: 430, endPoint y: 76, distance: 95.0
type input "128"
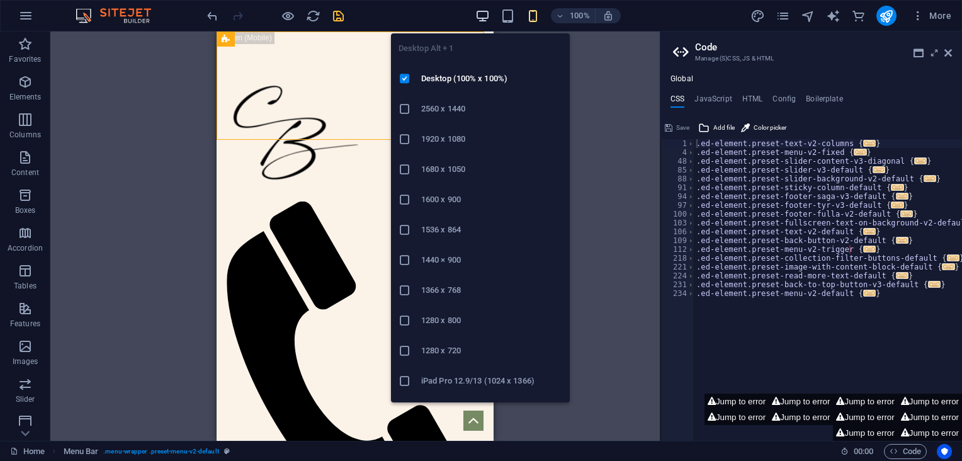
click at [482, 9] on icon "button" at bounding box center [482, 16] width 14 height 14
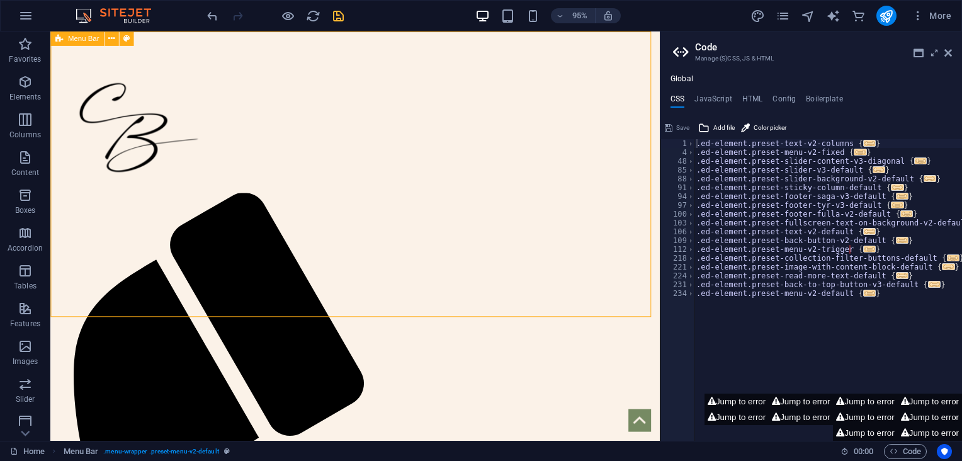
click at [83, 40] on span "Menu Bar" at bounding box center [83, 38] width 31 height 7
select select "rem"
select select "preset-menu-v2-default"
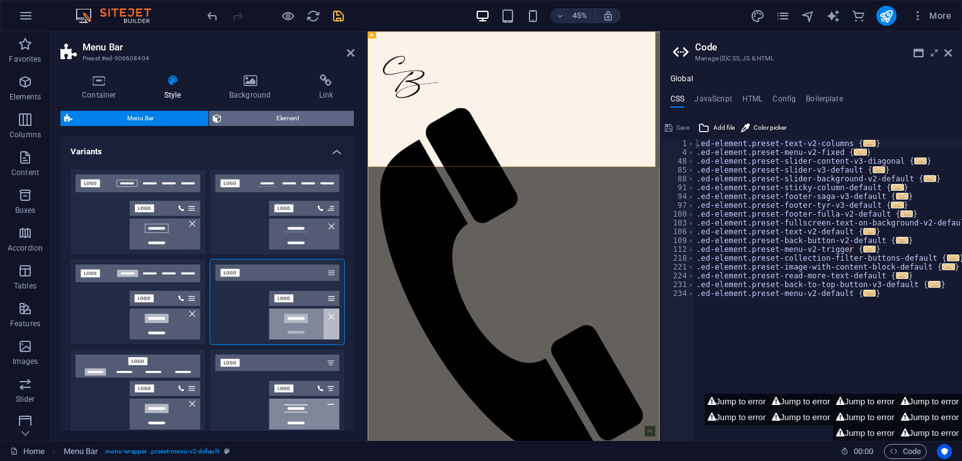
click at [254, 112] on span "Element" at bounding box center [287, 118] width 125 height 15
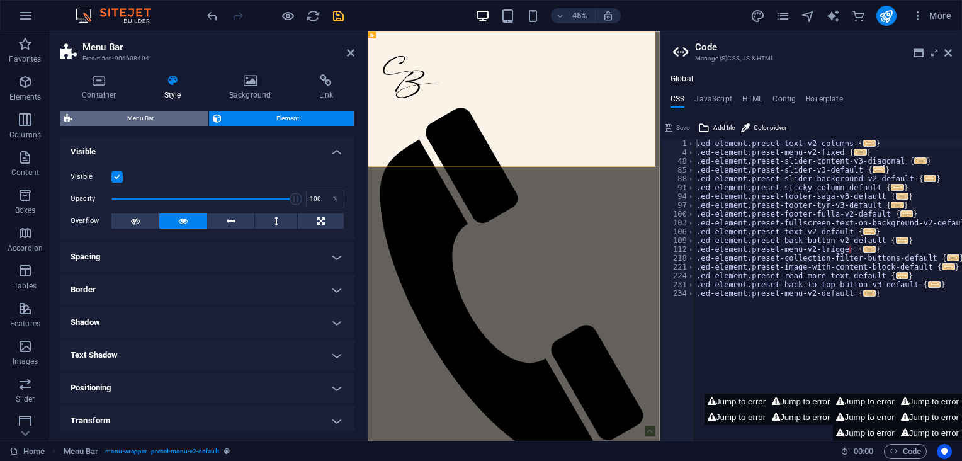
click at [172, 113] on span "Menu Bar" at bounding box center [140, 118] width 128 height 15
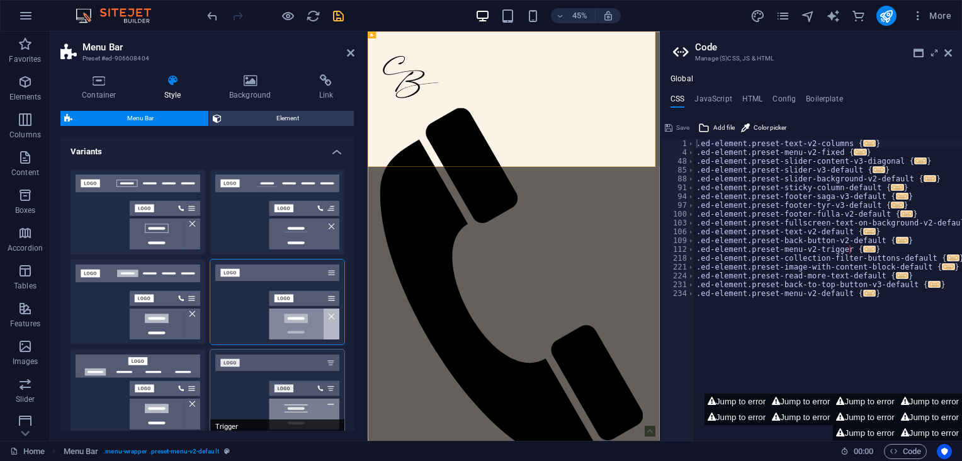
click at [233, 393] on button "Trigger" at bounding box center [277, 391] width 135 height 85
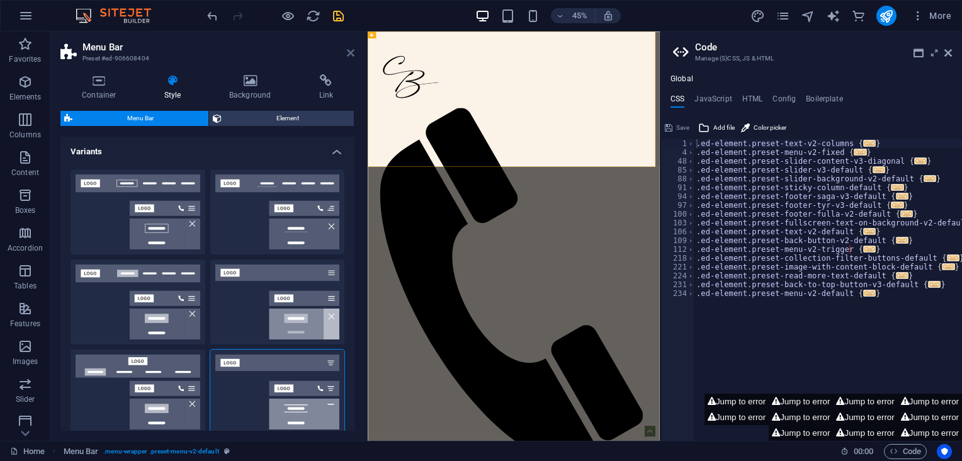
click at [349, 54] on icon at bounding box center [351, 53] width 8 height 10
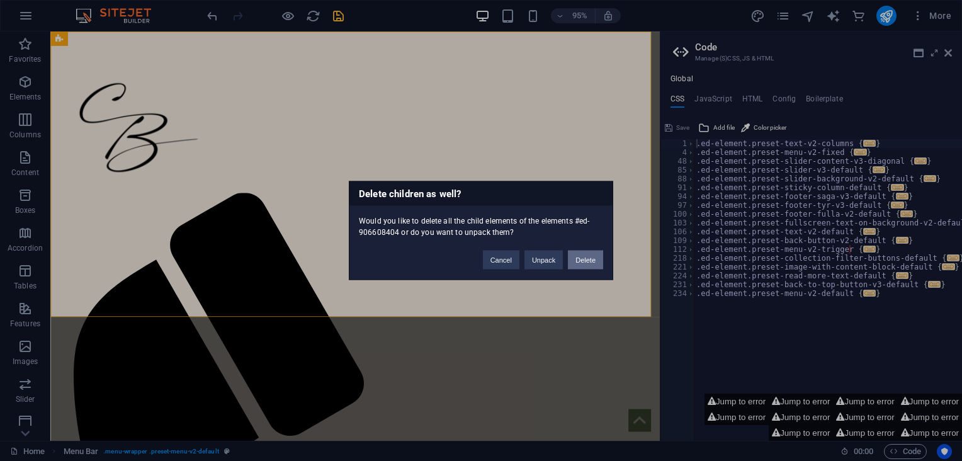
click at [572, 257] on button "Delete" at bounding box center [585, 260] width 35 height 19
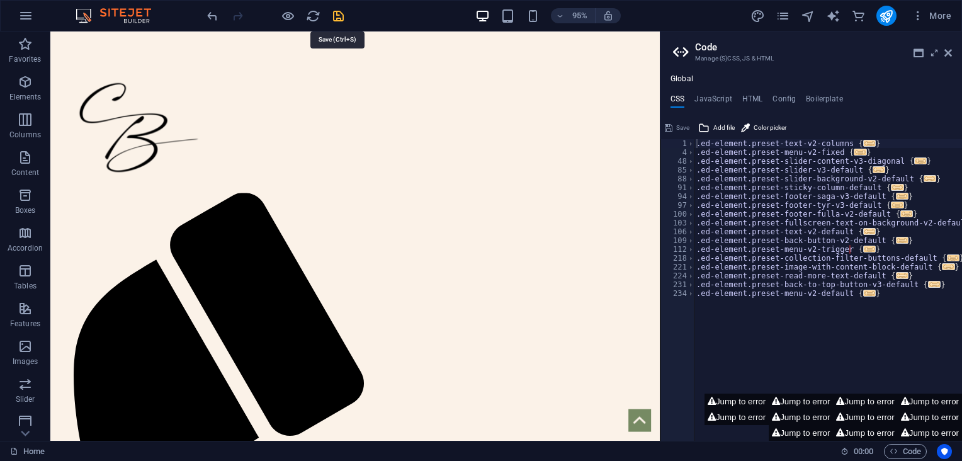
click at [336, 11] on icon "save" at bounding box center [338, 16] width 14 height 14
click at [728, 400] on button "Jump to error" at bounding box center [736, 401] width 64 height 16
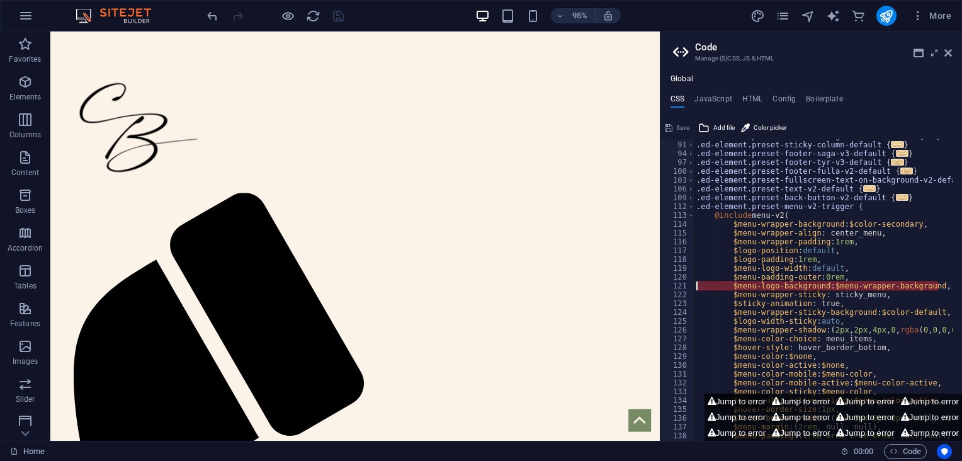
scroll to position [43, 0]
click at [828, 283] on div ".ed-element.preset-slider-background-v2-default { ... } .ed-element.preset-stic…" at bounding box center [847, 291] width 306 height 319
type textarea "$menu-logo-background: menu-wrapper-background,"
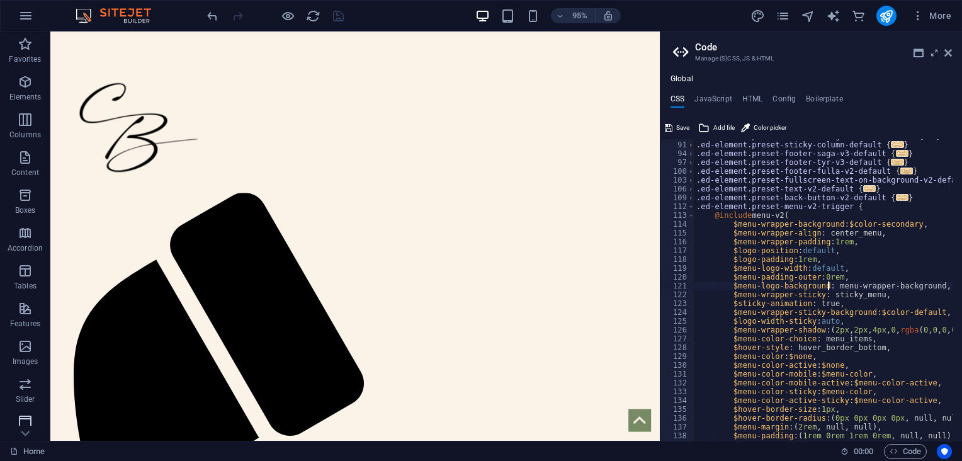
click at [25, 418] on icon "button" at bounding box center [25, 421] width 15 height 15
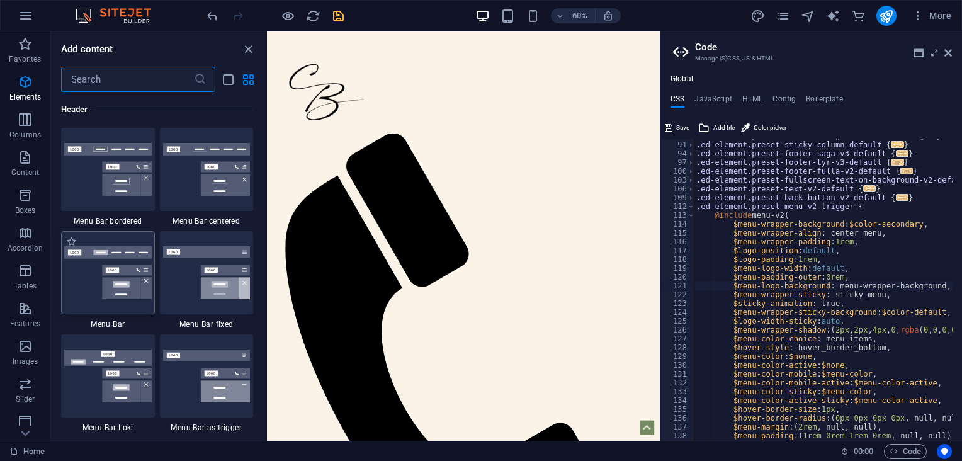
scroll to position [7891, 0]
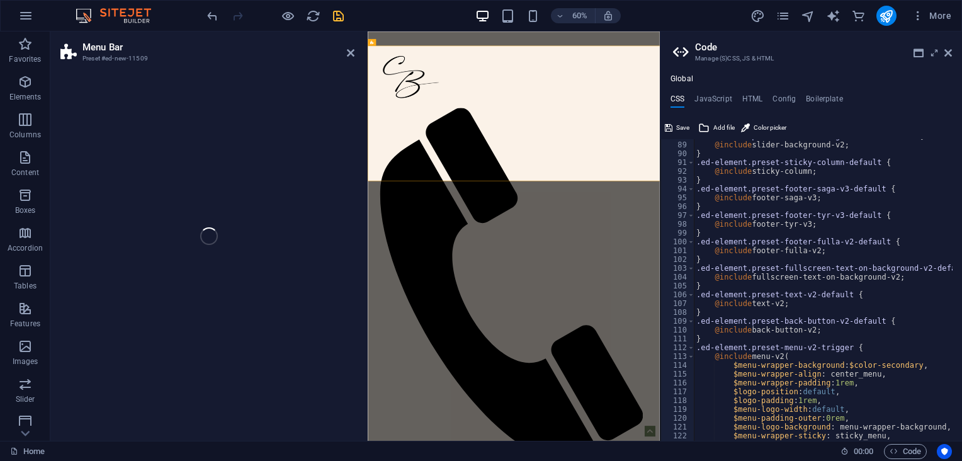
select select "rem"
select select "preset-menu-v2-border"
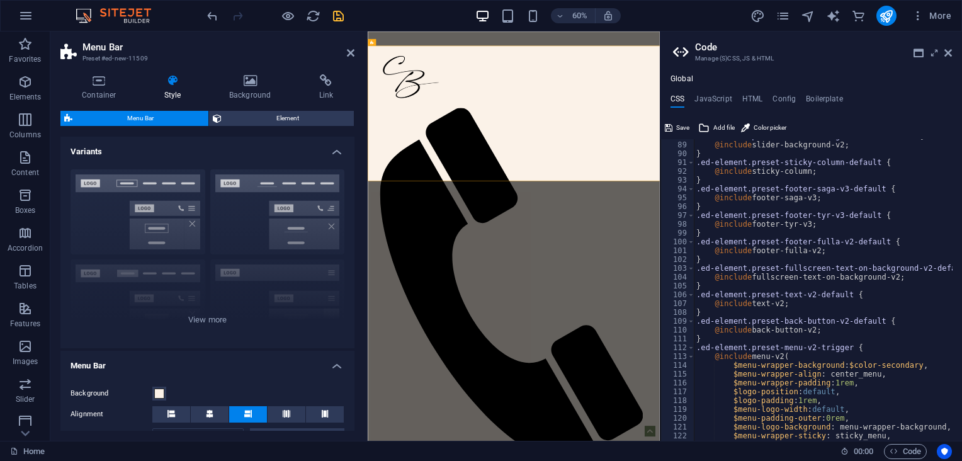
scroll to position [774, 0]
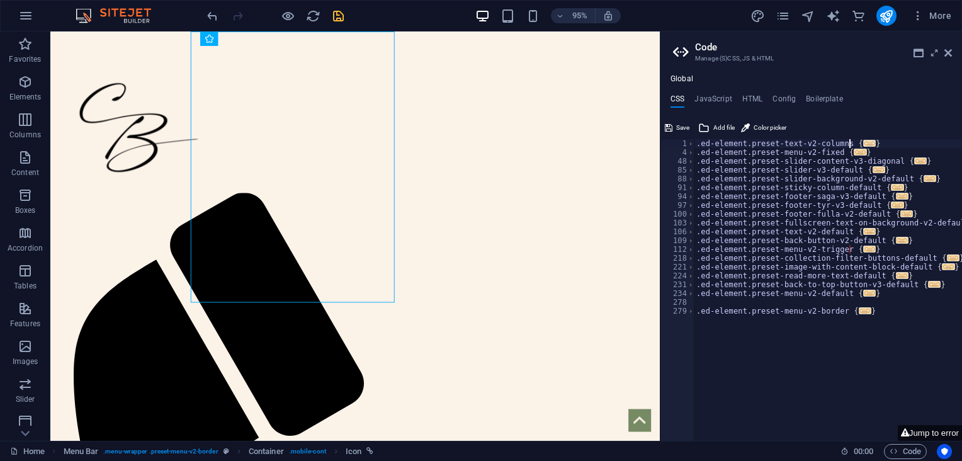
click at [863, 142] on span "..." at bounding box center [869, 143] width 13 height 7
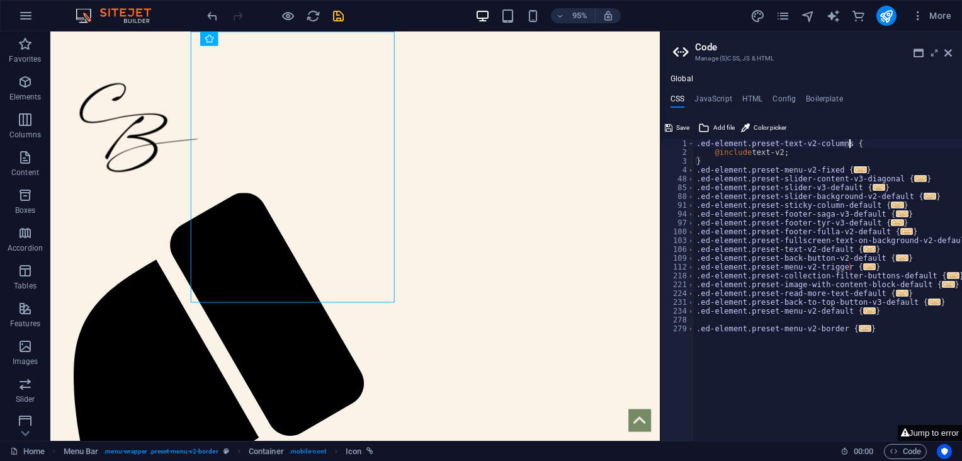
click at [937, 428] on button "Jump to error" at bounding box center [930, 433] width 64 height 16
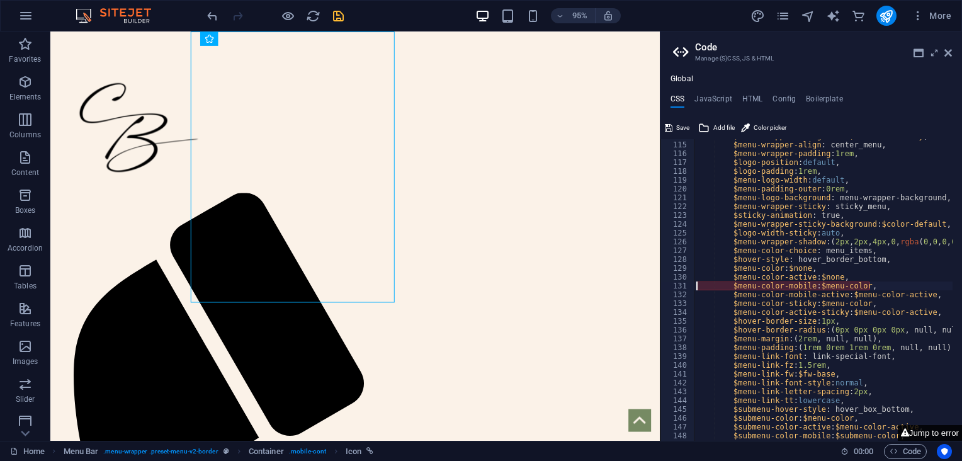
scroll to position [149, 0]
click at [816, 282] on div "$menu-wrapper-background : $color-secondary , $menu-wrapper-align : center_menu…" at bounding box center [847, 291] width 306 height 319
type textarea "$menu-color-mobile: menu-color,"
click at [307, 16] on icon "reload" at bounding box center [313, 16] width 14 height 14
click at [334, 16] on icon "save" at bounding box center [338, 16] width 14 height 14
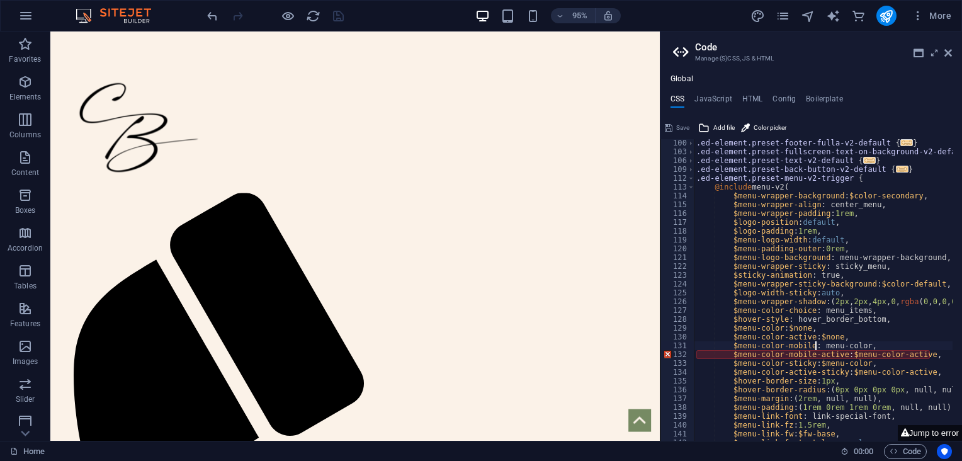
scroll to position [88, 0]
click at [844, 353] on div ".ed-element.preset-footer-fulla-v2-default { ... } .ed-element.preset-fullscree…" at bounding box center [847, 294] width 306 height 310
type textarea "$menu-color-mobile-active: menu-color-active,"
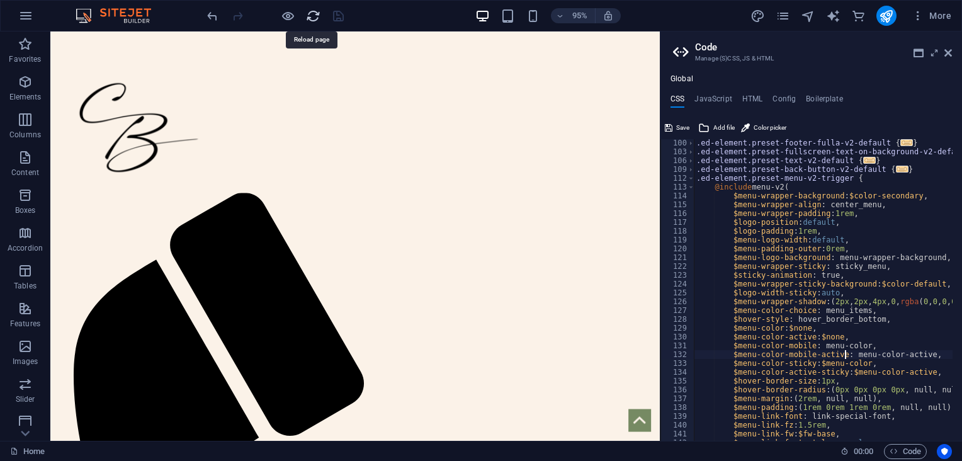
click at [313, 18] on icon "reload" at bounding box center [313, 16] width 14 height 14
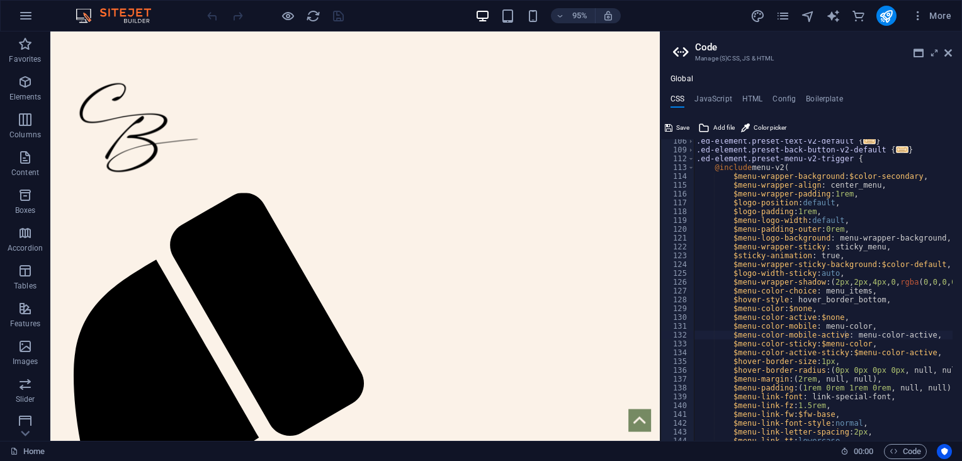
scroll to position [108, 0]
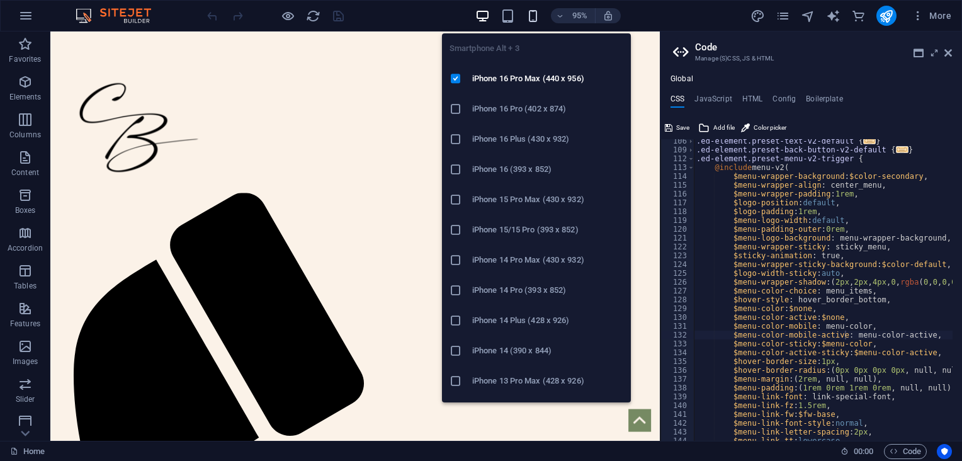
click at [528, 19] on icon "button" at bounding box center [533, 16] width 14 height 14
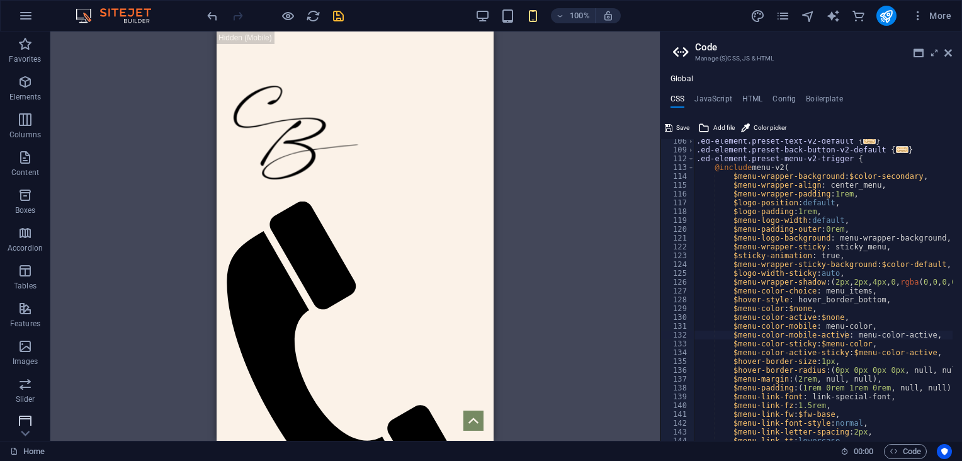
click at [28, 414] on icon "button" at bounding box center [25, 421] width 15 height 15
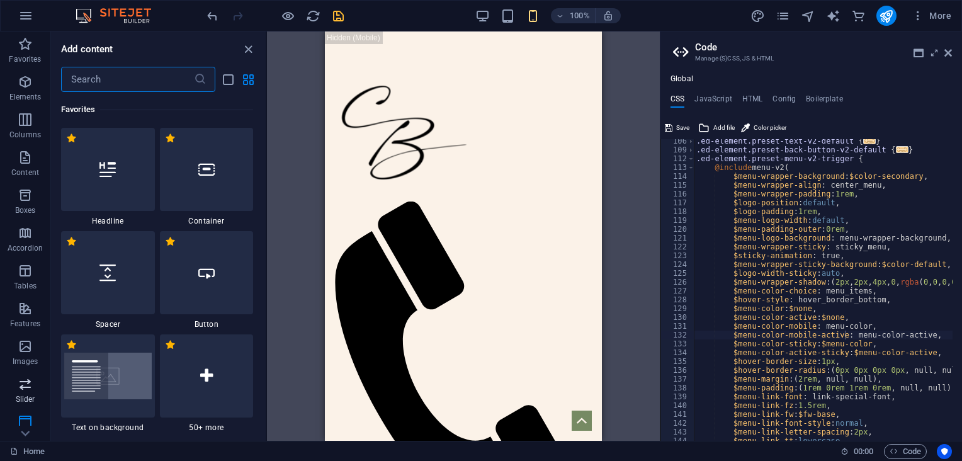
scroll to position [7891, 0]
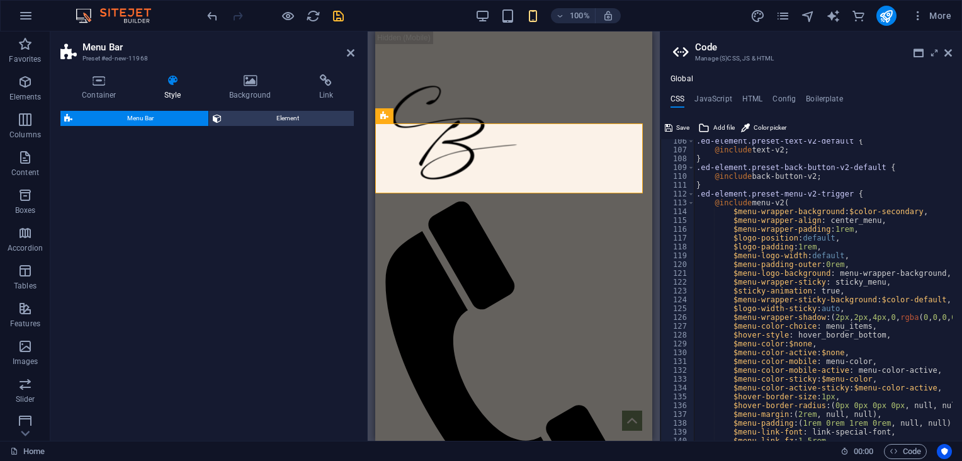
select select "rem"
select select "preset-menu-v2-border"
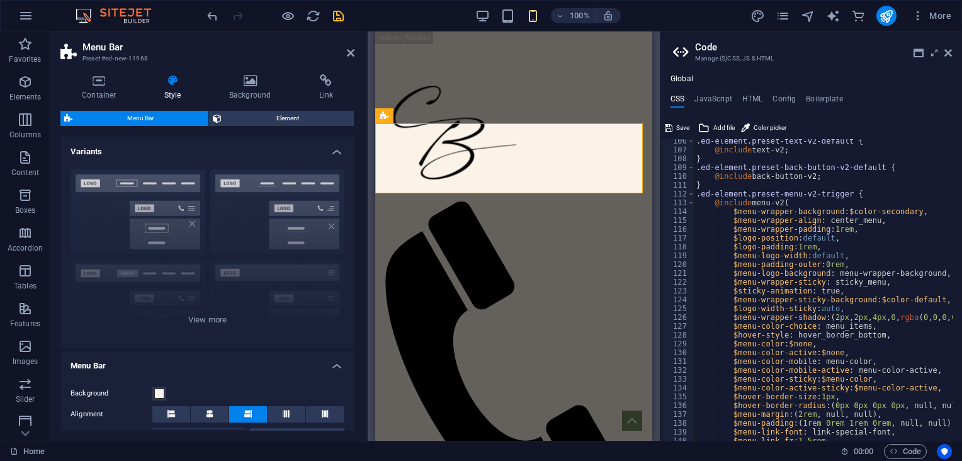
scroll to position [928, 0]
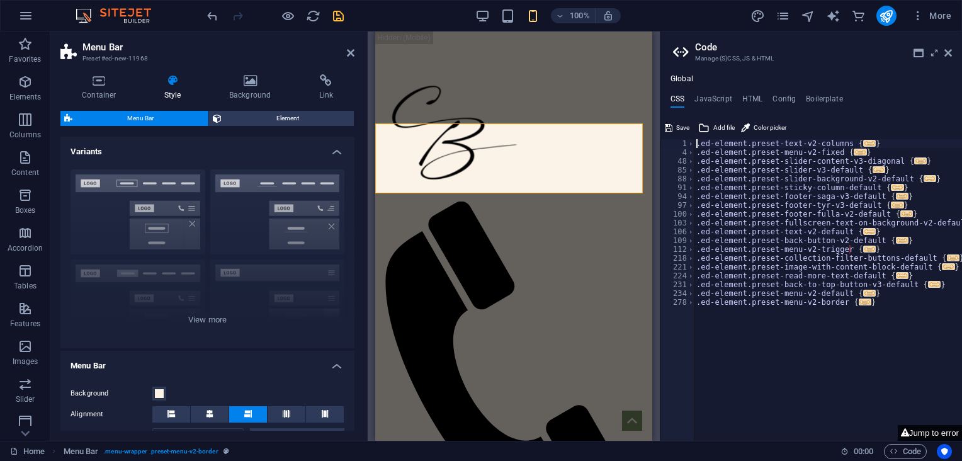
click at [929, 433] on button "Jump to error" at bounding box center [930, 433] width 64 height 16
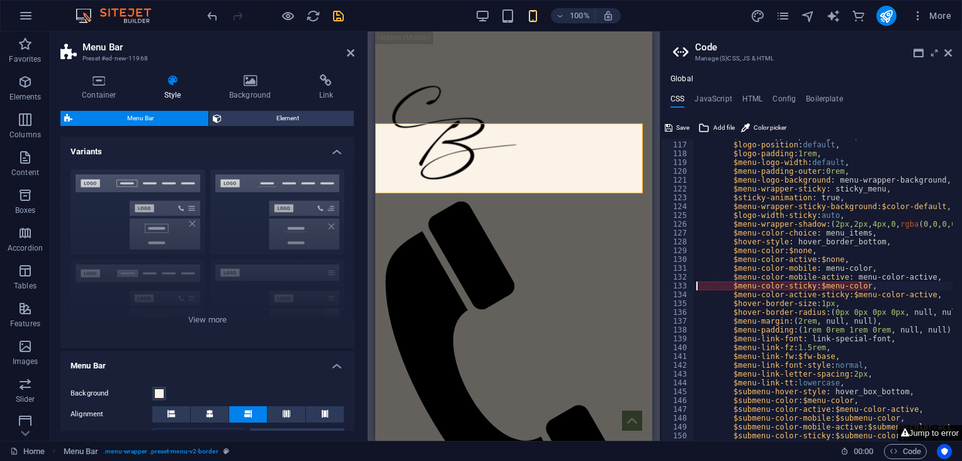
scroll to position [149, 0]
drag, startPoint x: 818, startPoint y: 286, endPoint x: 863, endPoint y: 282, distance: 44.2
click at [863, 282] on div "$menu-wrapper-padding : 1rem , $logo-position : default , $logo-padding : 1rem …" at bounding box center [847, 291] width 306 height 319
click at [818, 283] on div "$menu-wrapper-padding : 1rem , $logo-position : default , $logo-padding : 1rem …" at bounding box center [823, 290] width 259 height 302
type textarea "$menu-color-sticky: menu-color,"
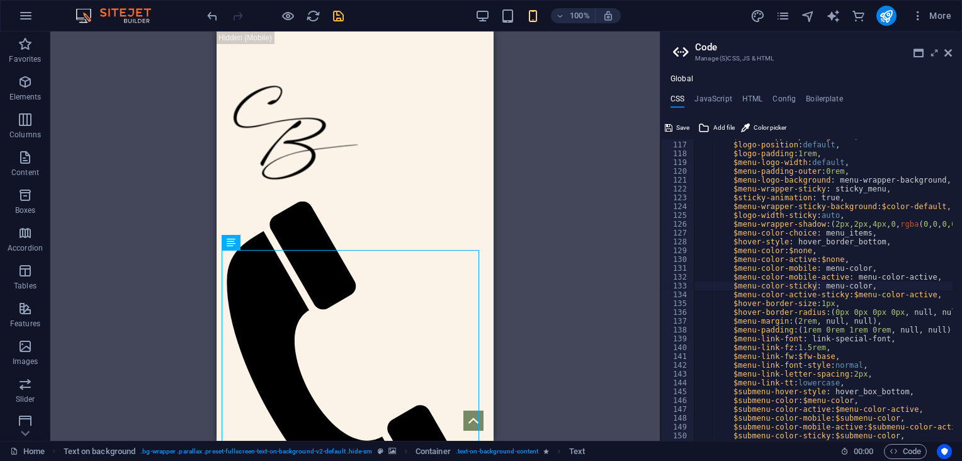
click at [337, 14] on icon "save" at bounding box center [338, 16] width 14 height 14
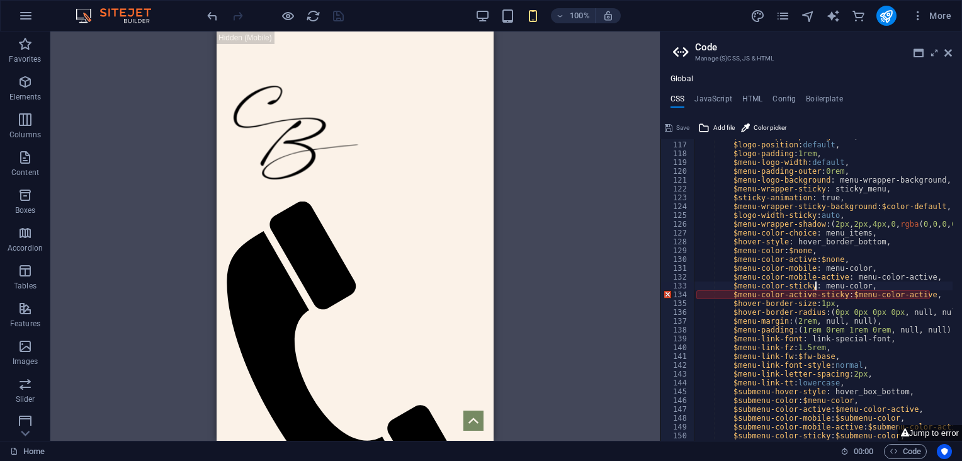
click at [844, 292] on div "$menu-wrapper-padding : 1rem , $logo-position : default , $logo-padding : 1rem …" at bounding box center [847, 287] width 306 height 310
type textarea "$menu-color-active-sticky: menu-color-active,"
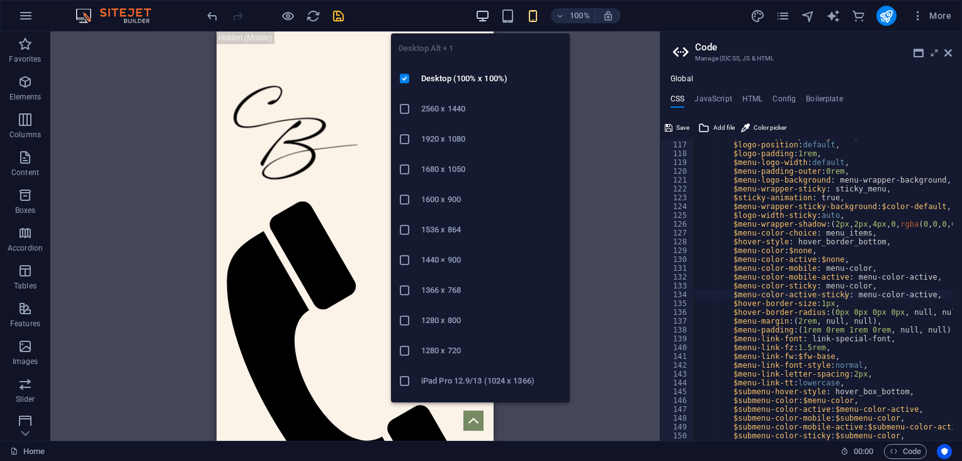
click at [481, 16] on icon "button" at bounding box center [482, 16] width 14 height 14
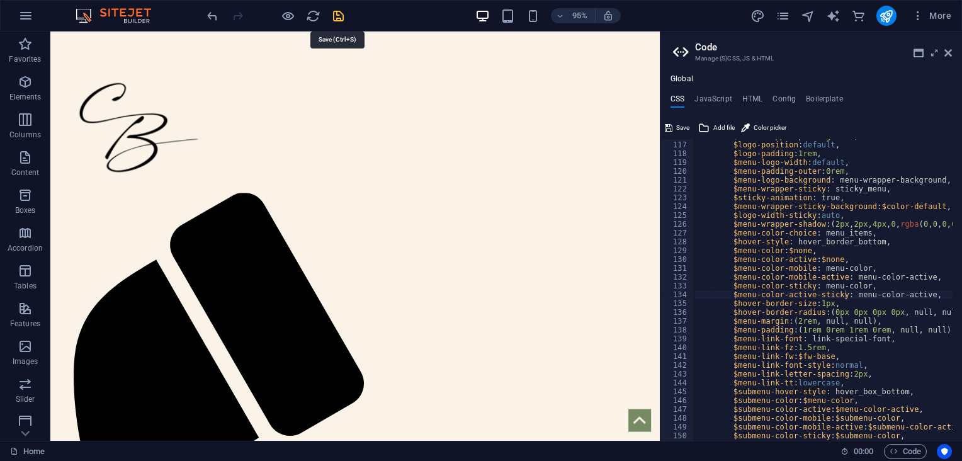
click at [337, 18] on icon "save" at bounding box center [338, 16] width 14 height 14
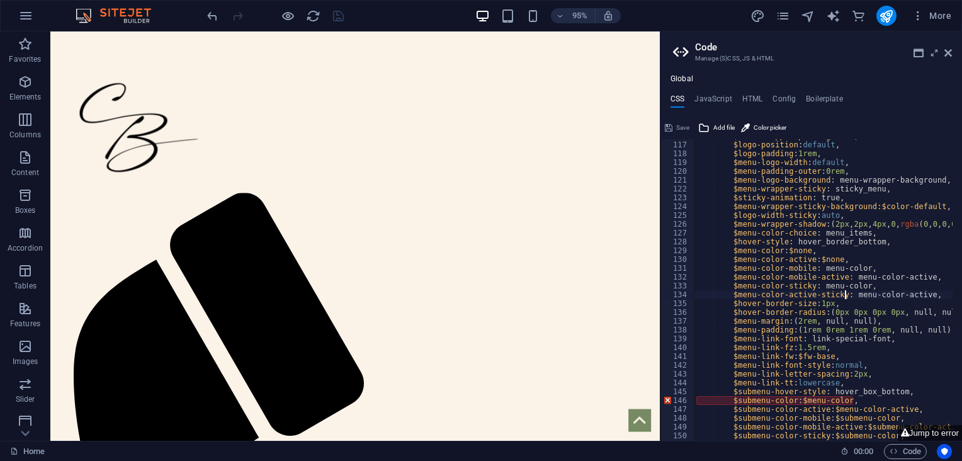
click at [800, 398] on div "$menu-wrapper-padding : 1rem , $logo-position : default , $logo-padding : 1rem …" at bounding box center [847, 287] width 306 height 310
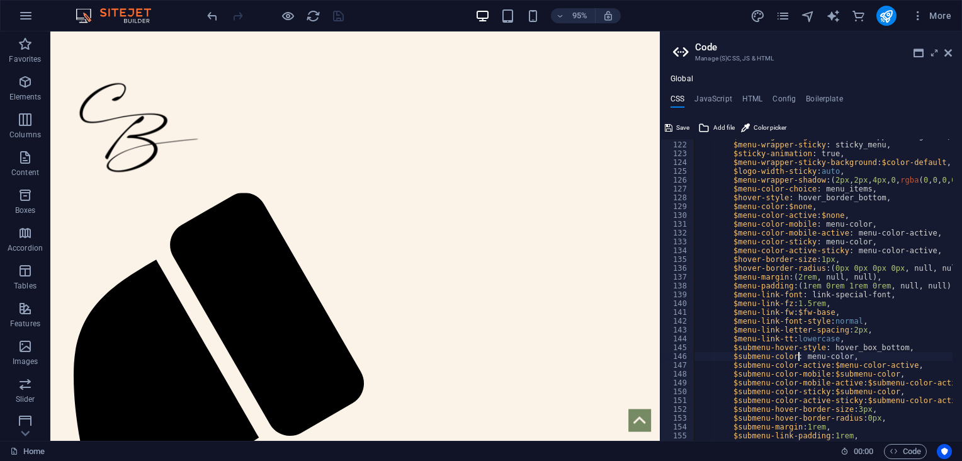
scroll to position [194, 0]
click at [314, 15] on icon "reload" at bounding box center [313, 16] width 14 height 14
type textarea "$hover-border-radius: (0px 0px 0px 0px, null, null),"
click at [725, 264] on div "$menu-wrapper-sticky : sticky_menu, $sticky-animation : true, $menu-wrapper-sti…" at bounding box center [847, 294] width 306 height 310
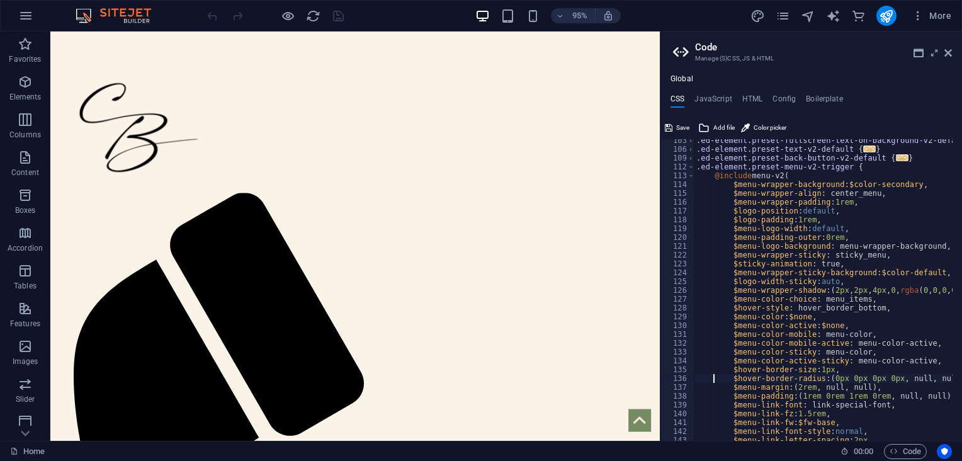
scroll to position [73, 0]
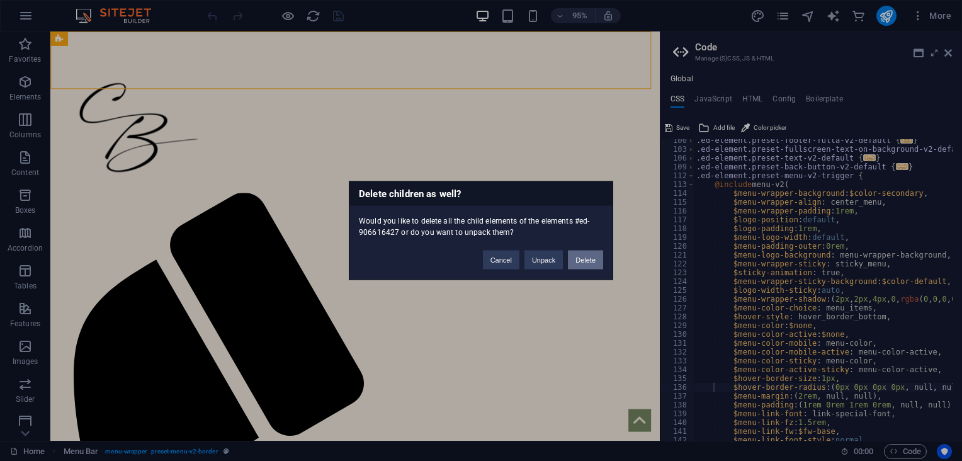
click at [579, 263] on button "Delete" at bounding box center [585, 260] width 35 height 19
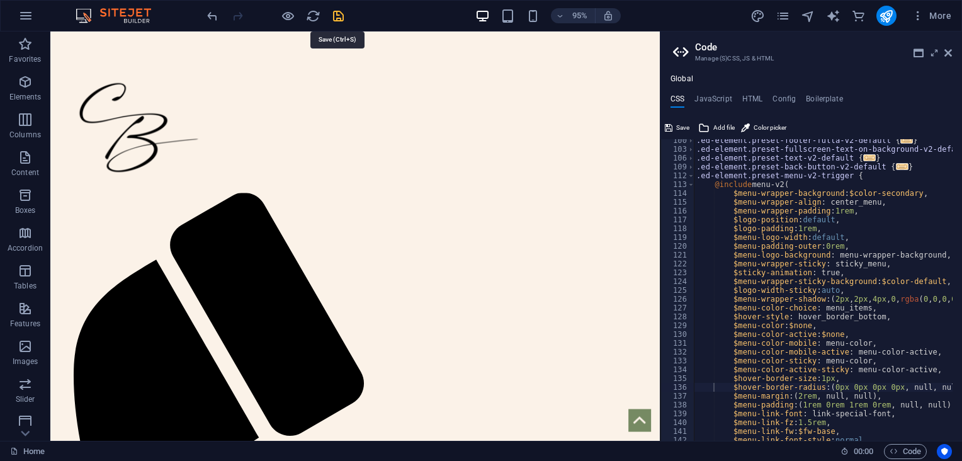
click at [340, 10] on icon "save" at bounding box center [338, 16] width 14 height 14
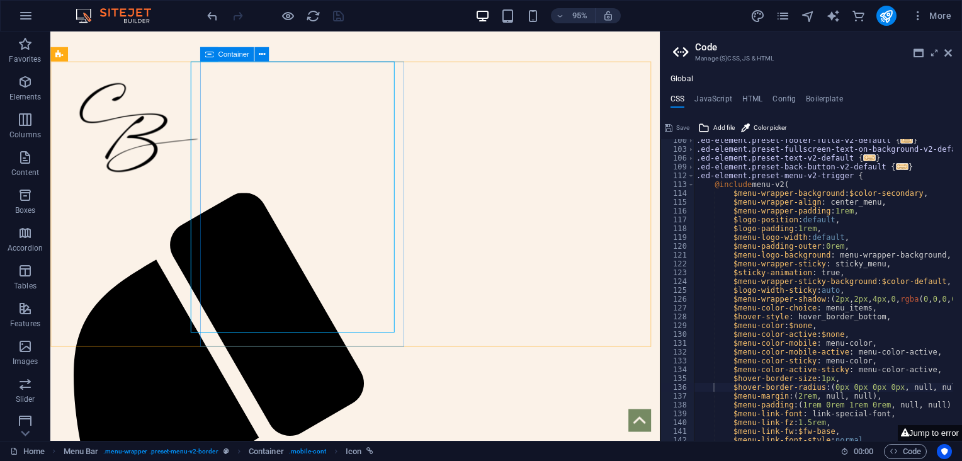
click at [209, 52] on icon at bounding box center [209, 54] width 8 height 14
click at [261, 53] on icon at bounding box center [261, 54] width 6 height 13
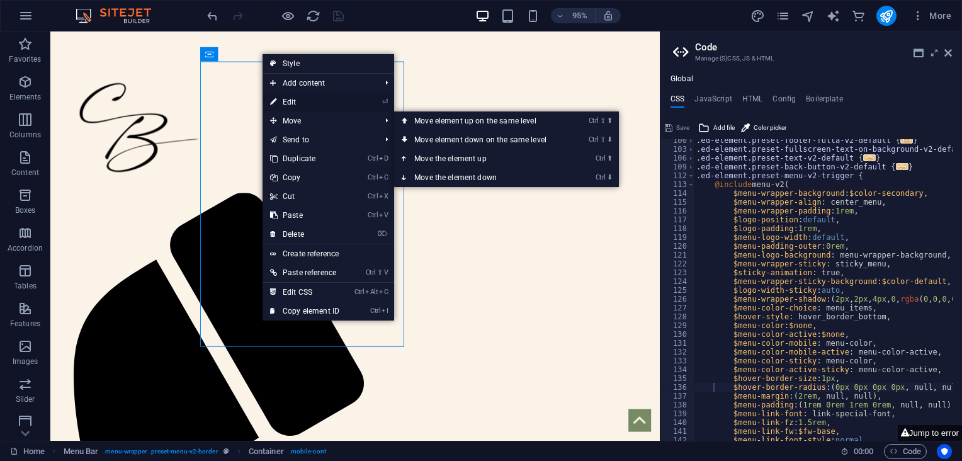
click at [279, 103] on link "⏎ Edit" at bounding box center [305, 102] width 84 height 19
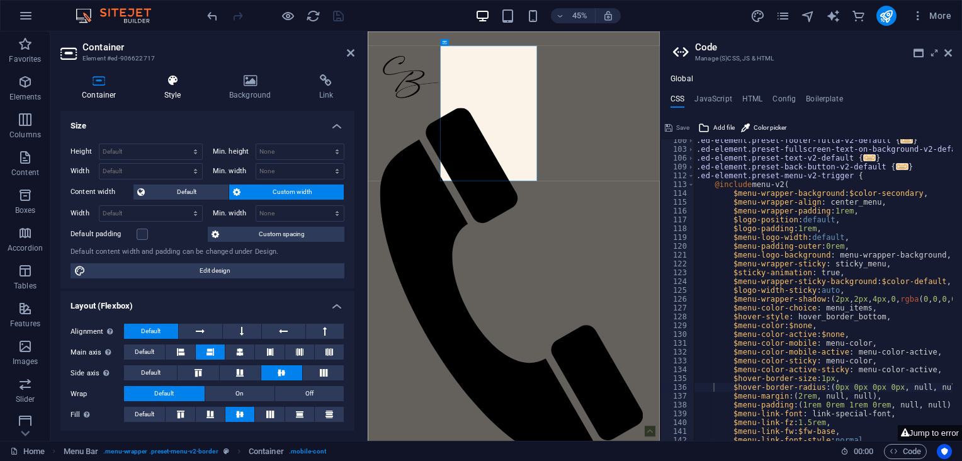
click at [178, 81] on icon at bounding box center [173, 80] width 60 height 13
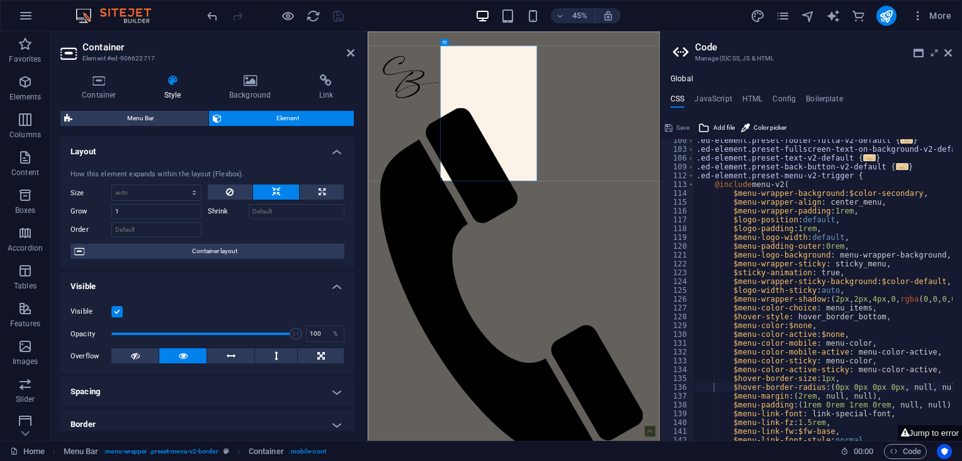
click at [115, 308] on label at bounding box center [116, 311] width 11 height 11
click at [0, 0] on input "Visible" at bounding box center [0, 0] width 0 height 0
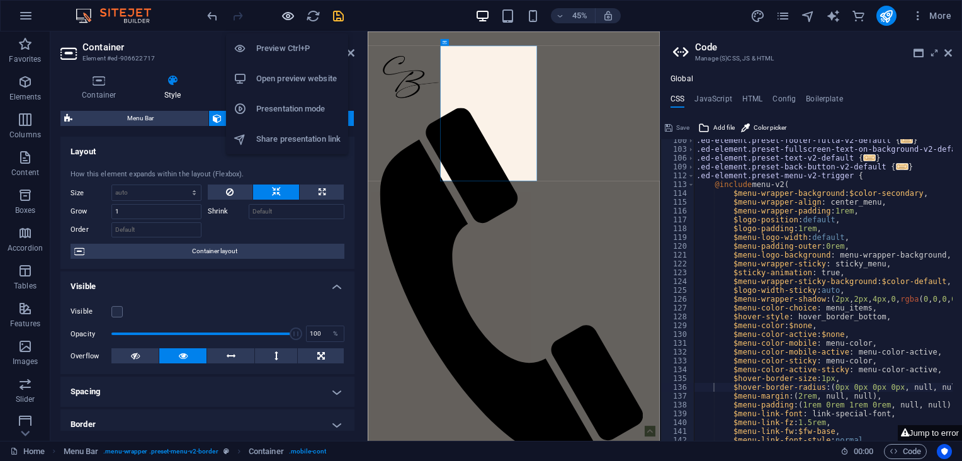
click at [285, 10] on icon "button" at bounding box center [288, 16] width 14 height 14
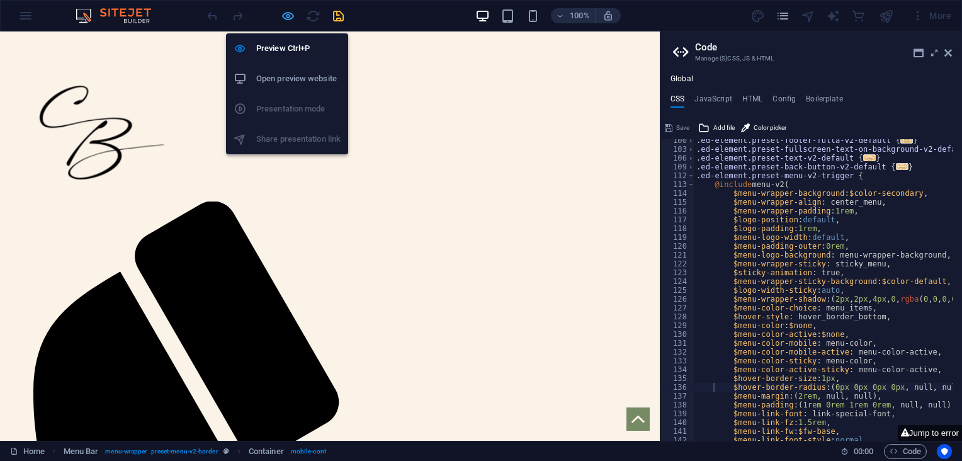
click at [288, 10] on icon "button" at bounding box center [288, 16] width 14 height 14
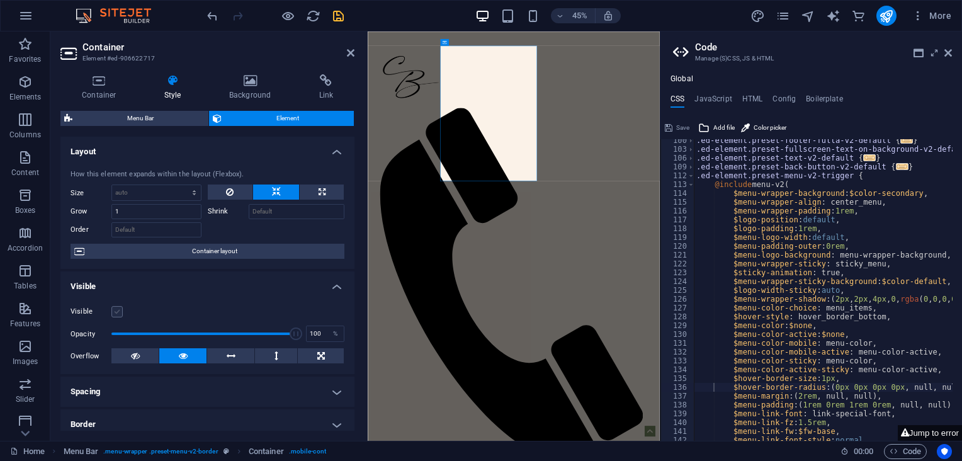
click at [116, 315] on label at bounding box center [116, 311] width 11 height 11
click at [0, 0] on input "Visible" at bounding box center [0, 0] width 0 height 0
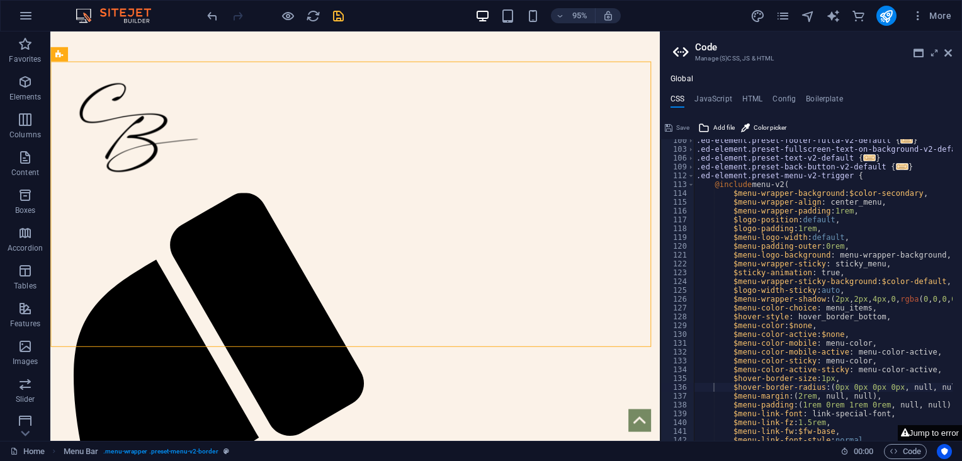
click at [926, 427] on button "Jump to error" at bounding box center [930, 433] width 64 height 16
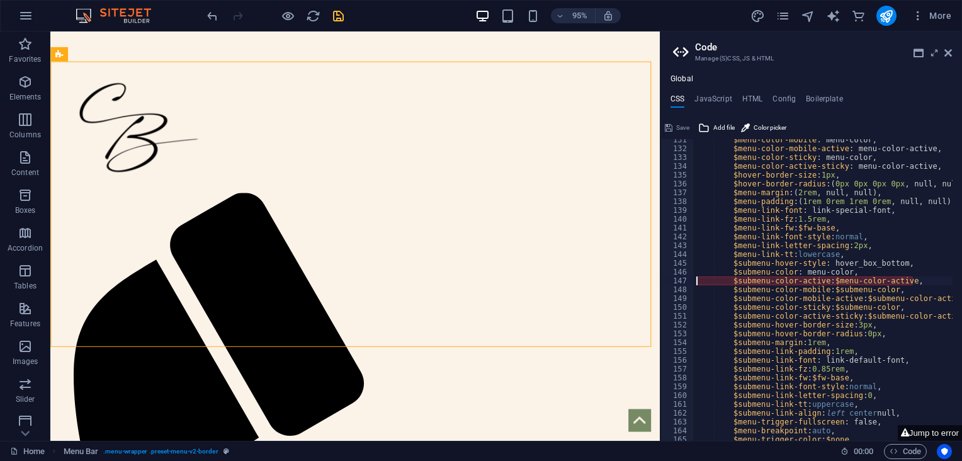
click at [831, 282] on div "$menu-color-mobile : menu-color, $menu-color-mobile-active : menu-color-active,…" at bounding box center [847, 290] width 306 height 310
click at [830, 287] on div "$menu-color-mobile : menu-color, $menu-color-mobile-active : menu-color-active,…" at bounding box center [847, 290] width 306 height 310
click at [860, 297] on div "$menu-color-mobile : menu-color, $menu-color-mobile-active : menu-color-active,…" at bounding box center [847, 290] width 306 height 310
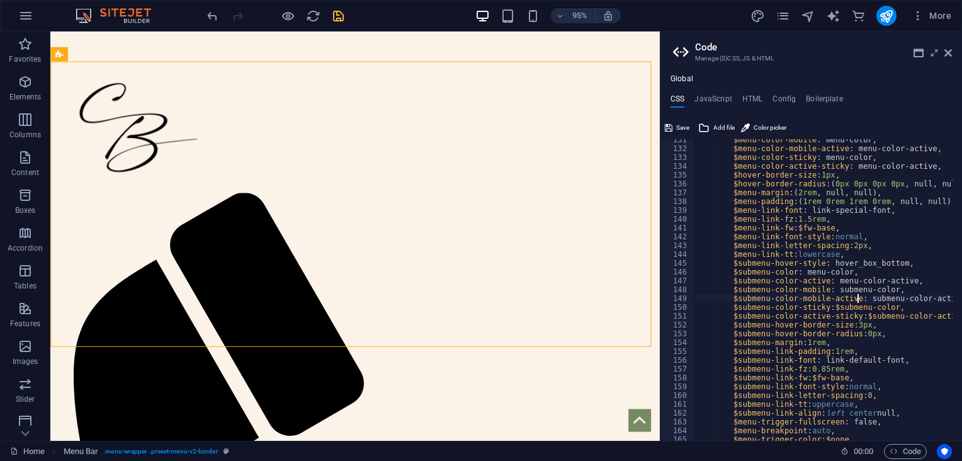
click at [833, 303] on div "$menu-color-mobile : menu-color, $menu-color-mobile-active : menu-color-active,…" at bounding box center [847, 290] width 306 height 310
click at [861, 315] on div "$menu-color-mobile : menu-color, $menu-color-mobile-active : menu-color-active,…" at bounding box center [847, 290] width 306 height 310
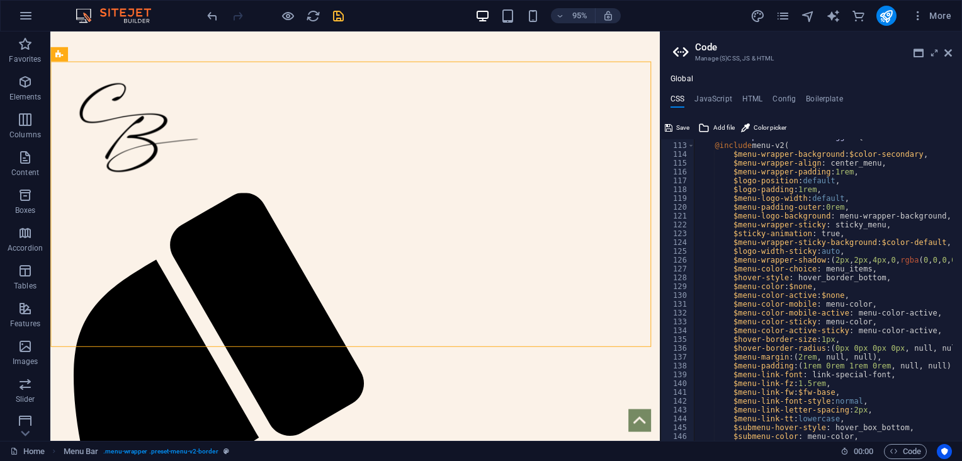
scroll to position [106, 0]
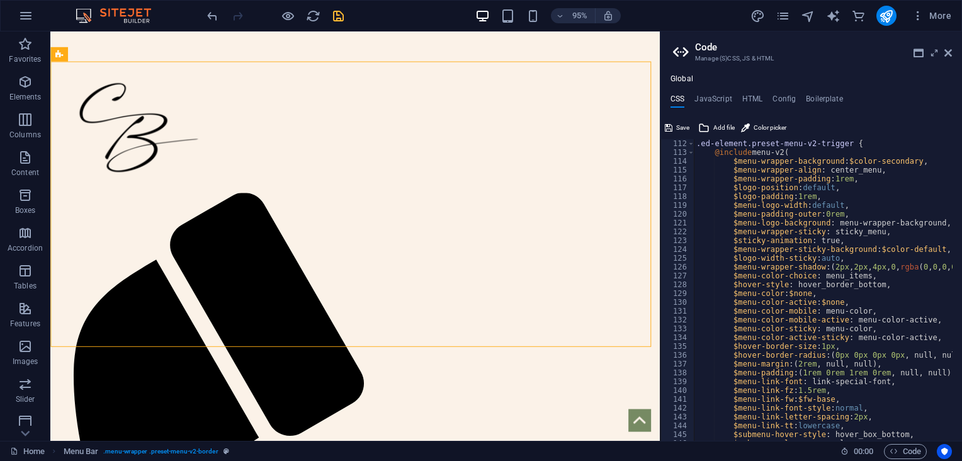
click at [874, 249] on div ".ed-element.preset-menu-v2-trigger { @include menu-v2 ( $menu-wrapper-backgroun…" at bounding box center [847, 294] width 306 height 310
click at [845, 156] on div ".ed-element.preset-menu-v2-trigger { @include menu-v2 ( $menu-wrapper-backgroun…" at bounding box center [847, 294] width 306 height 310
click at [844, 162] on div ".ed-element.preset-menu-v2-trigger { @include menu-v2 ( $menu-wrapper-backgroun…" at bounding box center [847, 294] width 306 height 310
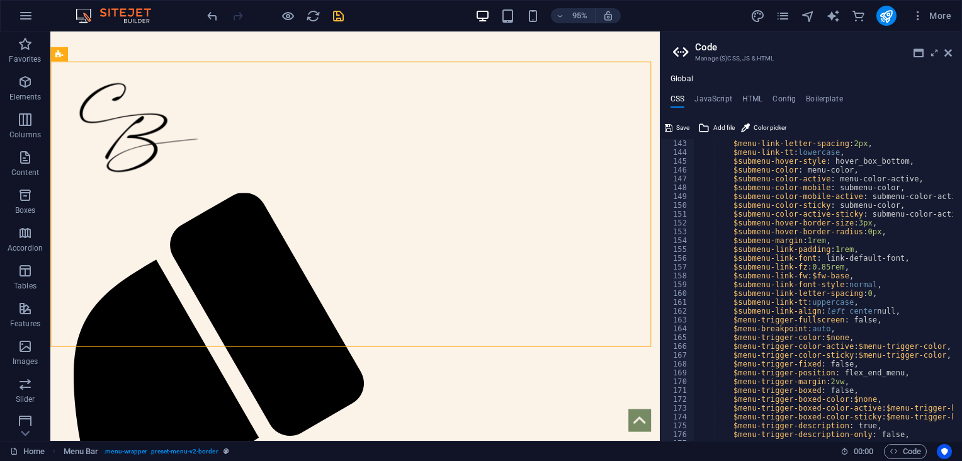
scroll to position [397, 0]
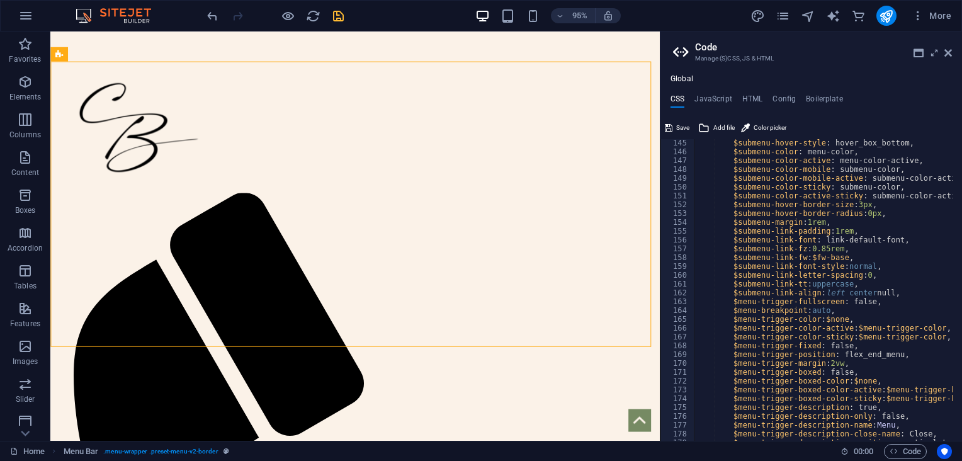
click at [852, 328] on div "$submenu-hover-style : hover_box_bottom, $submenu-color : menu-color, $submenu-…" at bounding box center [847, 294] width 306 height 310
click at [854, 334] on div "$submenu-hover-style : hover_box_bottom, $submenu-color : menu-color, $submenu-…" at bounding box center [847, 294] width 306 height 310
type textarea "$menu-trigger-color-sticky: menu-trigger-color,"
click at [310, 18] on icon "reload" at bounding box center [313, 16] width 14 height 14
click at [334, 14] on icon "save" at bounding box center [338, 16] width 14 height 14
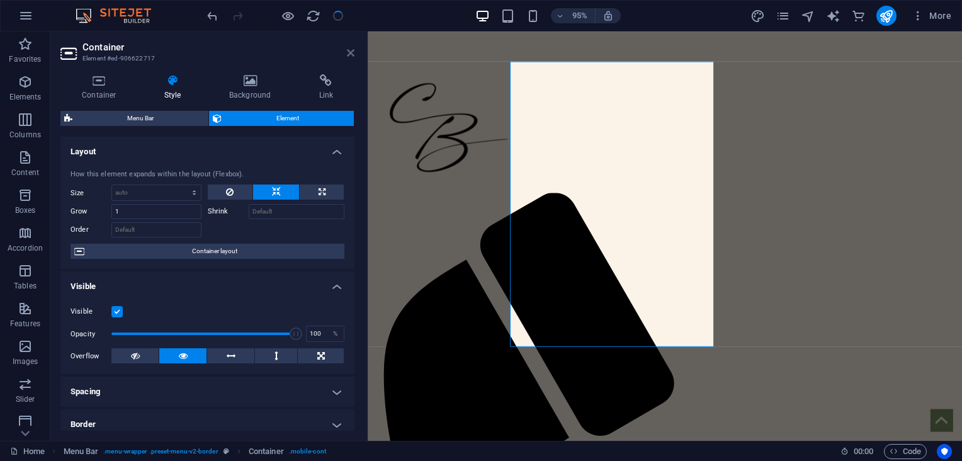
click at [350, 51] on icon at bounding box center [351, 53] width 8 height 10
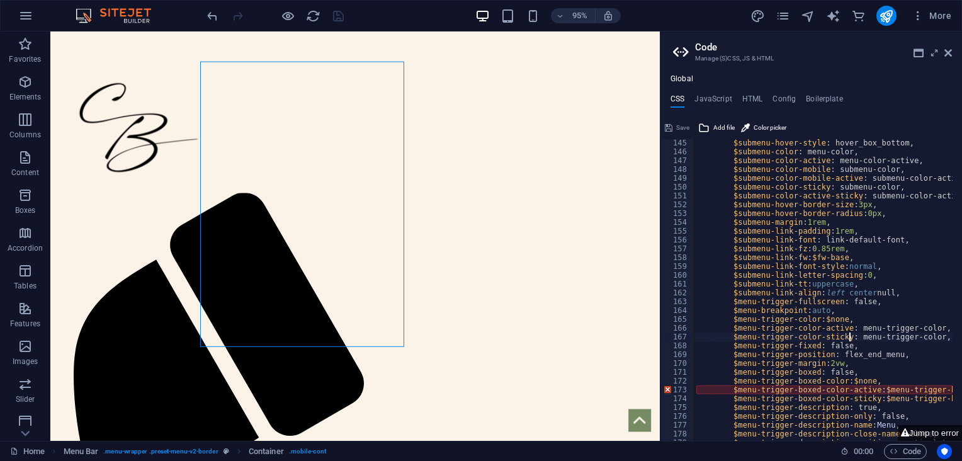
click at [876, 390] on div "$submenu-hover-style : hover_box_bottom, $submenu-color : menu-color, $submenu-…" at bounding box center [847, 294] width 306 height 310
click at [876, 395] on div "$submenu-hover-style : hover_box_bottom, $submenu-color : menu-color, $submenu-…" at bounding box center [847, 294] width 306 height 310
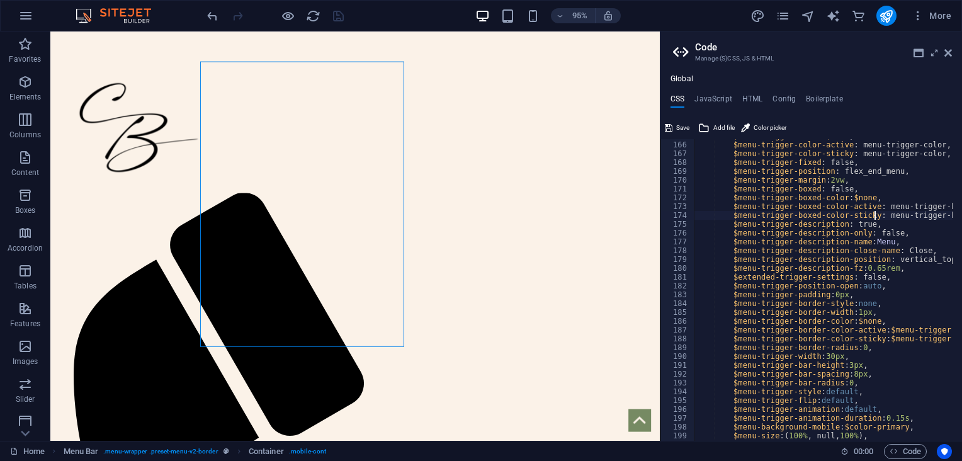
scroll to position [596, 0]
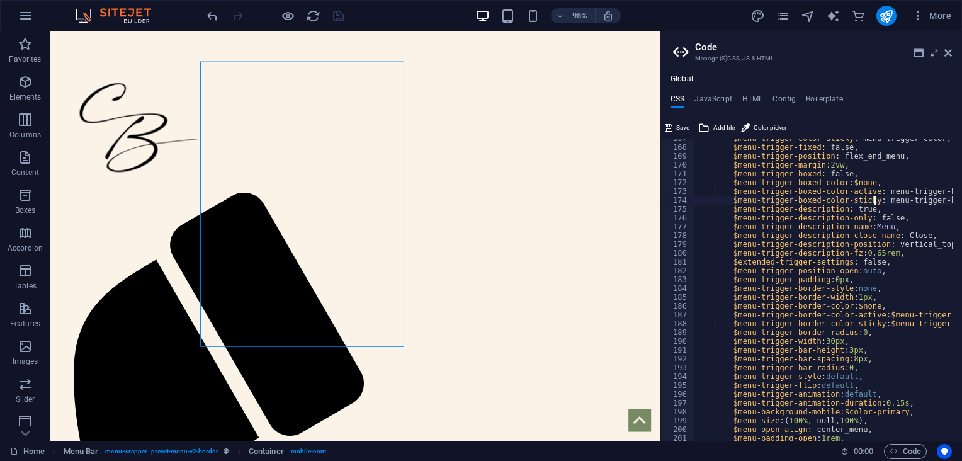
click at [881, 315] on div "$menu-trigger-color-sticky : menu-trigger-color, $menu-trigger-fixed : false, $…" at bounding box center [847, 289] width 306 height 310
click at [883, 322] on div "$menu-trigger-color-sticky : menu-trigger-color, $menu-trigger-fixed : false, $…" at bounding box center [847, 289] width 306 height 310
click at [840, 413] on div "$menu-trigger-color-sticky : menu-trigger-color, $menu-trigger-fixed : false, $…" at bounding box center [845, 289] width 302 height 310
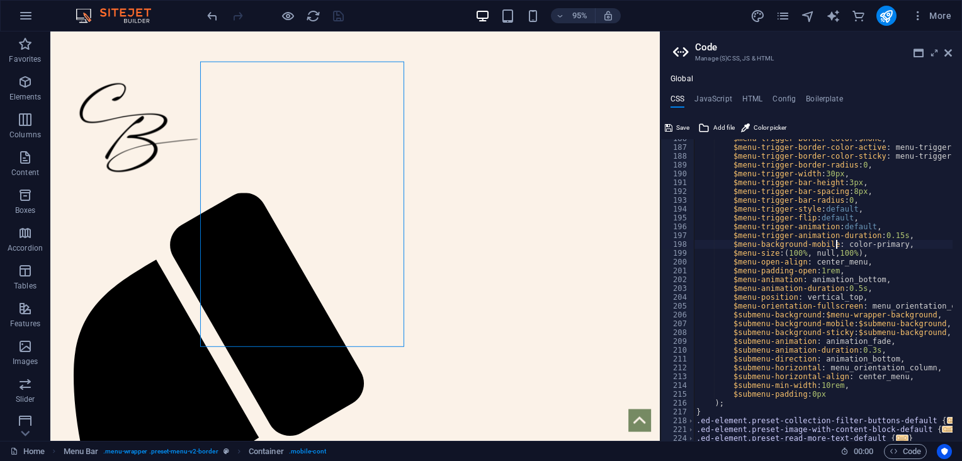
scroll to position [769, 0]
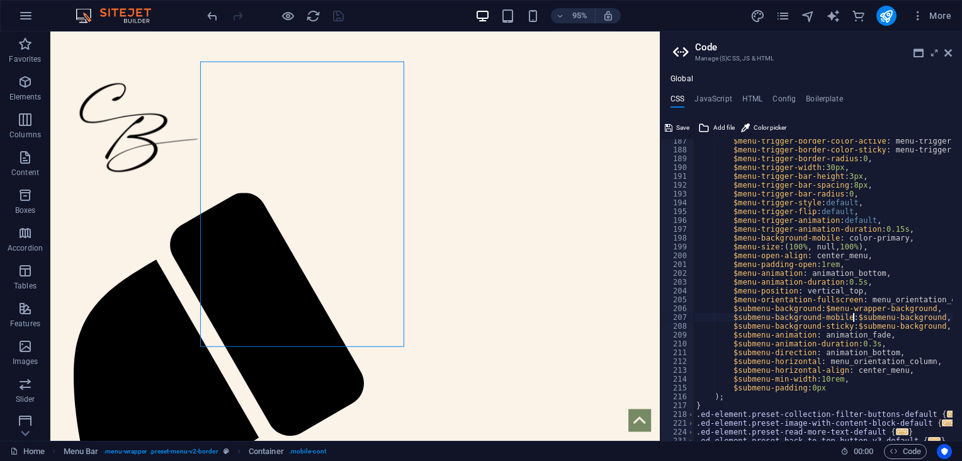
click at [854, 317] on div "$menu-trigger-border-color-active : menu-trigger-border-color, $menu-trigger-bo…" at bounding box center [845, 292] width 302 height 310
click at [852, 327] on div "$menu-trigger-border-color-active : menu-trigger-border-color, $menu-trigger-bo…" at bounding box center [845, 292] width 302 height 310
click at [822, 310] on div "$menu-trigger-border-color-active : menu-trigger-border-color, $menu-trigger-bo…" at bounding box center [845, 292] width 302 height 310
type textarea "$submenu-background: menu-wrapper-background,"
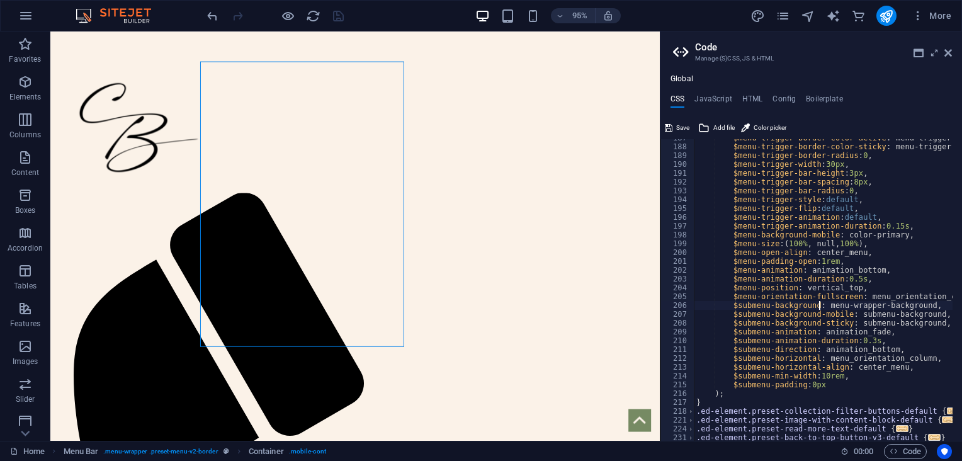
scroll to position [801, 0]
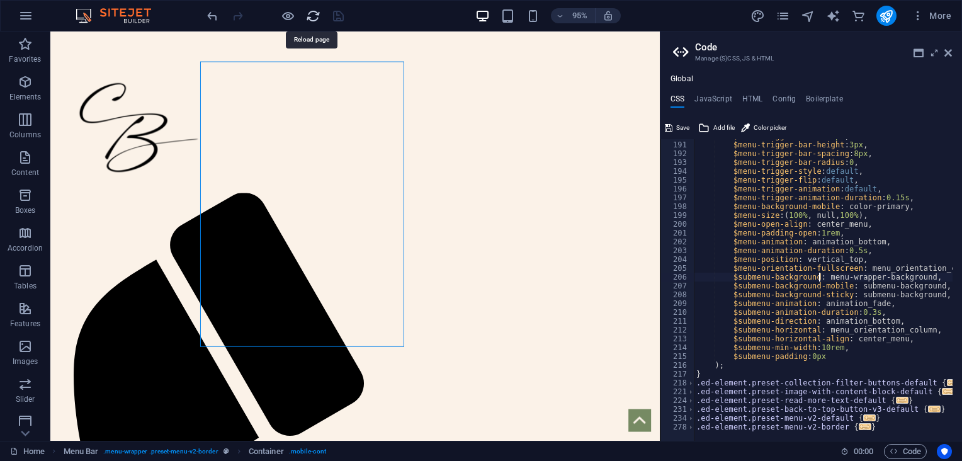
click at [310, 17] on icon "reload" at bounding box center [313, 16] width 14 height 14
click at [333, 20] on icon "save" at bounding box center [338, 16] width 14 height 14
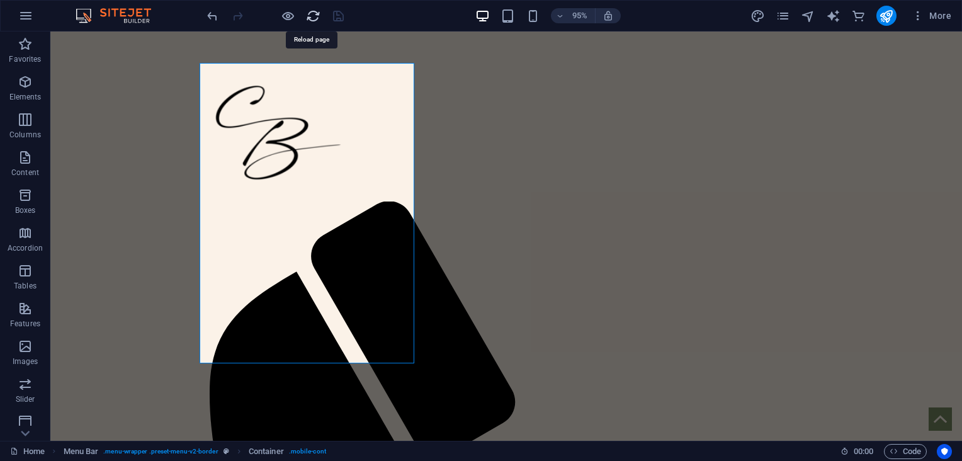
click at [317, 18] on icon "reload" at bounding box center [313, 16] width 14 height 14
click at [312, 16] on icon "reload" at bounding box center [313, 16] width 14 height 14
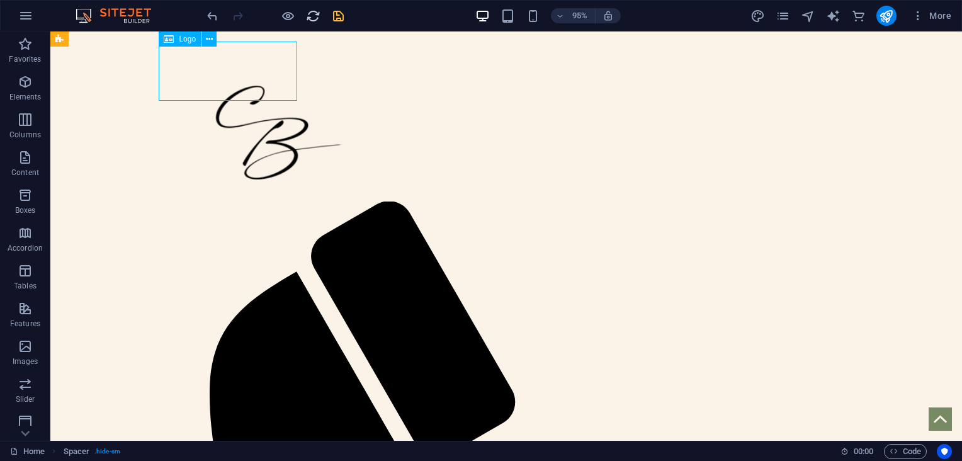
select select "px"
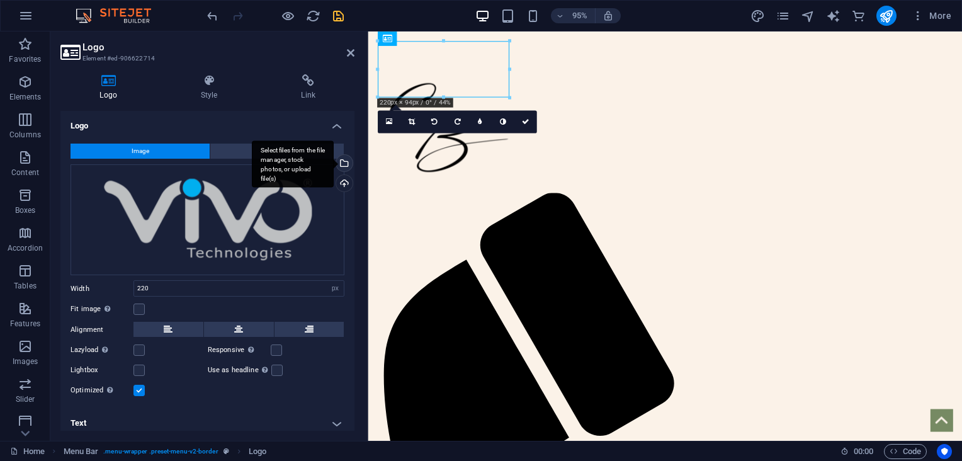
click at [342, 164] on div "Select files from the file manager, stock photos, or upload file(s)" at bounding box center [343, 164] width 19 height 19
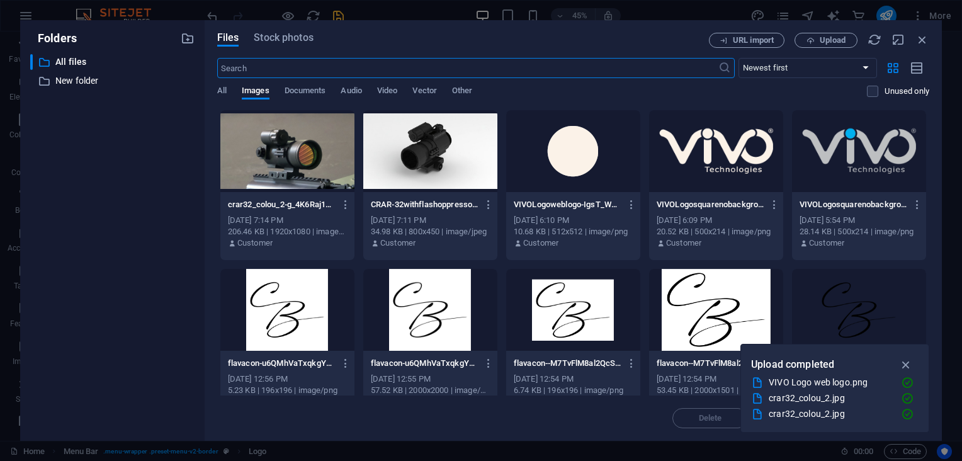
click at [700, 175] on div at bounding box center [716, 151] width 134 height 82
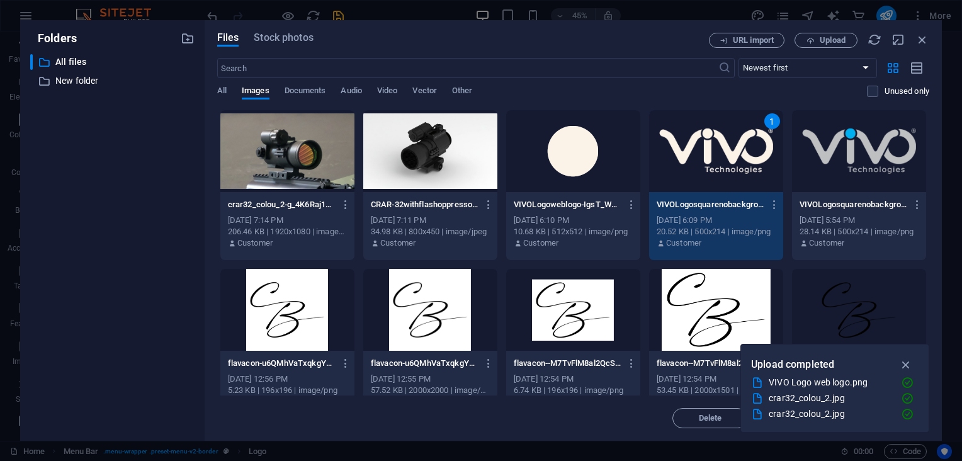
click at [700, 175] on div "1" at bounding box center [716, 151] width 134 height 82
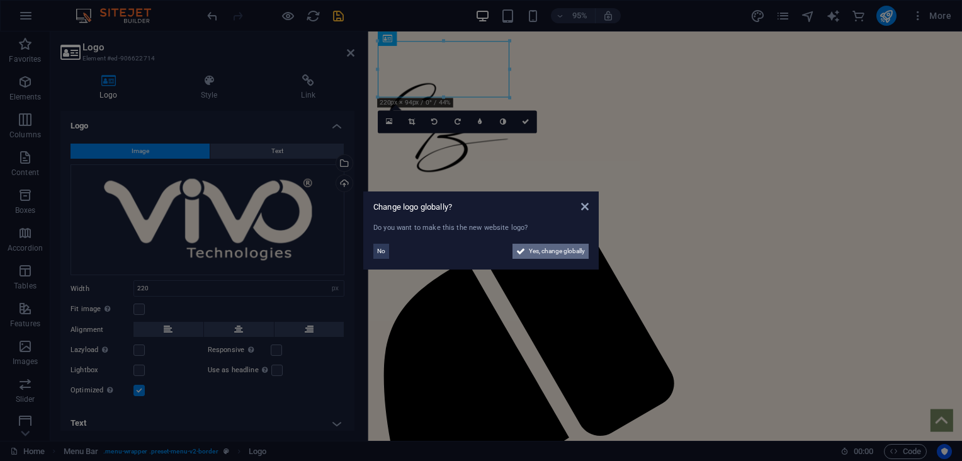
click at [557, 245] on span "Yes, change globally" at bounding box center [557, 251] width 56 height 15
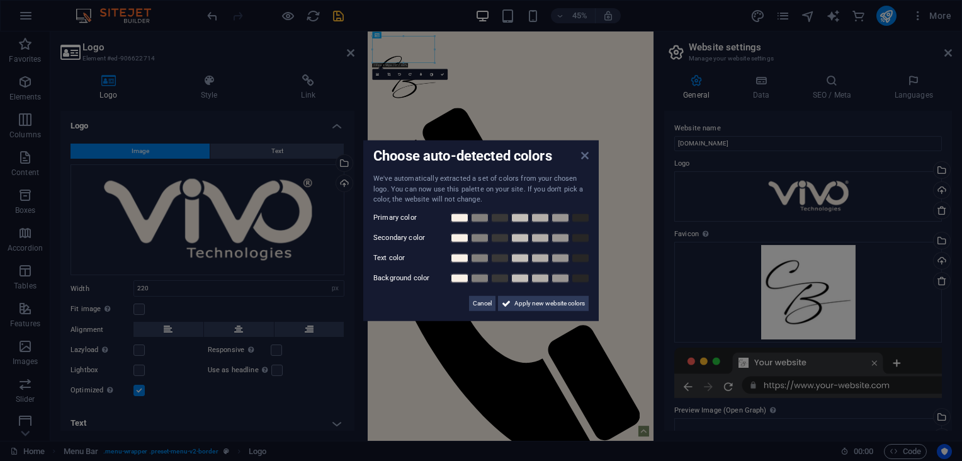
click at [585, 152] on icon at bounding box center [585, 155] width 8 height 10
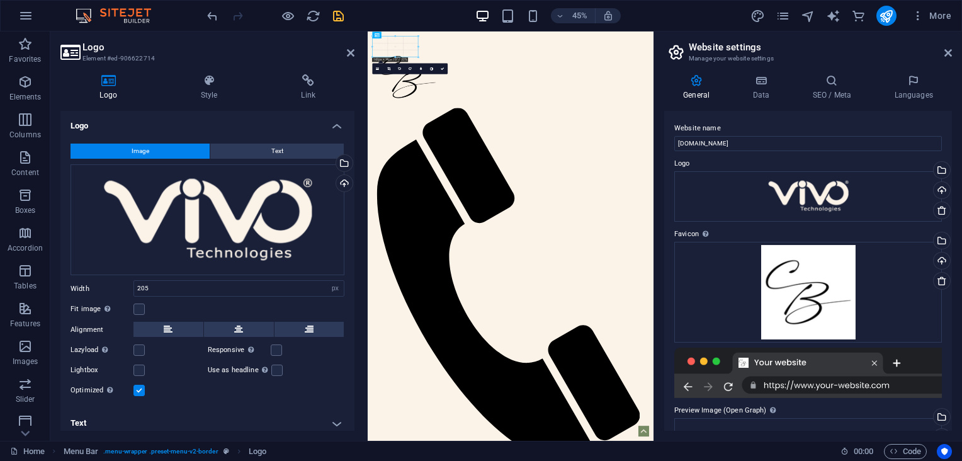
drag, startPoint x: 431, startPoint y: 61, endPoint x: 400, endPoint y: 43, distance: 35.5
type input "161"
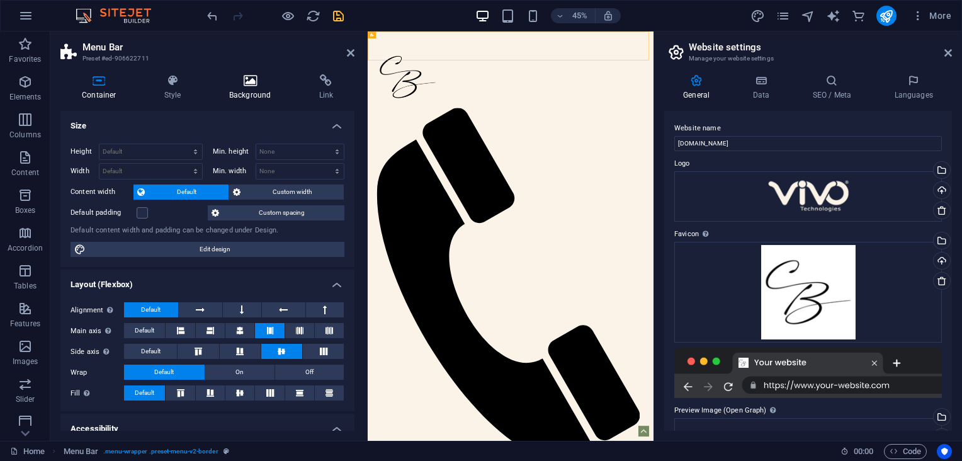
click at [242, 82] on icon at bounding box center [250, 80] width 85 height 13
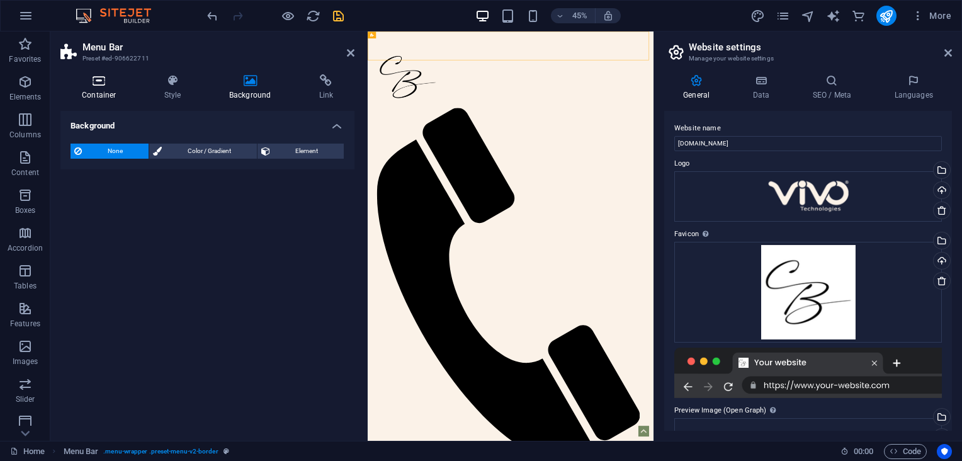
click at [103, 84] on icon at bounding box center [98, 80] width 77 height 13
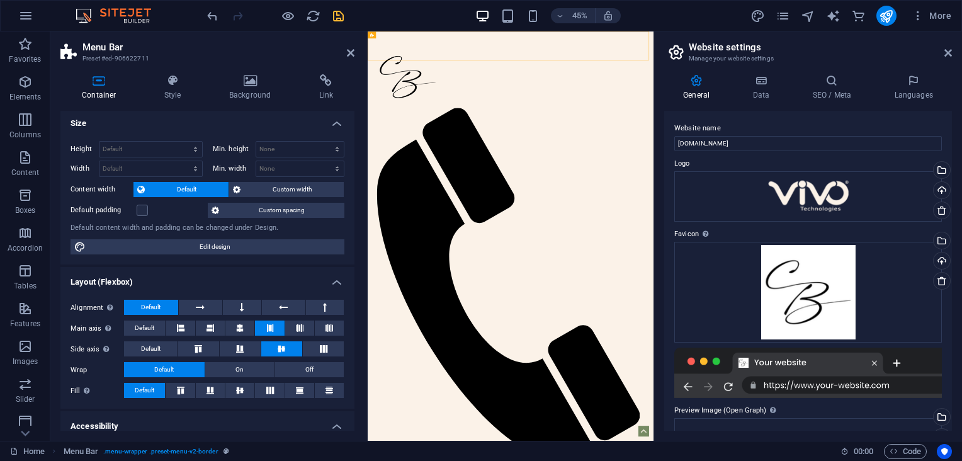
scroll to position [0, 0]
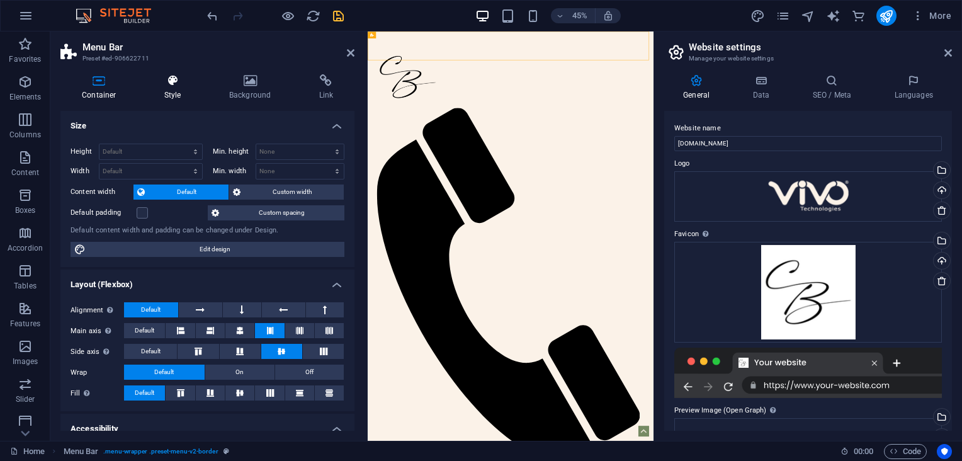
click at [179, 84] on icon at bounding box center [173, 80] width 60 height 13
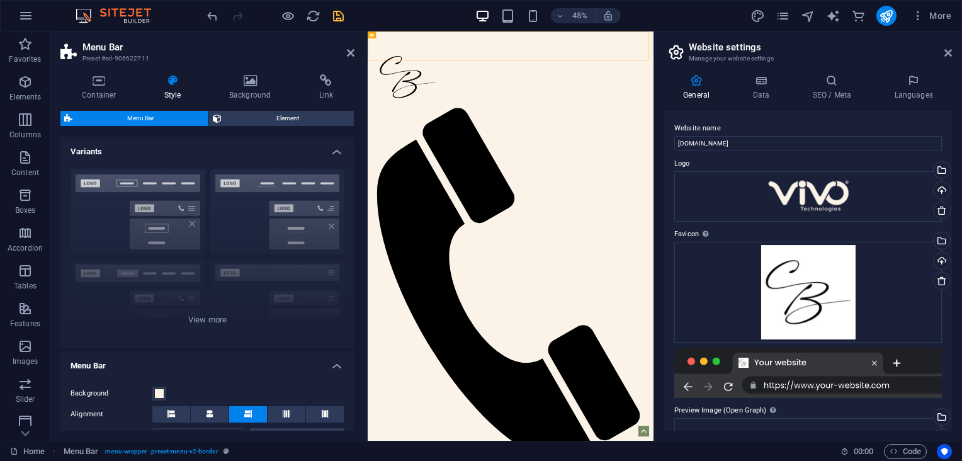
click at [334, 153] on h4 "Variants" at bounding box center [207, 148] width 294 height 23
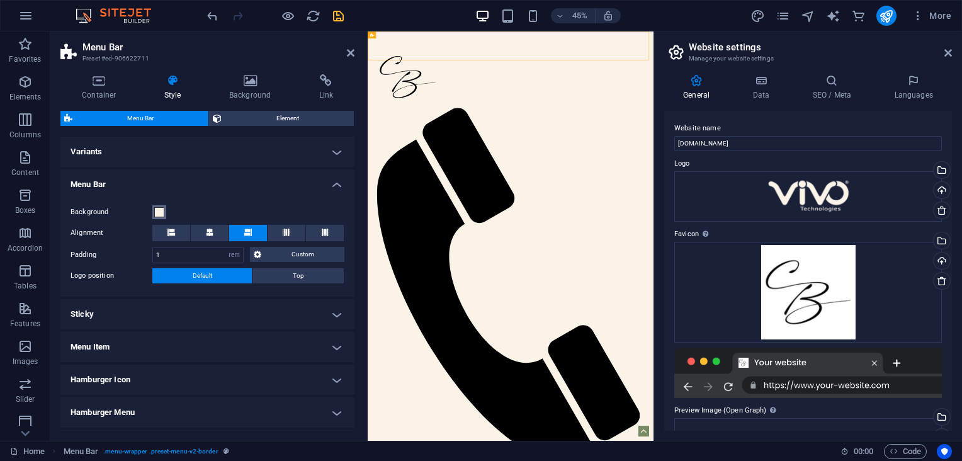
click at [157, 211] on span at bounding box center [159, 212] width 10 height 10
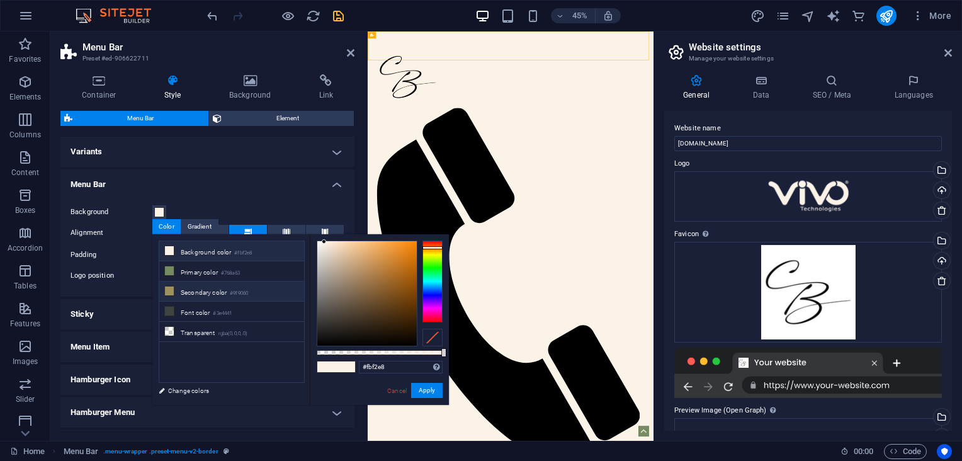
click at [171, 290] on icon at bounding box center [169, 290] width 9 height 9
type input "#9f9060"
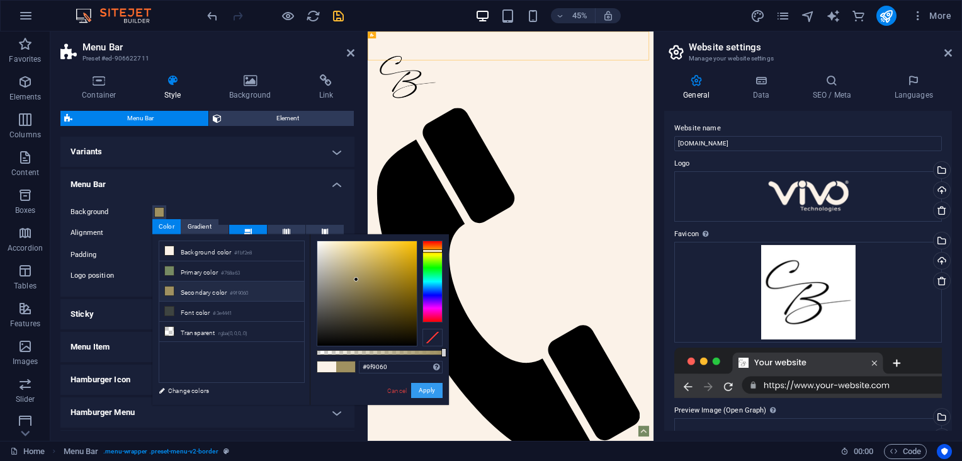
click at [432, 390] on button "Apply" at bounding box center [426, 390] width 31 height 15
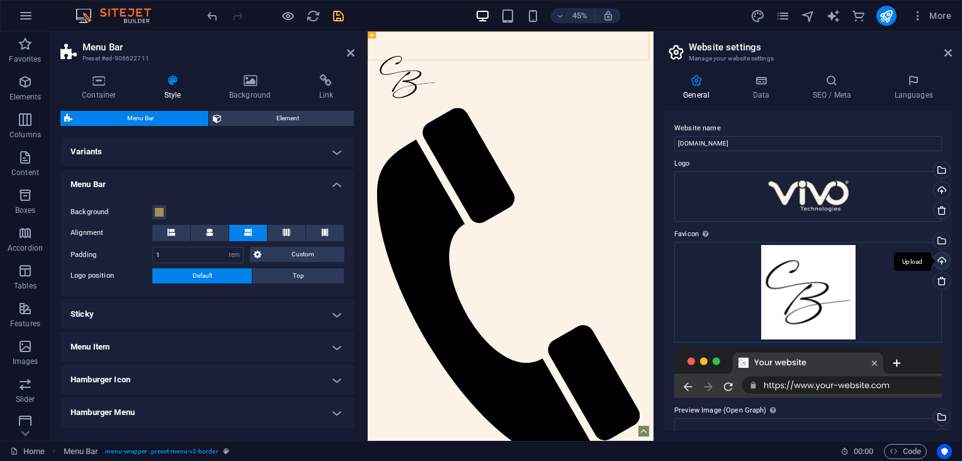
click at [943, 262] on div "Upload" at bounding box center [940, 261] width 19 height 19
click at [939, 241] on div "Select files from the file manager, stock photos, or upload file(s)" at bounding box center [940, 241] width 19 height 19
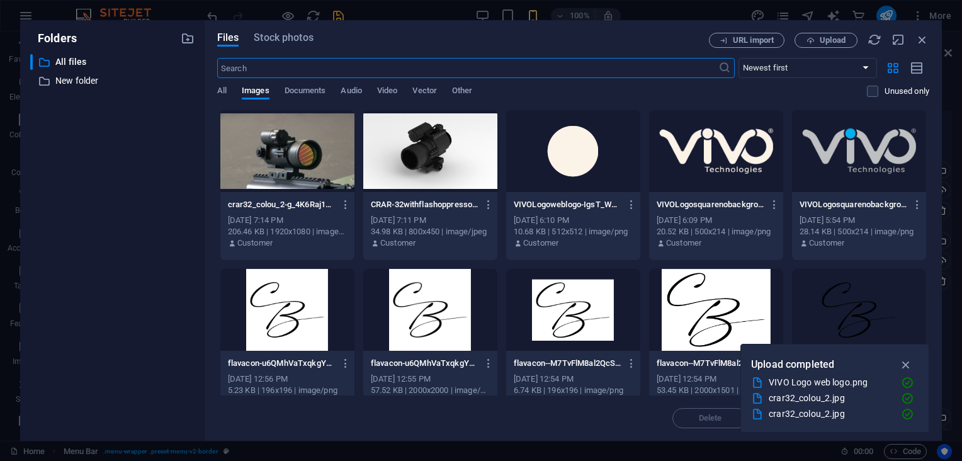
click at [560, 156] on div at bounding box center [573, 151] width 134 height 82
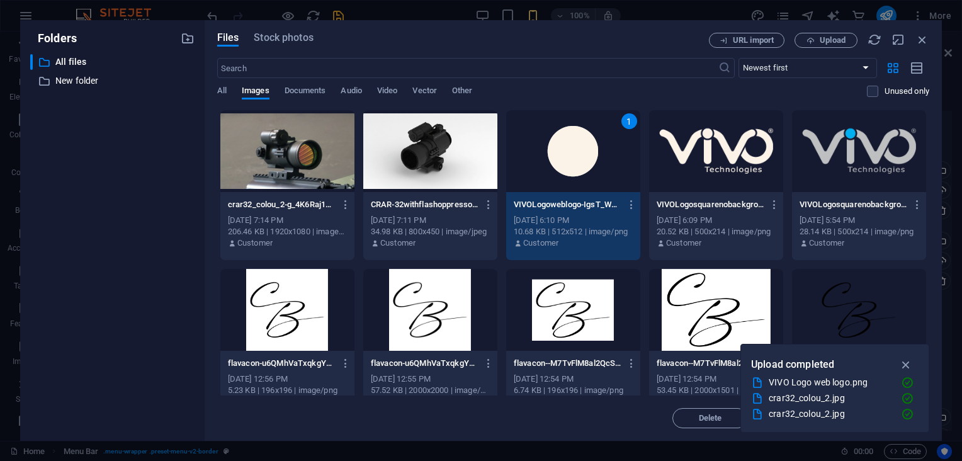
click at [560, 156] on div "1" at bounding box center [573, 151] width 134 height 82
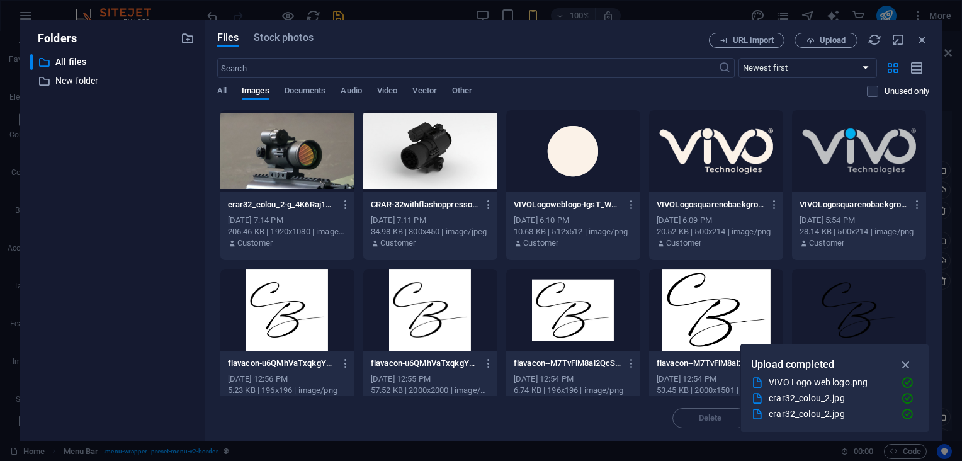
click at [560, 156] on div at bounding box center [573, 151] width 134 height 82
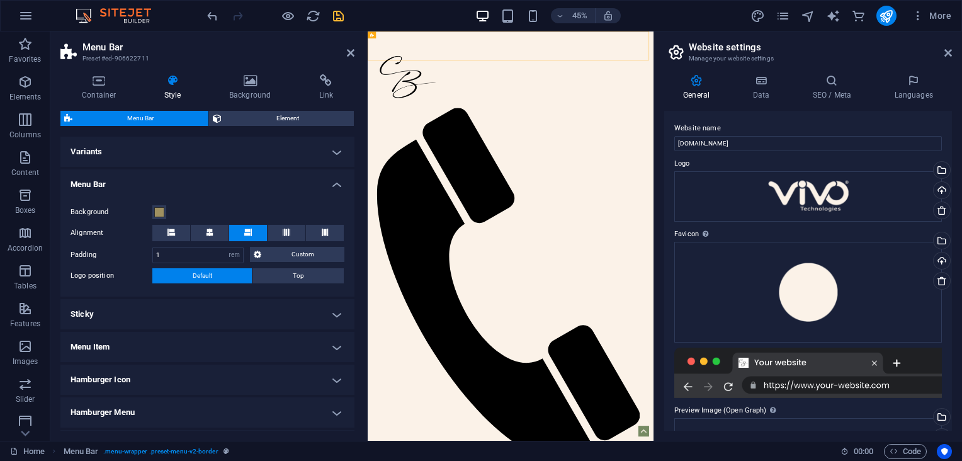
drag, startPoint x: 948, startPoint y: 227, endPoint x: 952, endPoint y: 252, distance: 25.5
click at [952, 252] on div "General Data SEO / Meta Languages Website name [DOMAIN_NAME] Logo Drag files he…" at bounding box center [808, 252] width 308 height 376
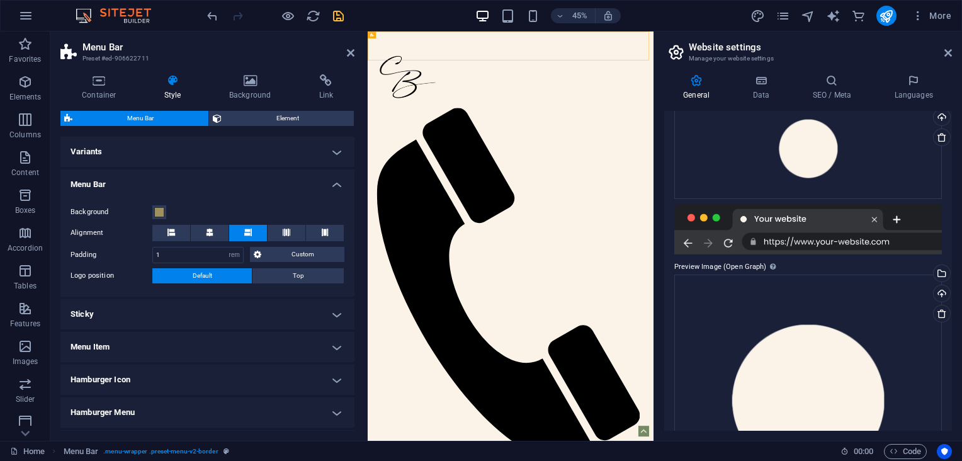
scroll to position [111, 0]
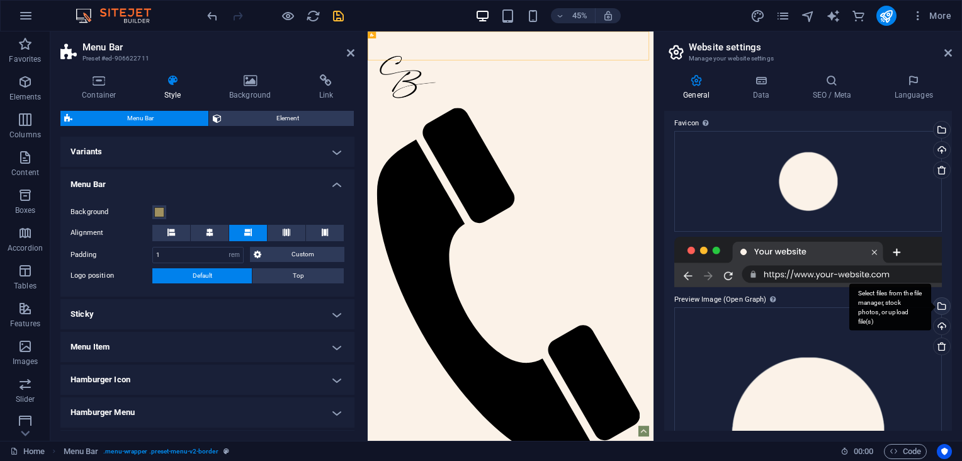
click at [939, 305] on div "Select files from the file manager, stock photos, or upload file(s)" at bounding box center [940, 307] width 19 height 19
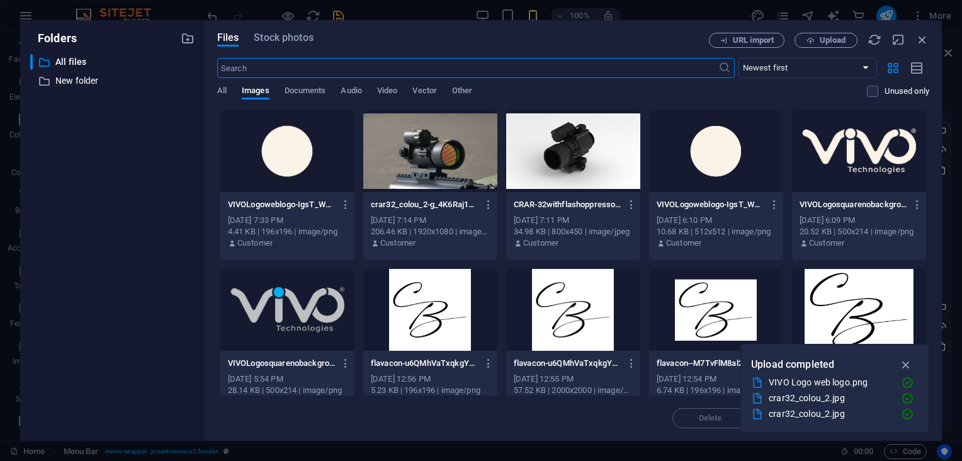
click at [845, 137] on div at bounding box center [859, 151] width 134 height 82
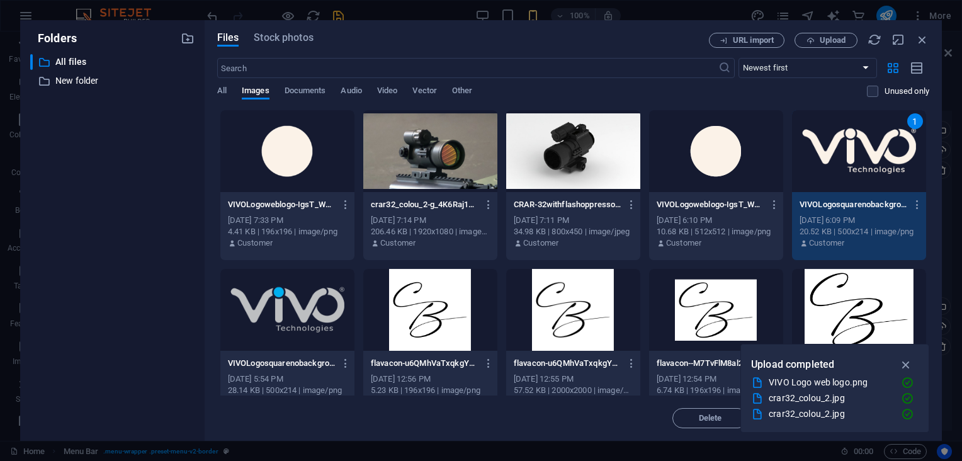
click at [845, 137] on div "1" at bounding box center [859, 151] width 134 height 82
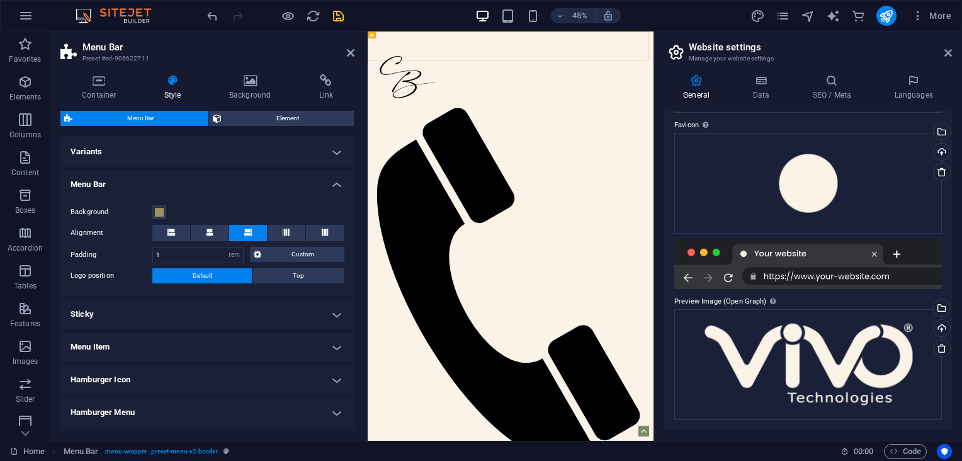
scroll to position [108, 0]
click at [944, 53] on icon at bounding box center [948, 53] width 8 height 10
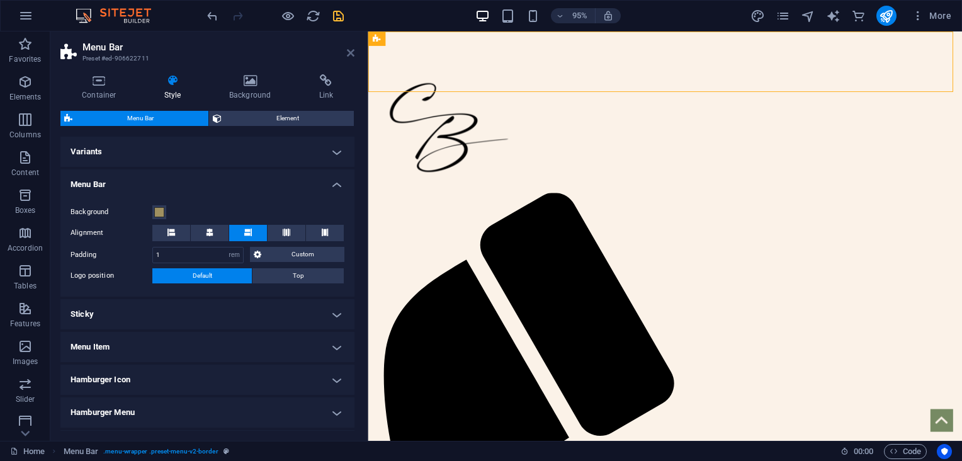
click at [348, 48] on icon at bounding box center [351, 53] width 8 height 10
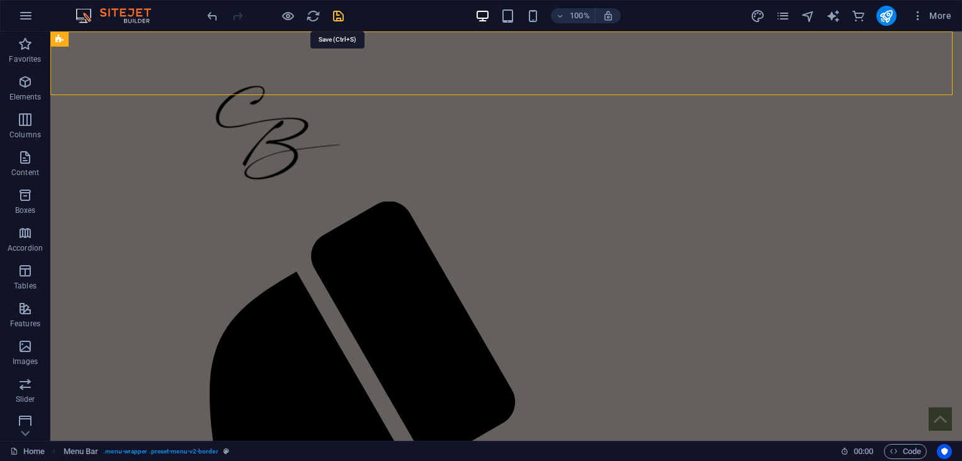
click at [337, 10] on icon "save" at bounding box center [338, 16] width 14 height 14
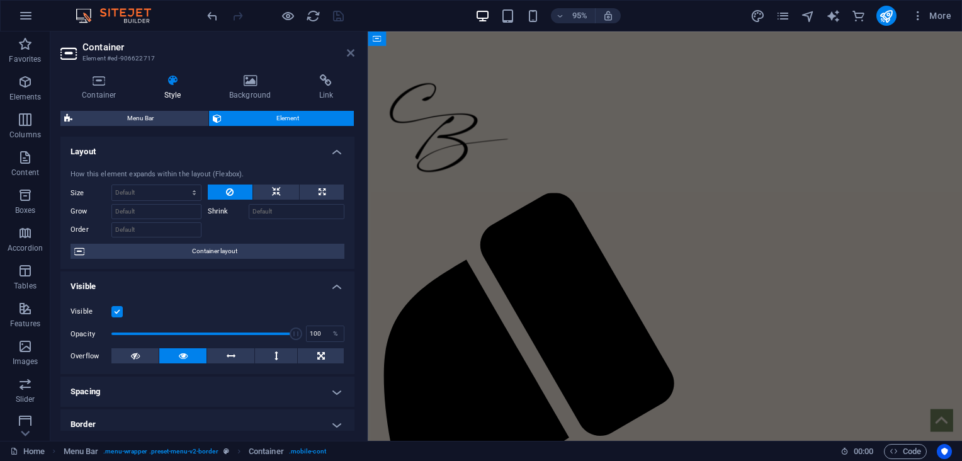
click at [348, 48] on icon at bounding box center [351, 53] width 8 height 10
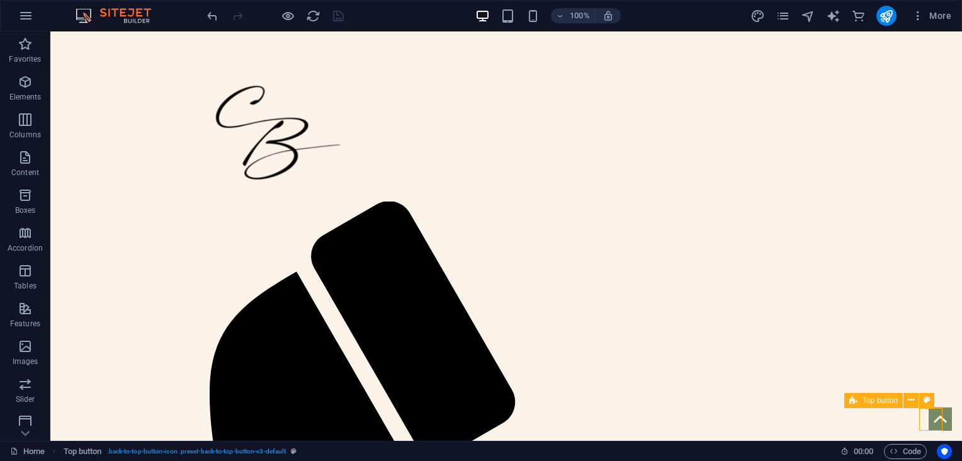
select select "xMidYMid"
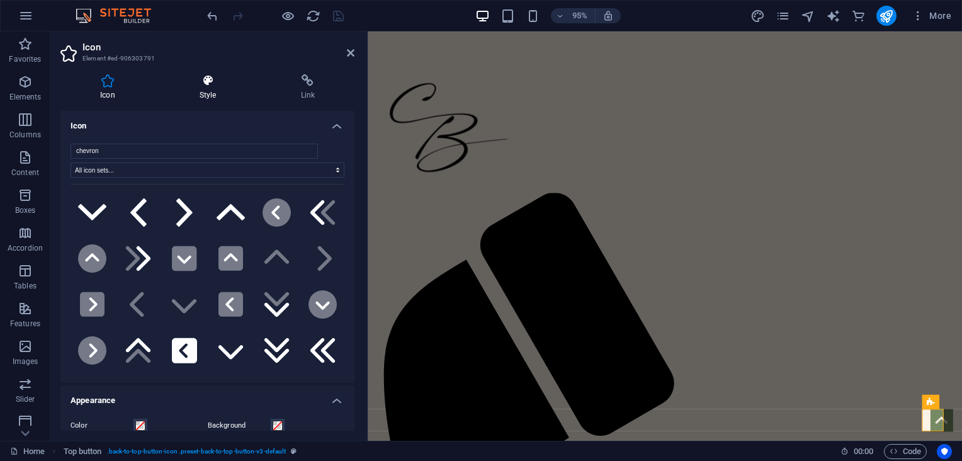
click at [208, 83] on icon at bounding box center [208, 80] width 96 height 13
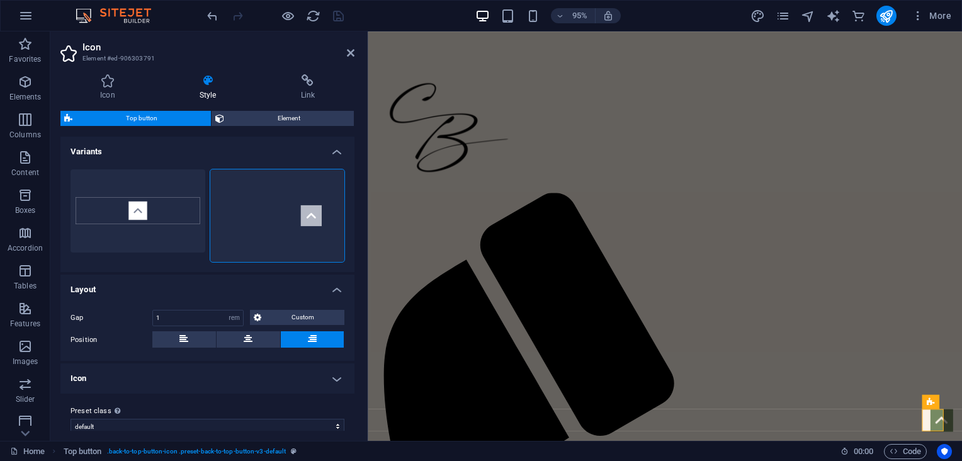
scroll to position [12, 0]
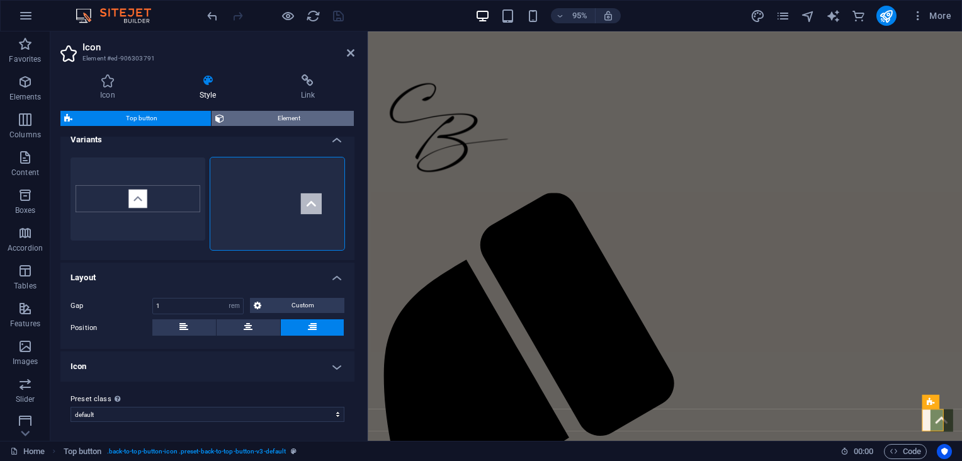
click at [307, 111] on span "Element" at bounding box center [289, 118] width 122 height 15
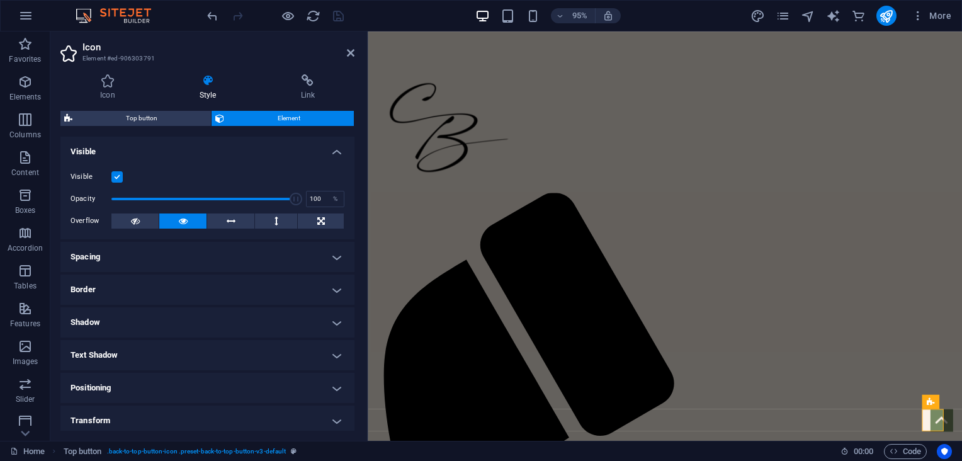
click at [333, 293] on h4 "Border" at bounding box center [207, 289] width 294 height 30
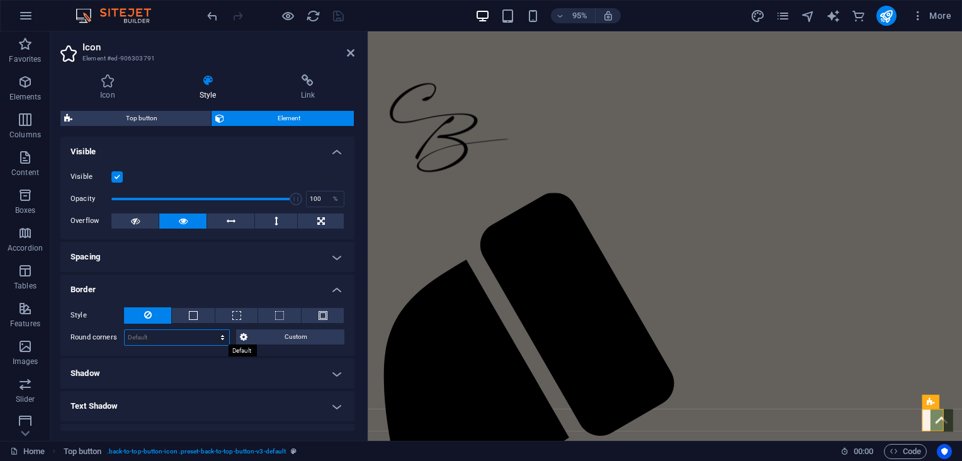
click at [223, 332] on select "Default px rem % vh vw Custom" at bounding box center [177, 337] width 105 height 15
select select "rem"
click at [210, 330] on select "Default px rem % vh vw Custom" at bounding box center [177, 337] width 105 height 15
type input "1"
click at [217, 338] on select "Default px rem % vh vw Custom" at bounding box center [221, 337] width 18 height 15
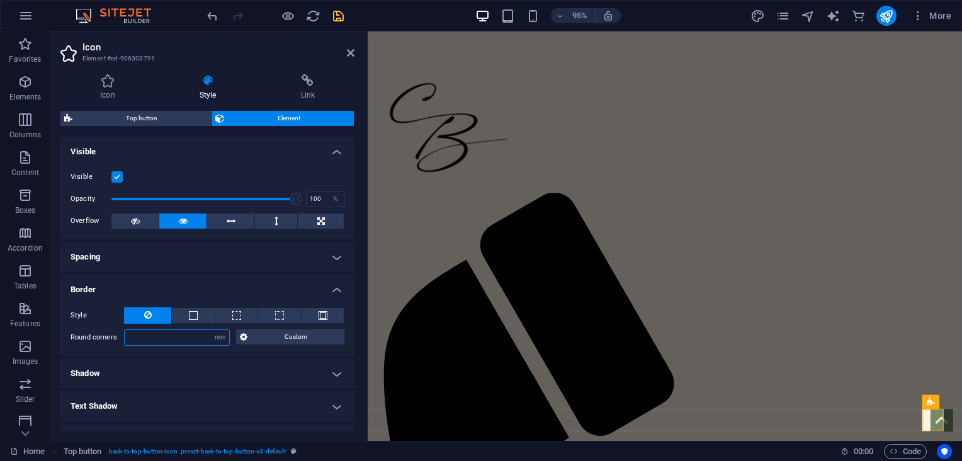
select select "%"
click at [212, 330] on select "Default px rem % vh vw Custom" at bounding box center [221, 337] width 18 height 15
type input "10"
click at [350, 55] on icon at bounding box center [351, 53] width 8 height 10
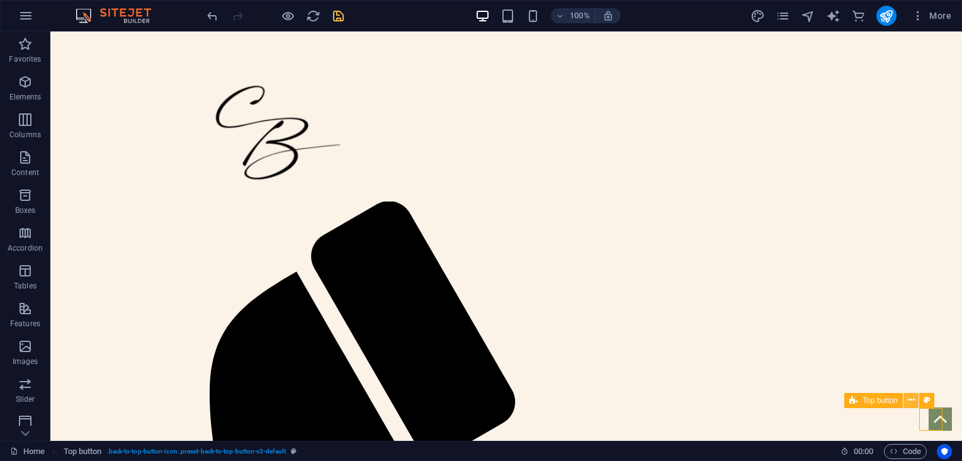
click at [910, 400] on icon at bounding box center [911, 399] width 7 height 13
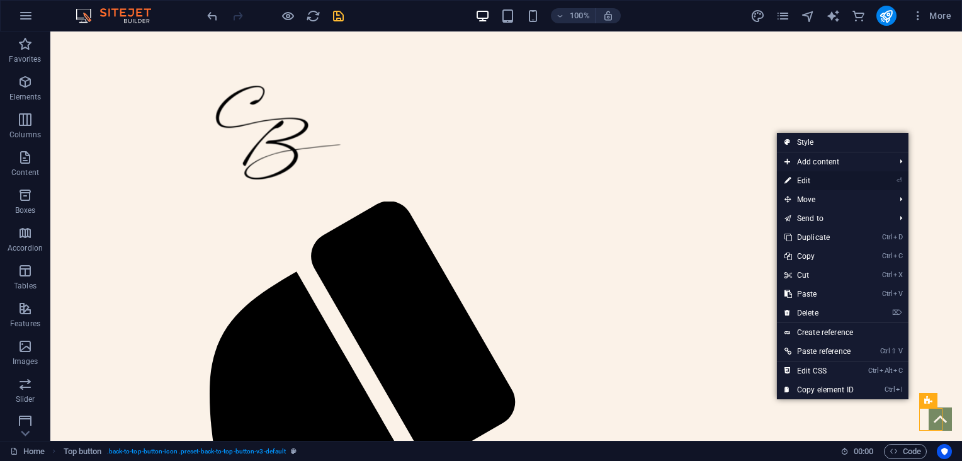
click at [822, 184] on link "⏎ Edit" at bounding box center [819, 180] width 84 height 19
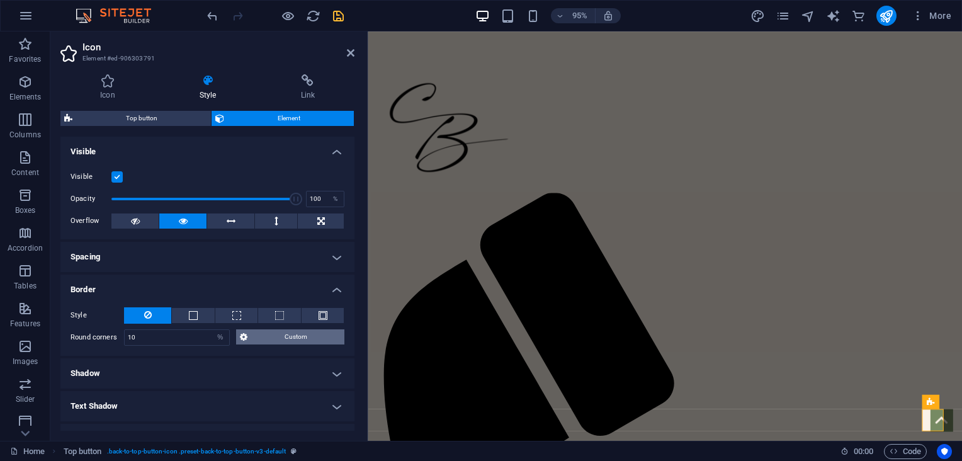
click at [249, 339] on button "Custom" at bounding box center [290, 336] width 109 height 15
click at [218, 335] on select "Default px rem % vh vw Custom" at bounding box center [221, 337] width 18 height 15
select select "px"
click at [212, 330] on select "Default px rem % vh vw Custom" at bounding box center [221, 337] width 18 height 15
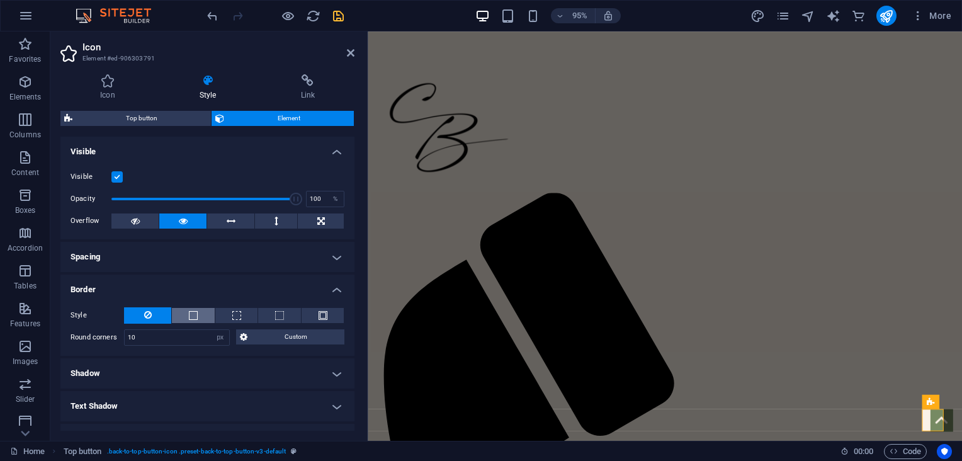
click at [198, 317] on button at bounding box center [193, 315] width 42 height 15
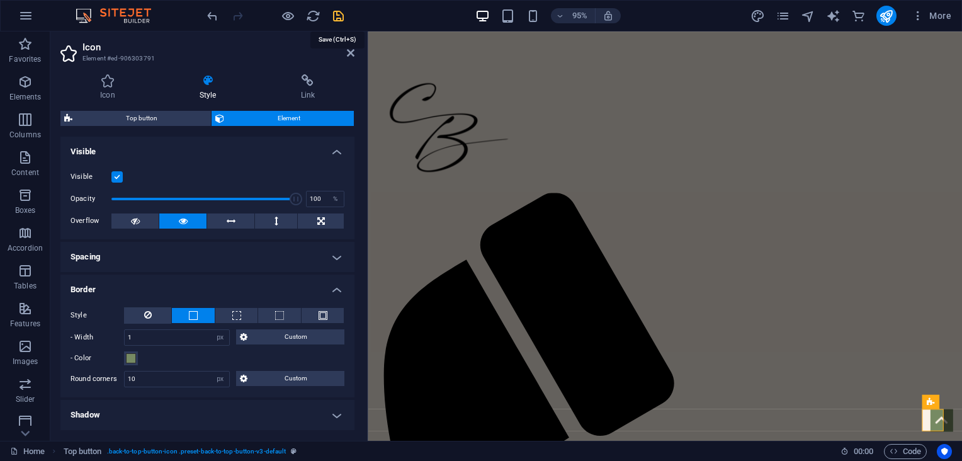
click at [338, 19] on icon "save" at bounding box center [338, 16] width 14 height 14
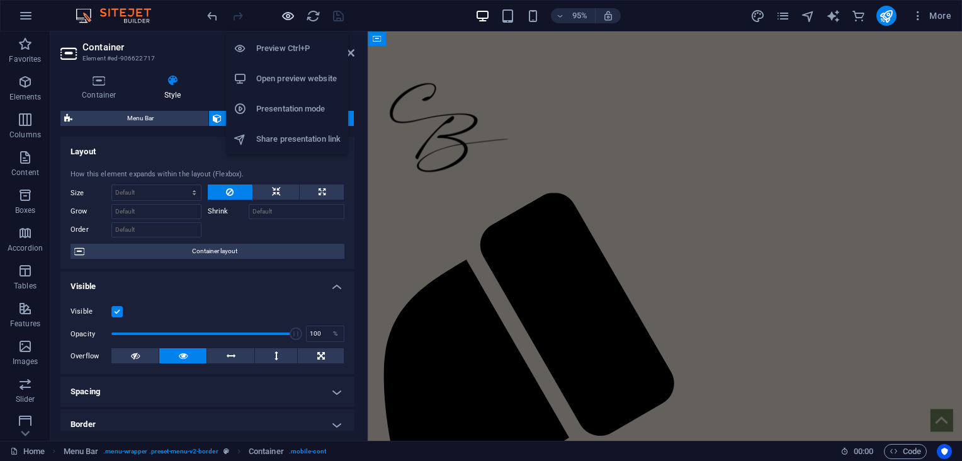
click at [287, 14] on icon "button" at bounding box center [288, 16] width 14 height 14
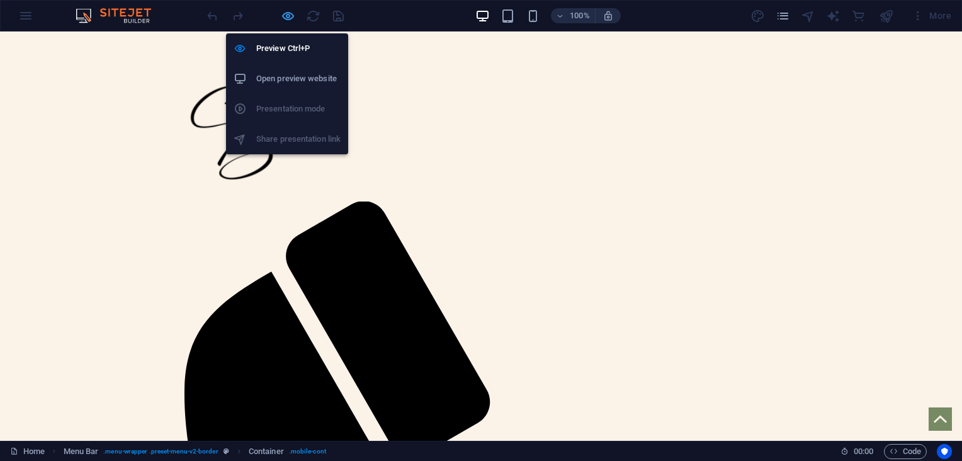
click at [292, 15] on icon "button" at bounding box center [288, 16] width 14 height 14
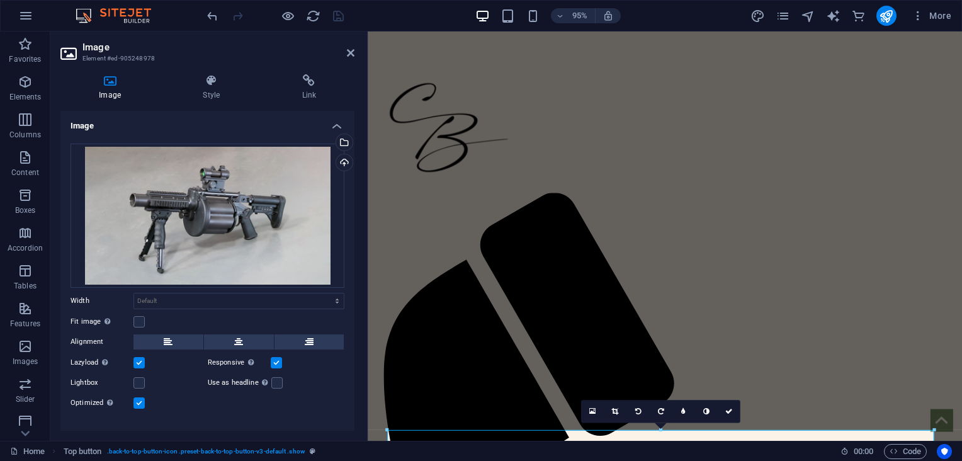
select select "px"
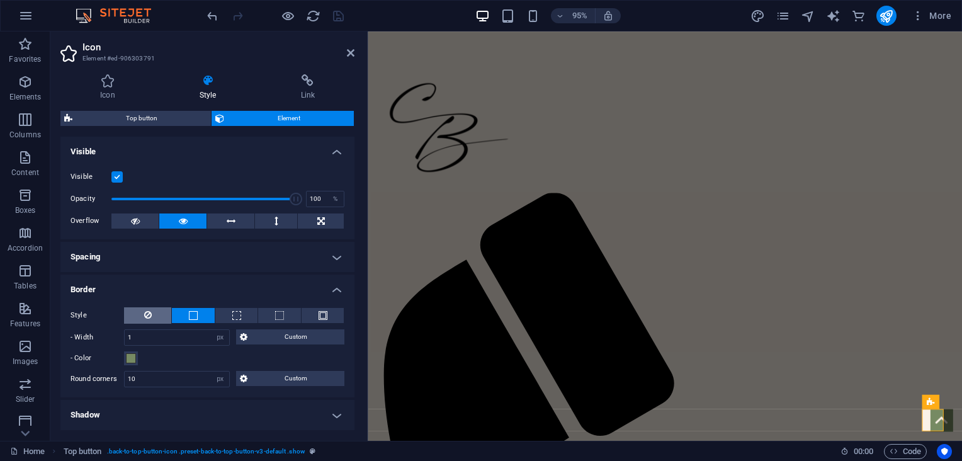
click at [147, 310] on icon at bounding box center [148, 314] width 8 height 15
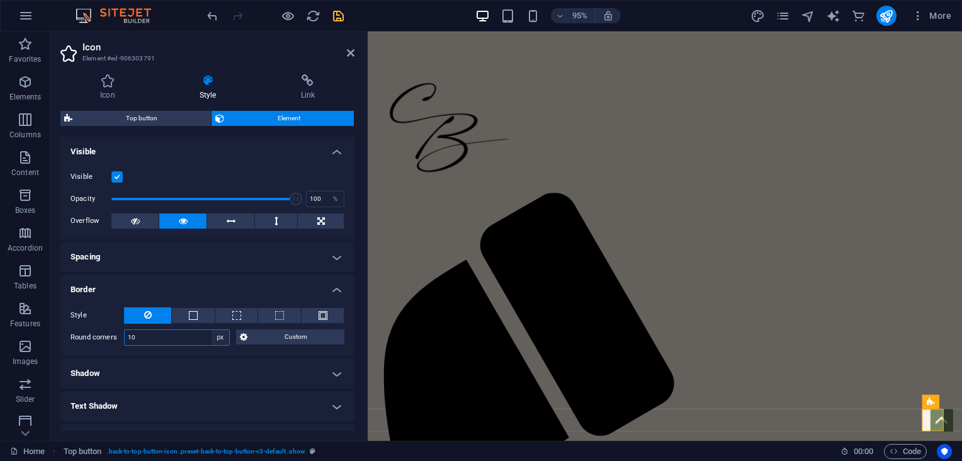
click at [216, 337] on select "Default px rem % vh vw Custom" at bounding box center [221, 337] width 18 height 15
drag, startPoint x: 221, startPoint y: 339, endPoint x: 231, endPoint y: 337, distance: 10.2
click at [221, 339] on select "Default px rem % vh vw Custom" at bounding box center [221, 337] width 18 height 15
click at [220, 332] on select "Default px rem % vh vw Custom" at bounding box center [221, 337] width 18 height 15
select select "default"
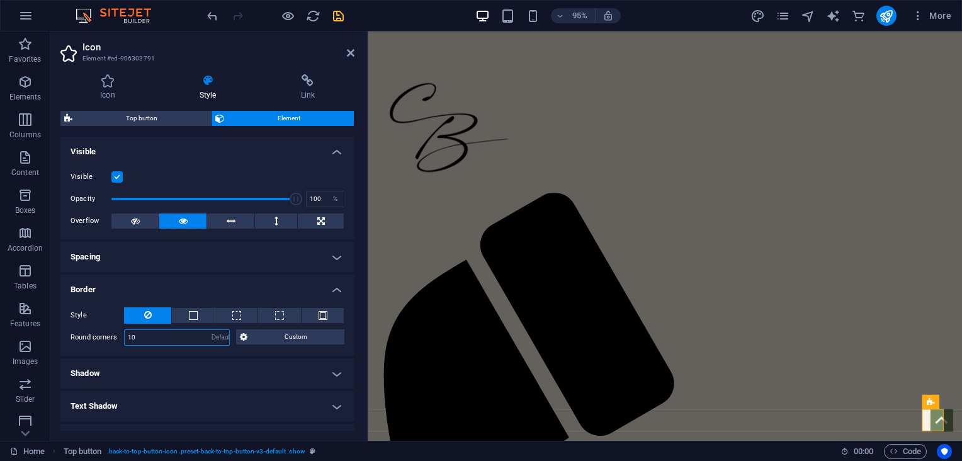
click at [212, 330] on select "Default px rem % vh vw Custom" at bounding box center [221, 337] width 18 height 15
select select "DISABLED_OPTION_VALUE"
click at [334, 15] on icon "save" at bounding box center [338, 16] width 14 height 14
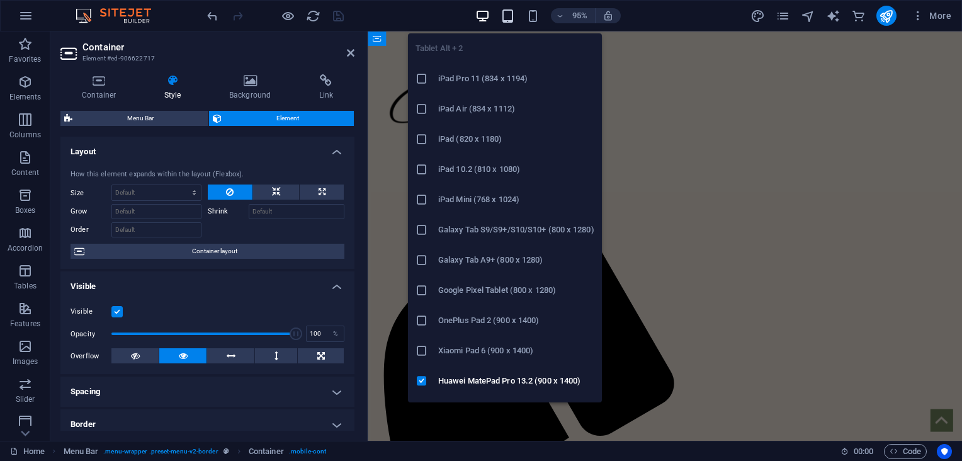
click at [509, 14] on icon "button" at bounding box center [508, 16] width 14 height 14
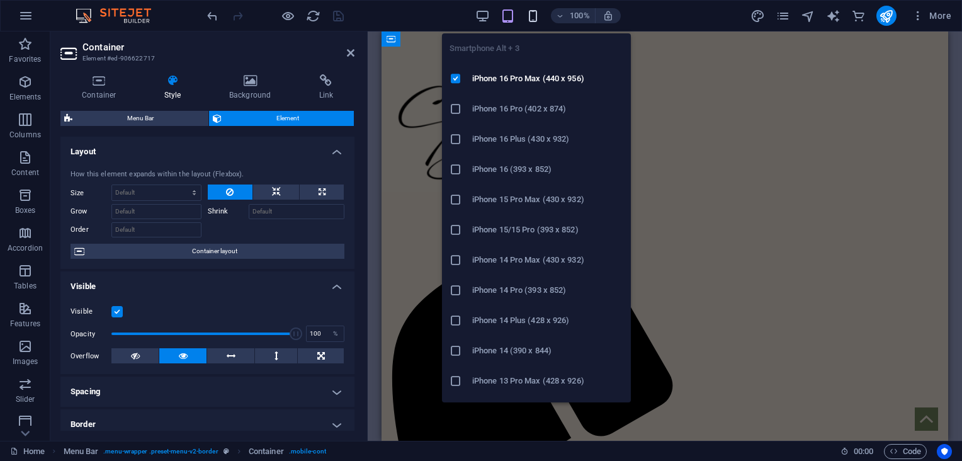
click at [532, 16] on icon "button" at bounding box center [533, 16] width 14 height 14
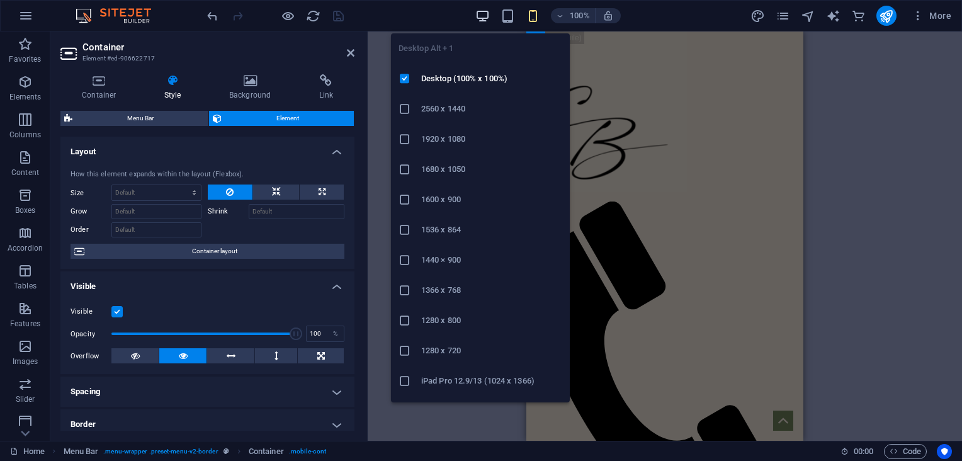
click at [481, 16] on icon "button" at bounding box center [482, 16] width 14 height 14
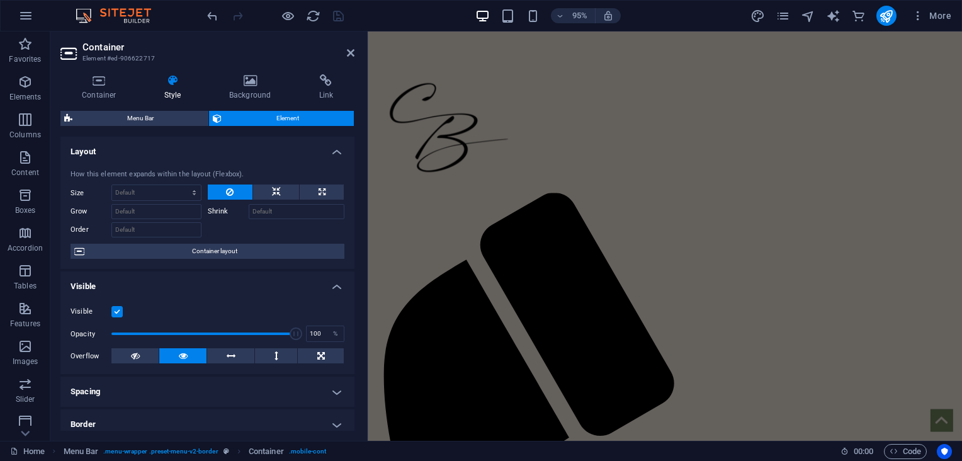
click at [355, 52] on aside "Container Element #ed-906622717 Container Style Background Link Size Height Def…" at bounding box center [208, 235] width 317 height 409
click at [351, 52] on icon at bounding box center [351, 53] width 8 height 10
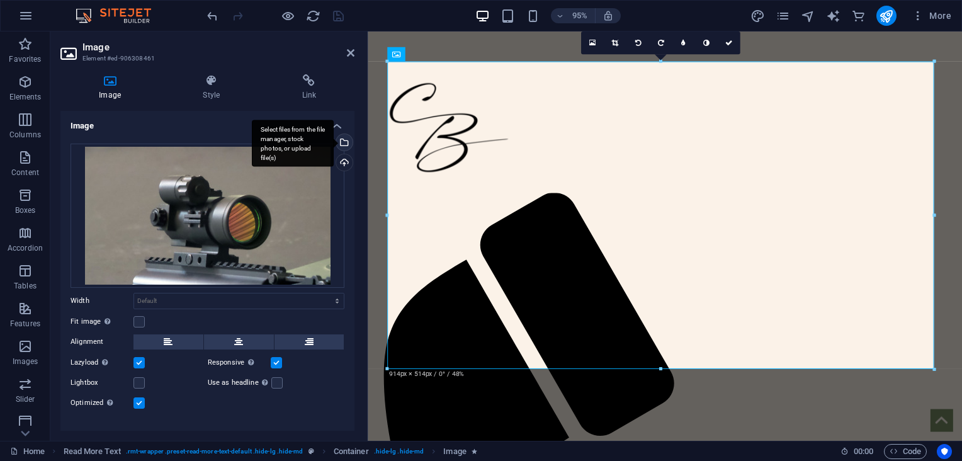
click at [344, 144] on div "Select files from the file manager, stock photos, or upload file(s)" at bounding box center [343, 143] width 19 height 19
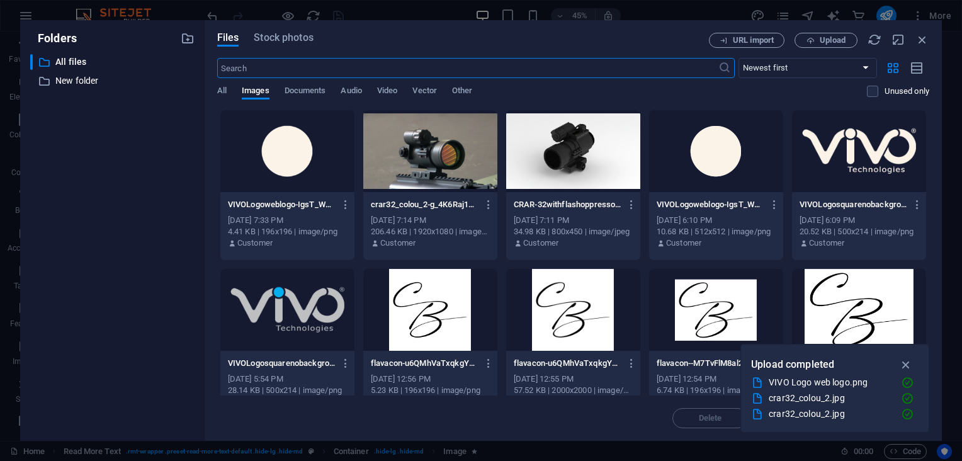
click at [407, 178] on div at bounding box center [430, 151] width 134 height 82
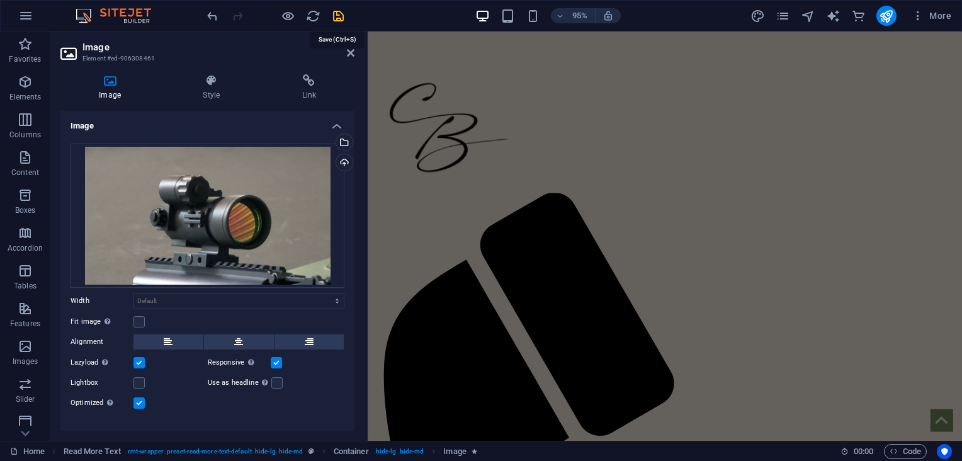
click at [333, 11] on icon "save" at bounding box center [338, 16] width 14 height 14
